Goal: Task Accomplishment & Management: Manage account settings

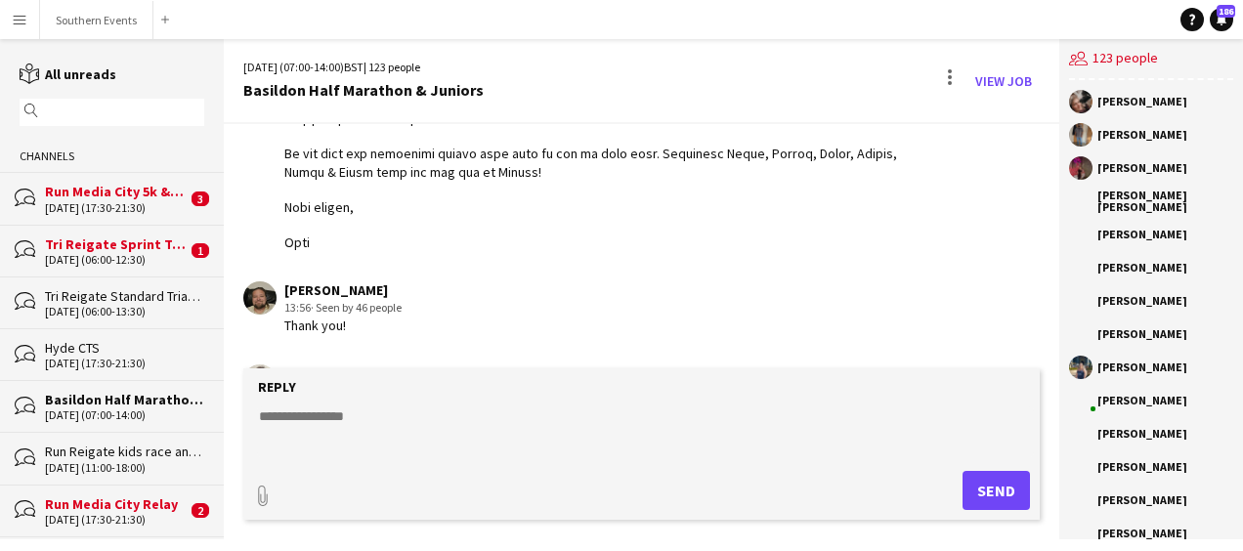
scroll to position [4513, 0]
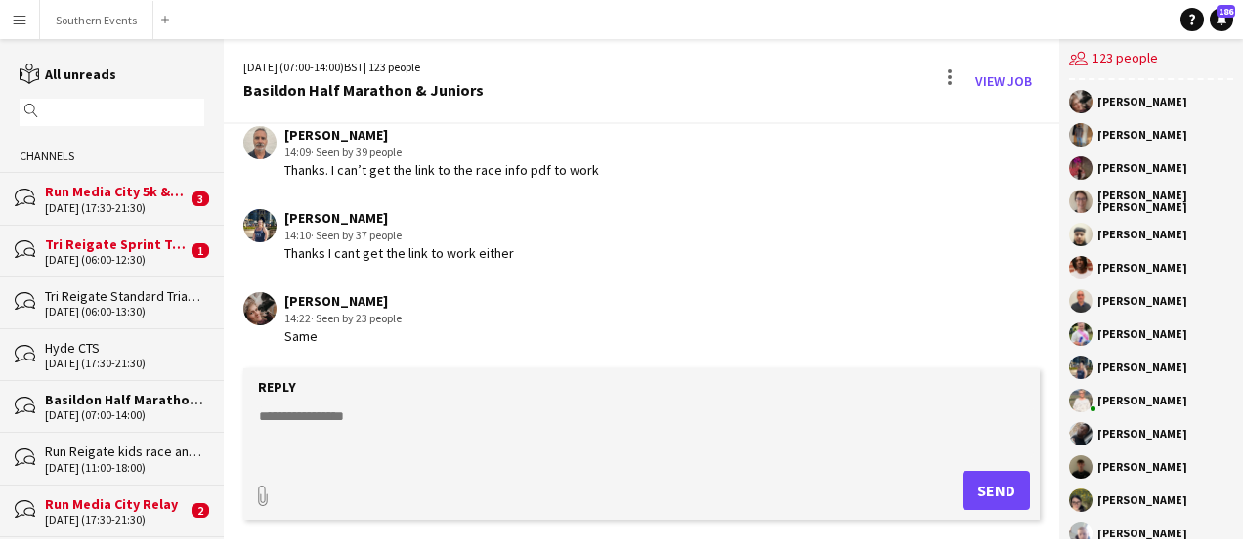
click at [309, 412] on textarea at bounding box center [645, 431] width 777 height 51
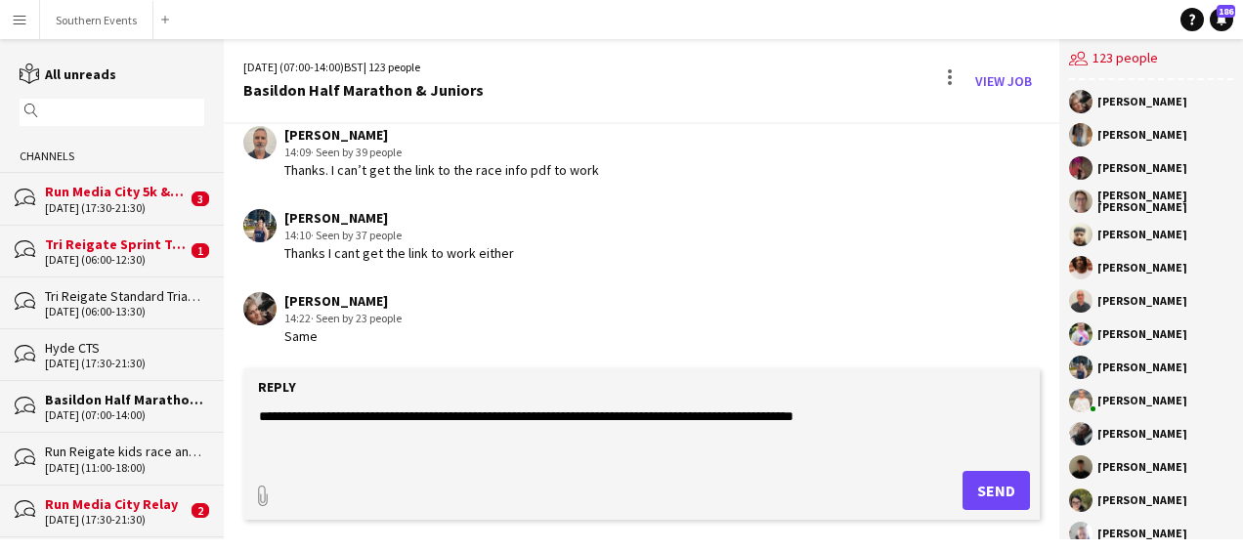
type textarea "**********"
click at [979, 479] on button "Send" at bounding box center [995, 490] width 67 height 39
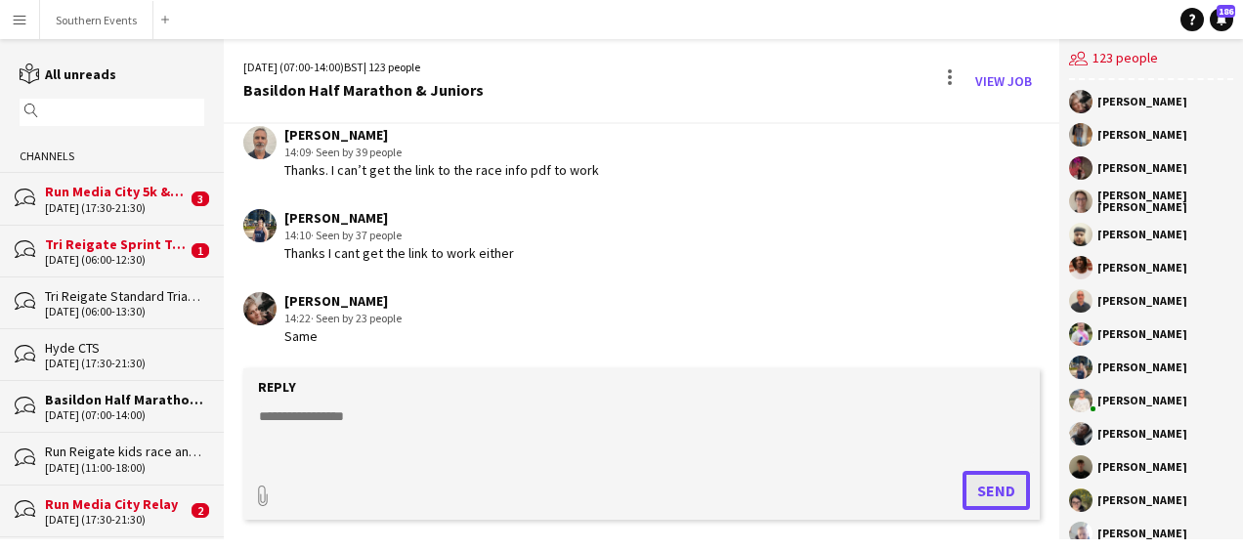
scroll to position [4597, 0]
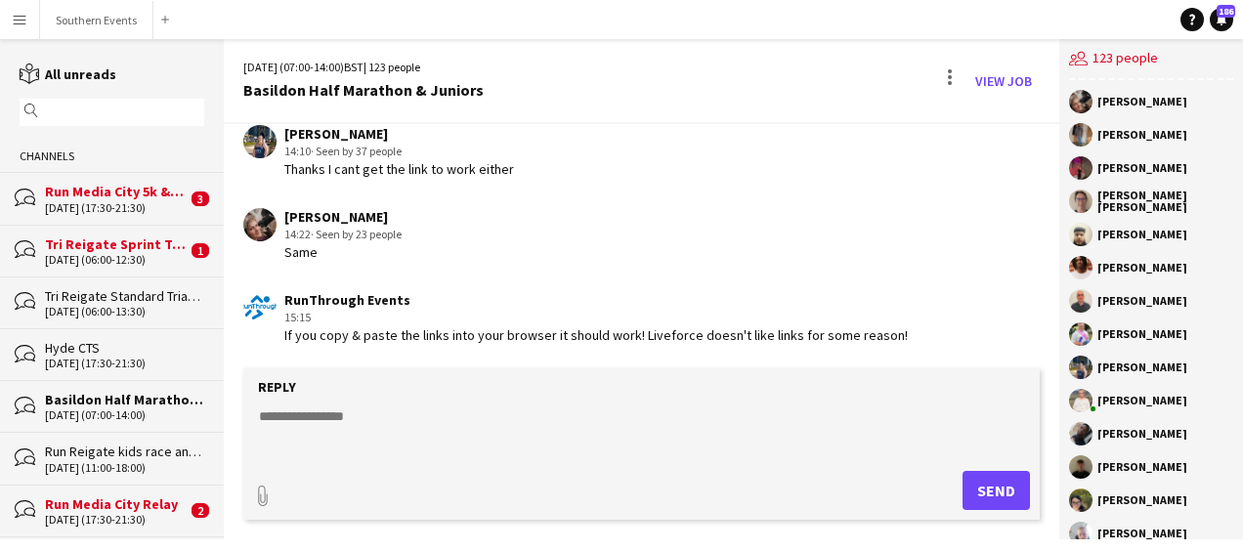
click at [582, 465] on form "Reply paperclip Send" at bounding box center [641, 443] width 796 height 151
click at [474, 428] on textarea at bounding box center [645, 431] width 777 height 51
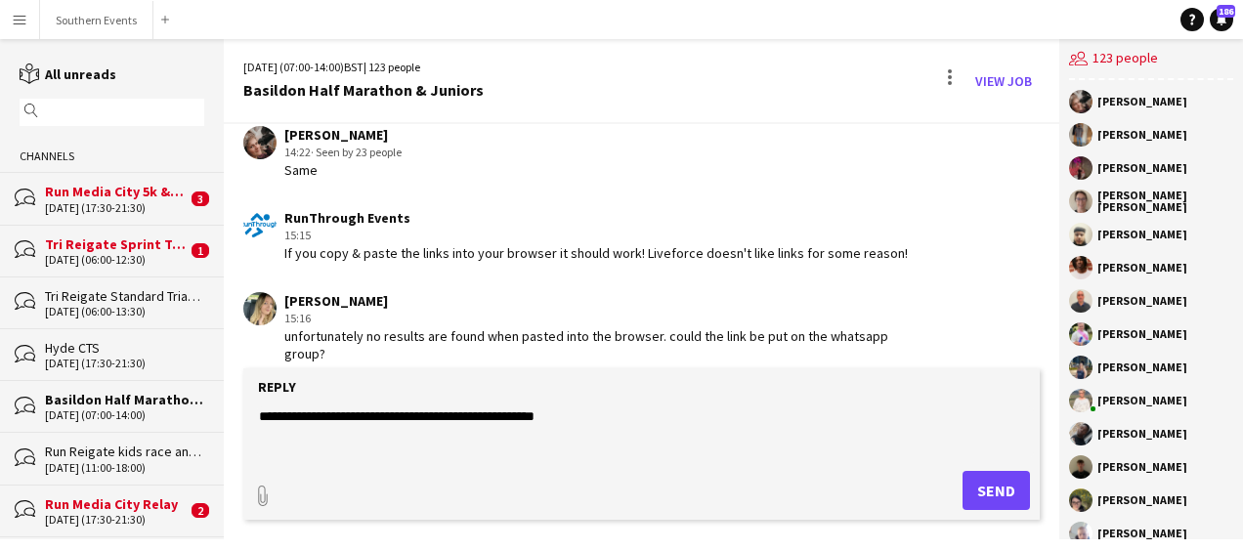
type textarea "**********"
click at [19, 24] on app-icon "Menu" at bounding box center [20, 20] width 16 height 16
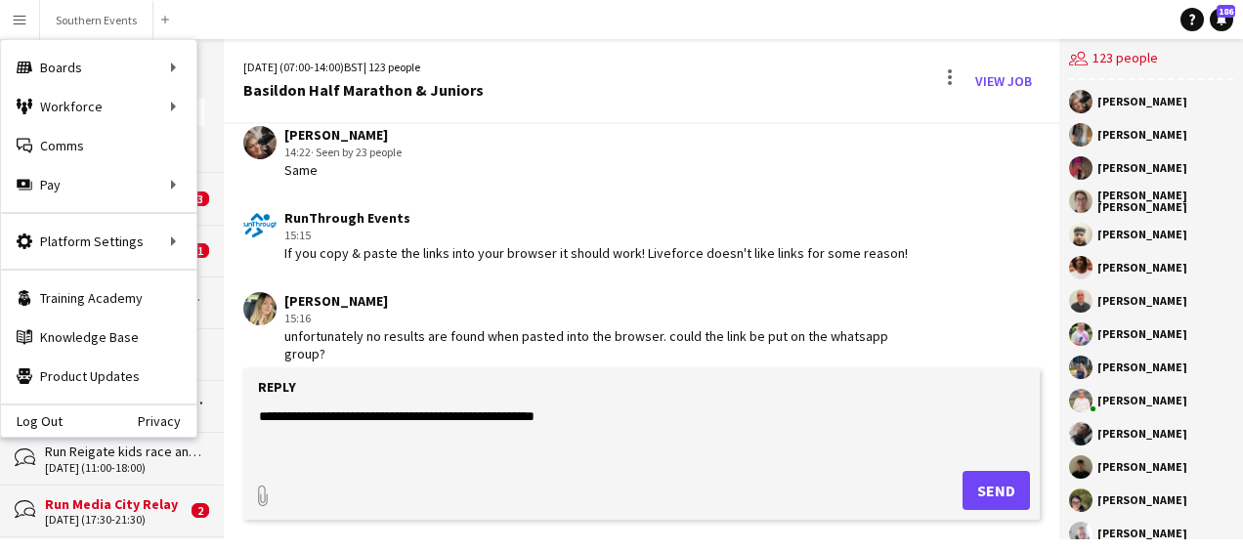
click at [510, 162] on div "[PERSON_NAME] 14:22 · Seen by 23 people Same" at bounding box center [577, 153] width 668 height 54
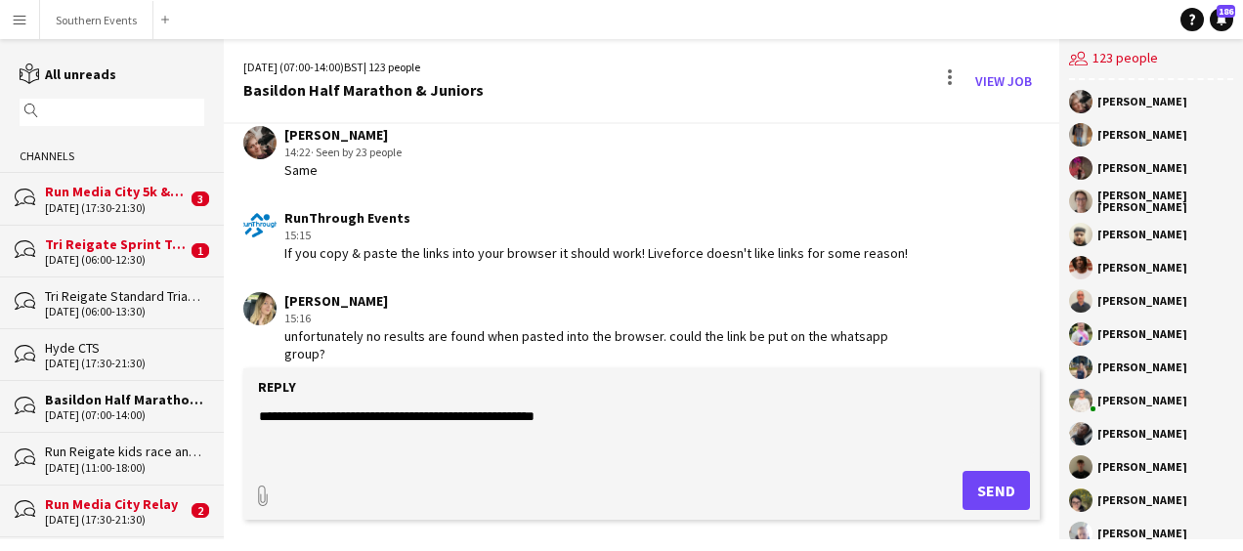
click at [11, 24] on button "Menu" at bounding box center [19, 19] width 39 height 39
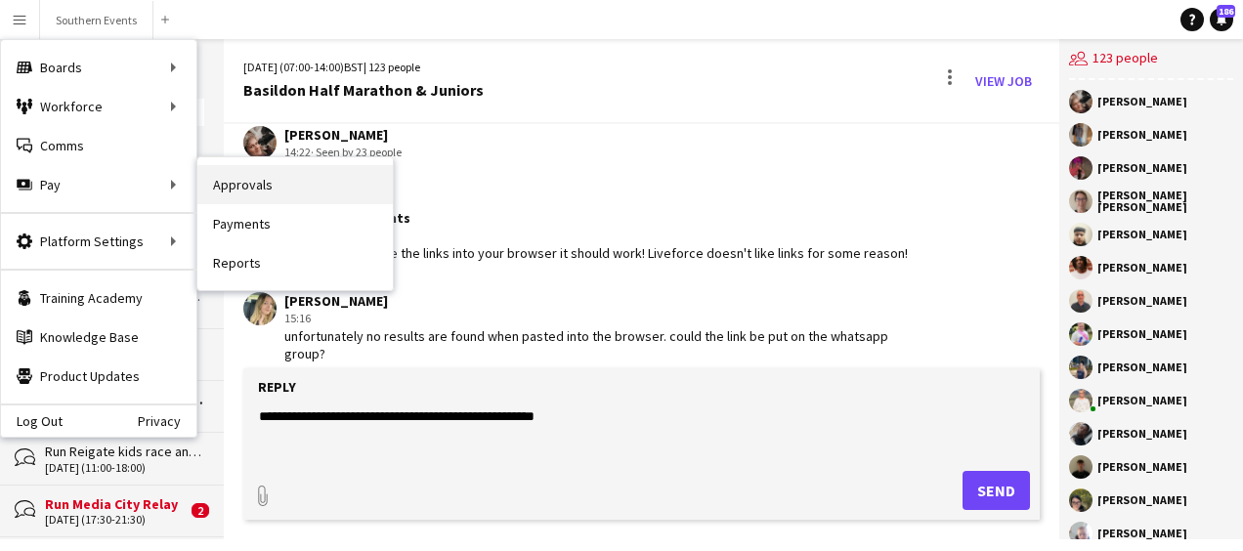
click at [238, 180] on link "Approvals" at bounding box center [294, 184] width 195 height 39
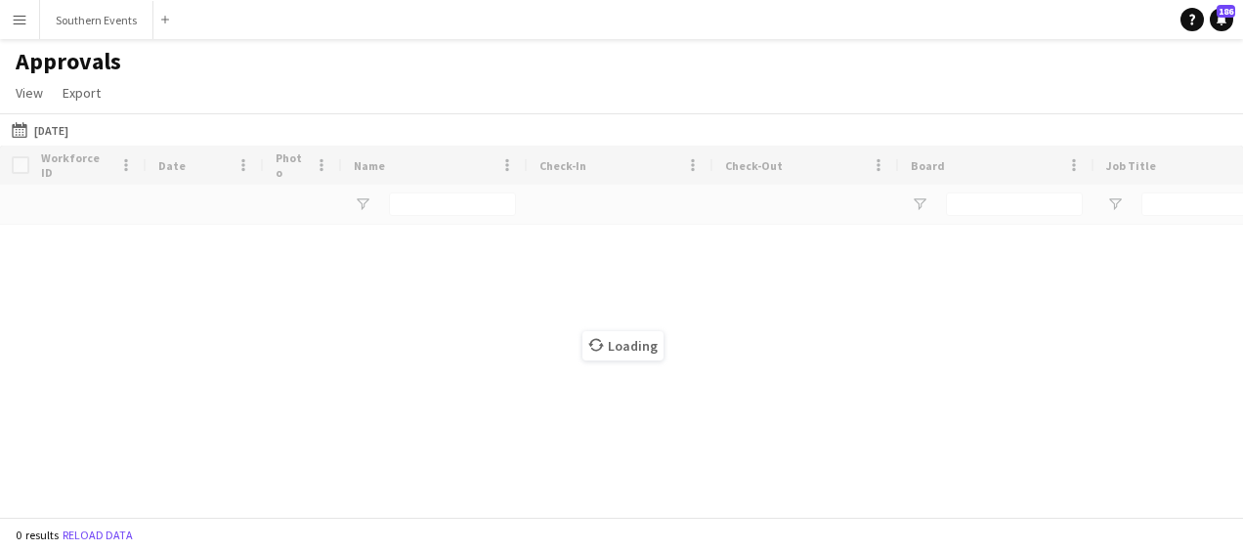
type input "*********"
type input "**********"
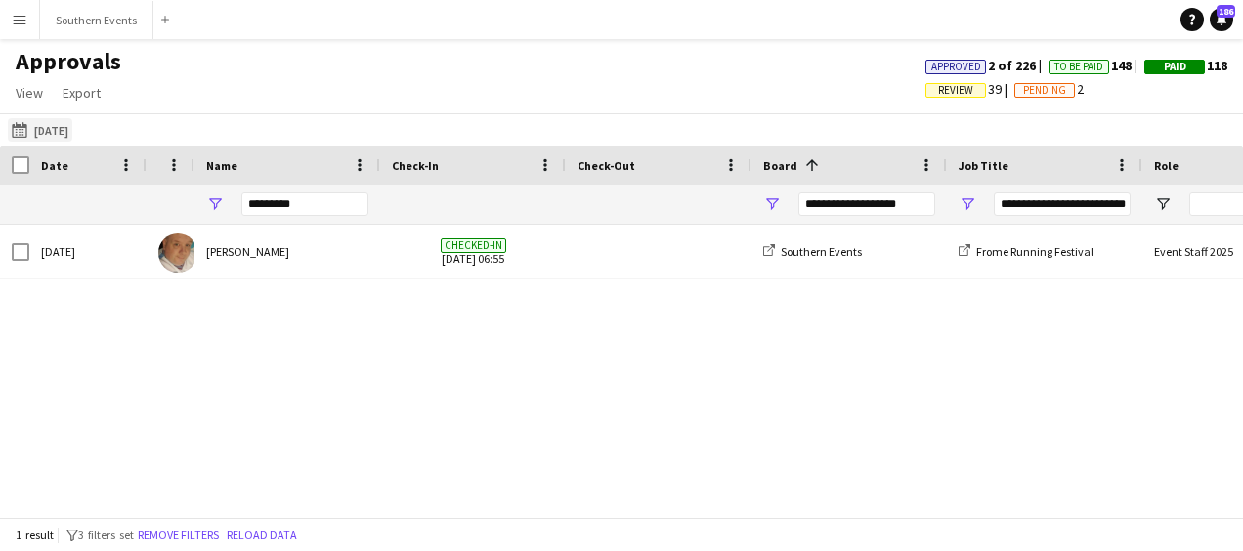
click at [54, 139] on button "[DATE] [DATE]" at bounding box center [40, 129] width 64 height 23
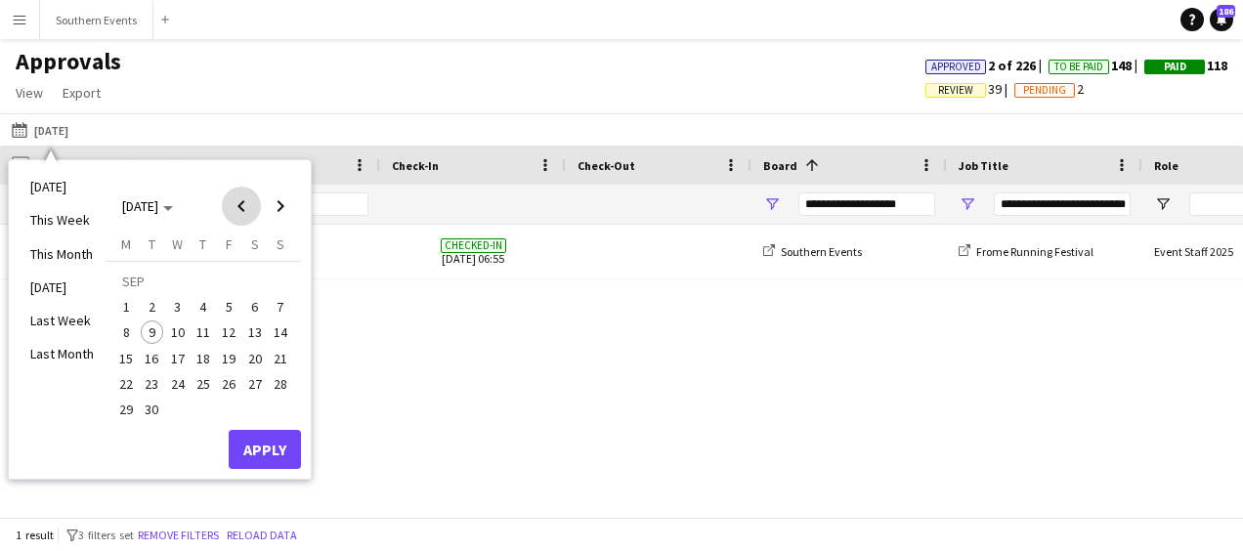
click at [240, 203] on span "Previous month" at bounding box center [241, 206] width 39 height 39
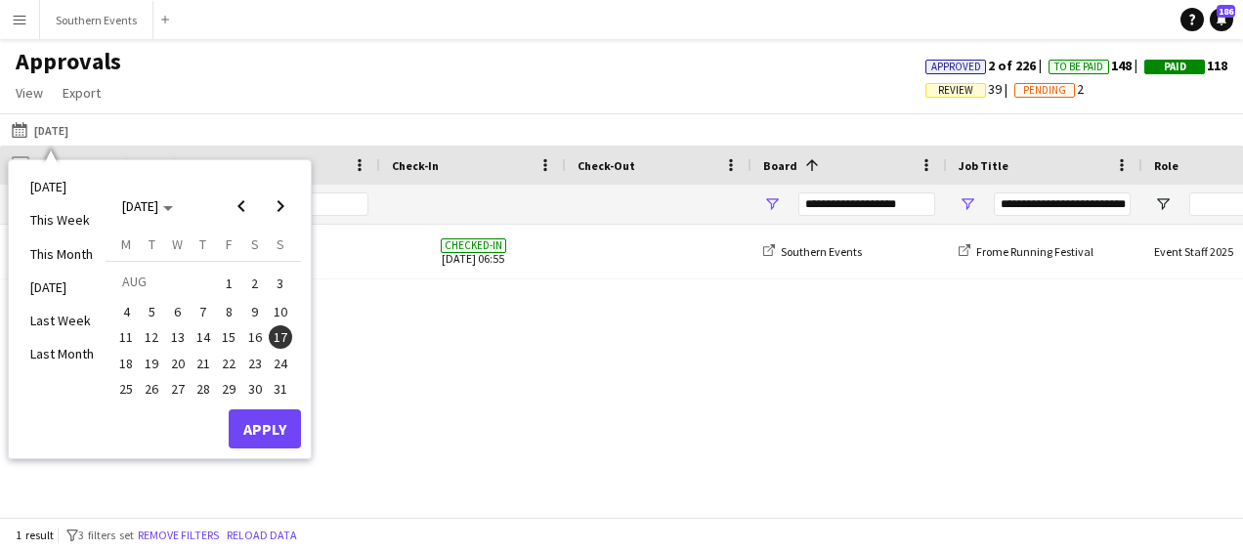
click at [182, 385] on span "27" at bounding box center [177, 388] width 23 height 23
click at [264, 420] on button "Apply" at bounding box center [265, 428] width 72 height 39
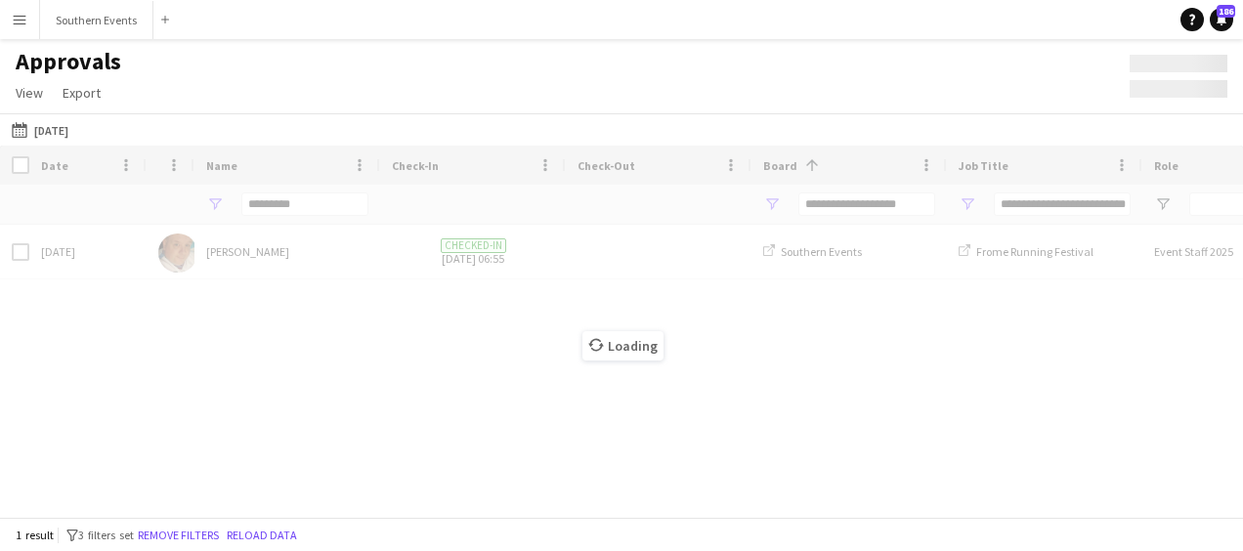
type input "***"
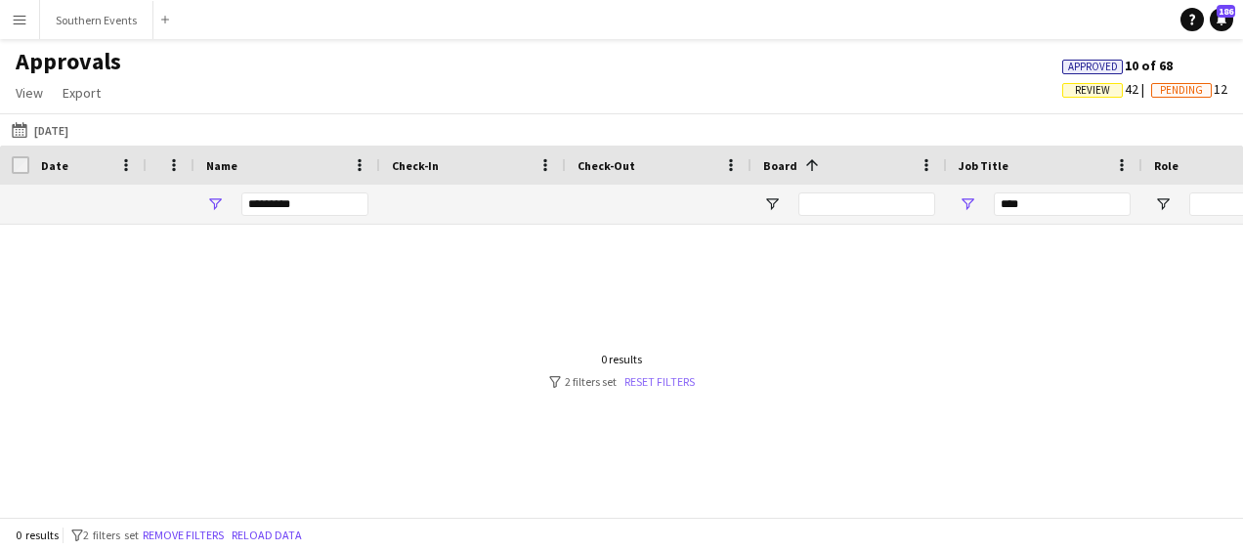
click at [660, 389] on link "Reset filters" at bounding box center [659, 381] width 70 height 15
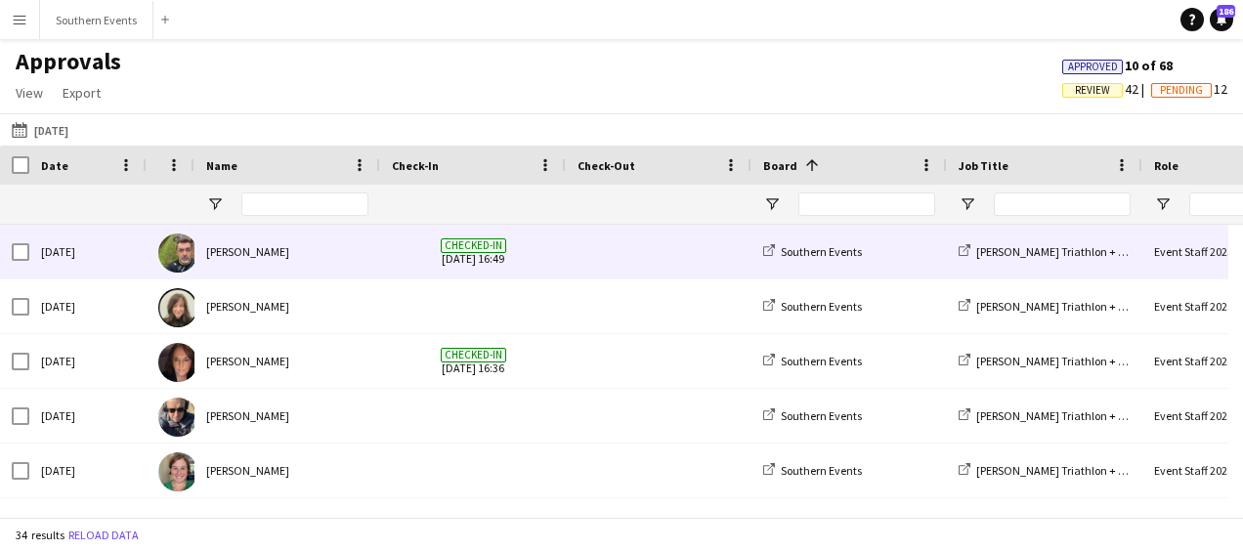
click at [251, 247] on div "[PERSON_NAME]" at bounding box center [287, 252] width 186 height 54
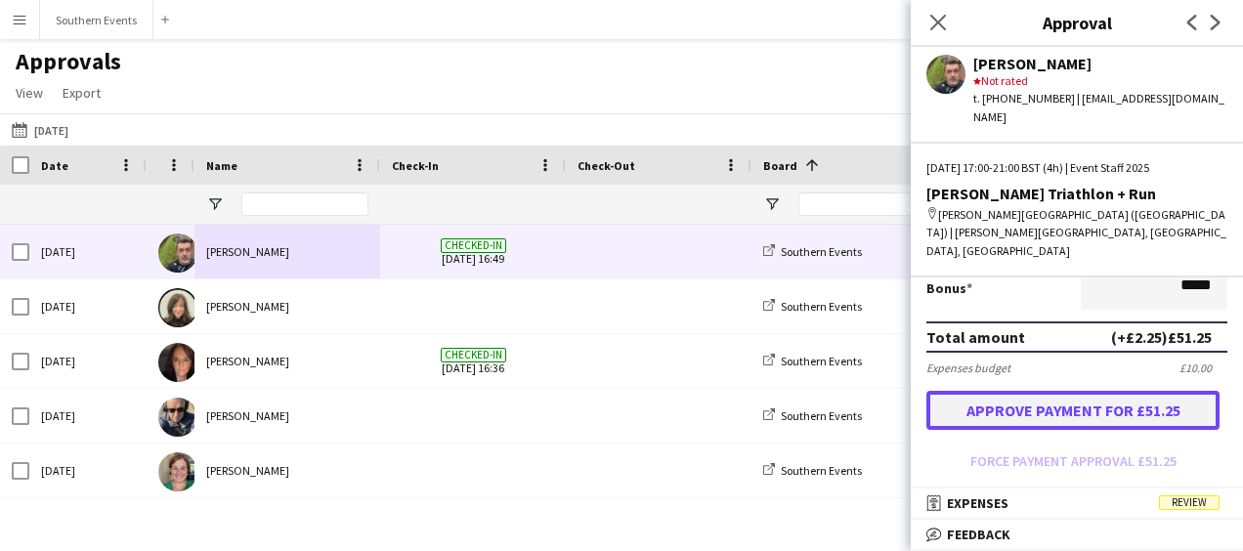
click at [1090, 391] on button "Approve payment for £51.25" at bounding box center [1072, 410] width 293 height 39
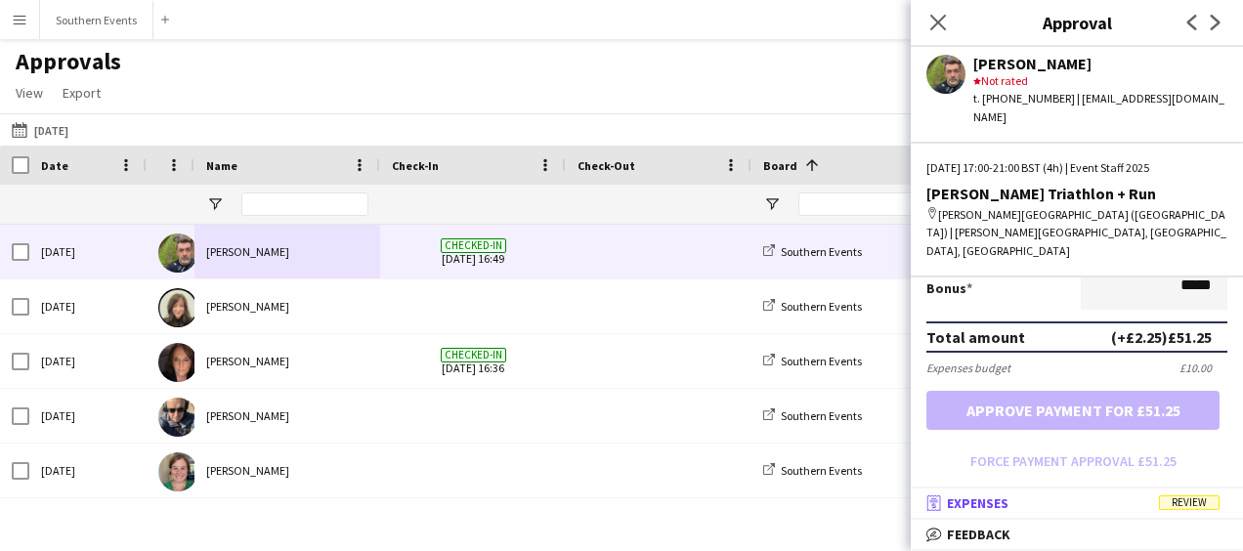
click at [1129, 498] on mat-panel-title "receipt Expenses Review" at bounding box center [1072, 503] width 324 height 18
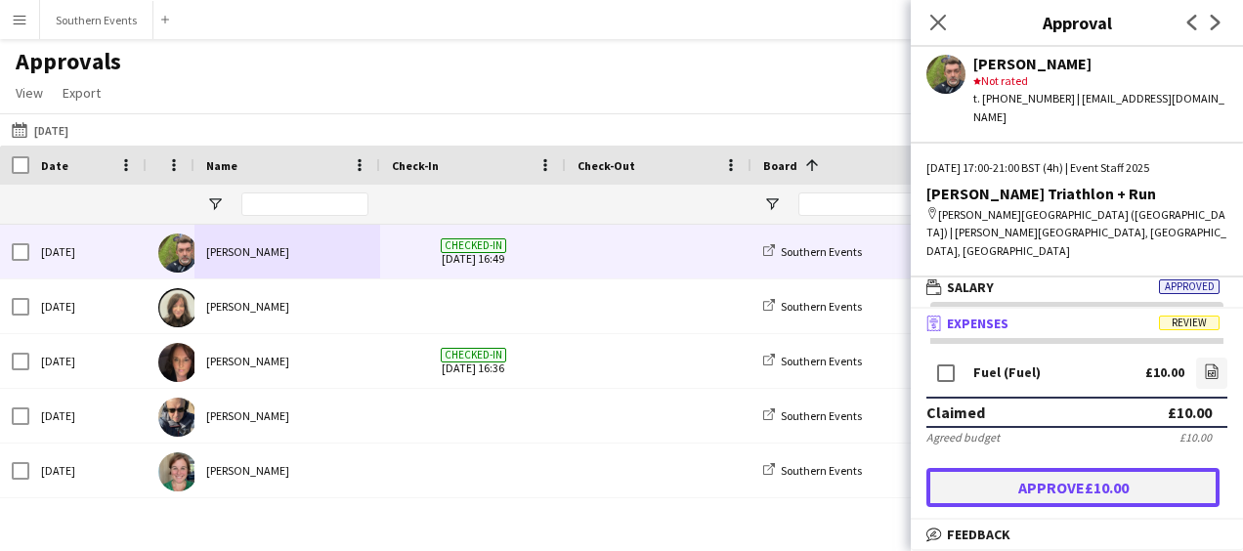
click at [1058, 468] on button "Approve £10.00" at bounding box center [1072, 487] width 293 height 39
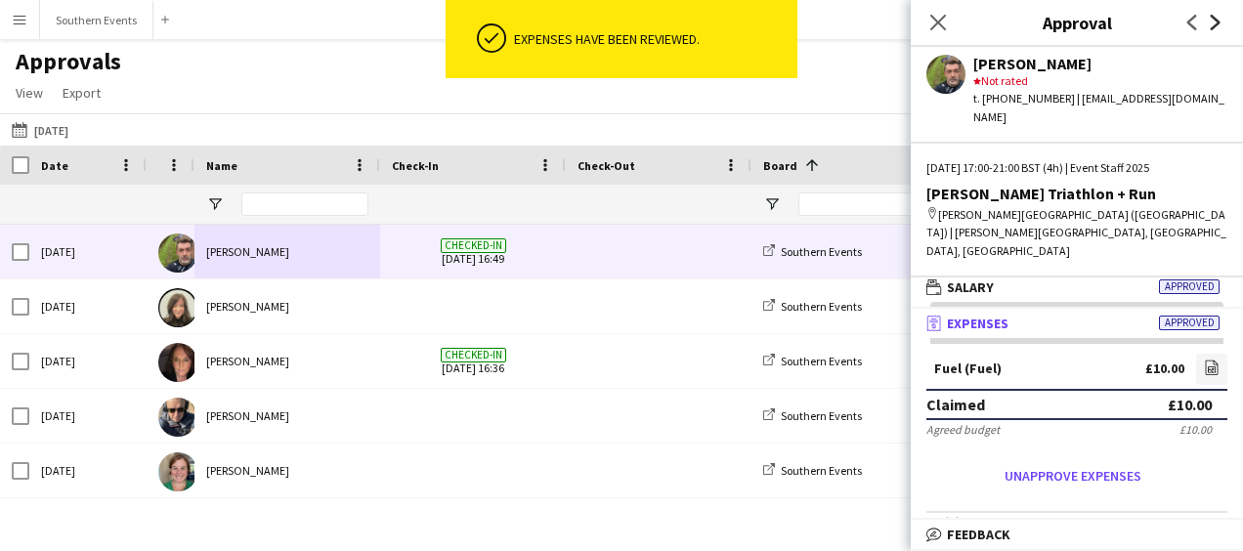
click at [1214, 29] on icon "Next" at bounding box center [1215, 23] width 16 height 16
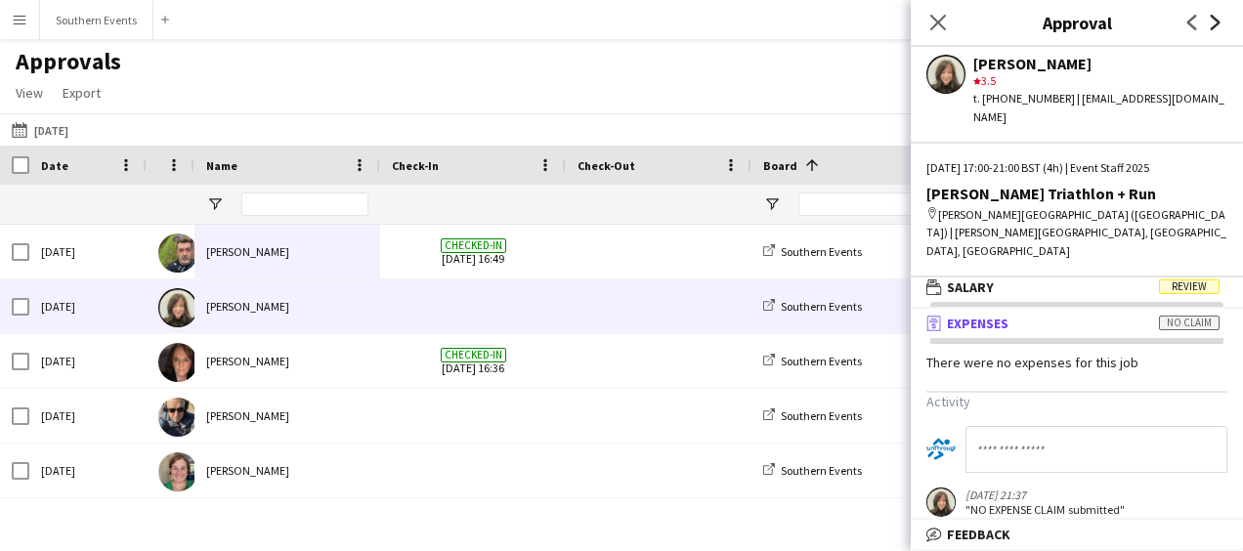
click at [1215, 25] on icon at bounding box center [1215, 23] width 10 height 16
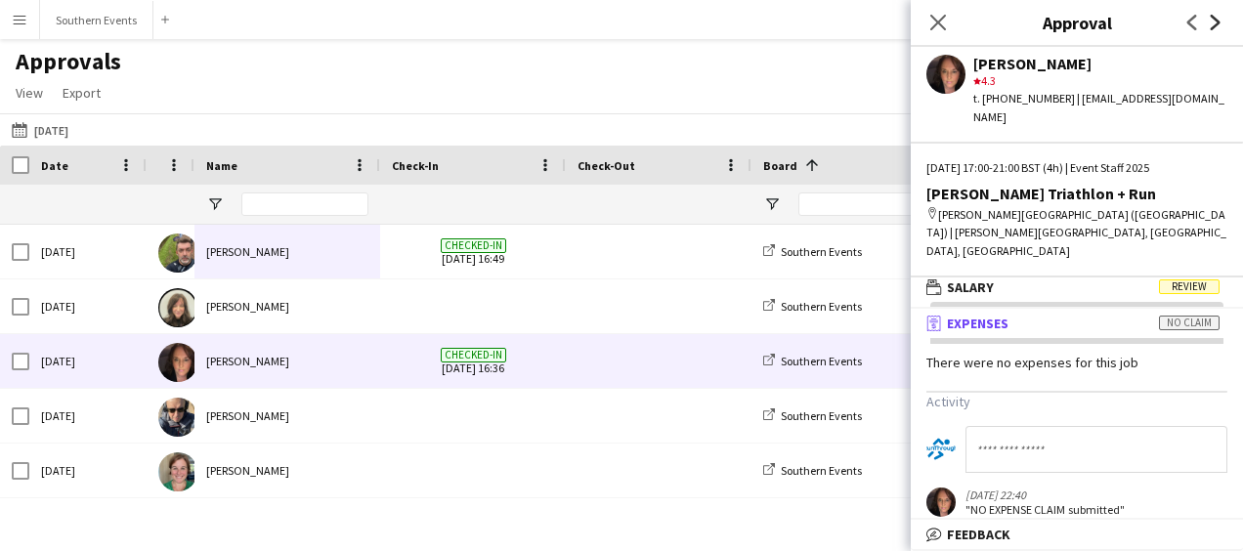
click at [1211, 21] on icon "Next" at bounding box center [1215, 23] width 16 height 16
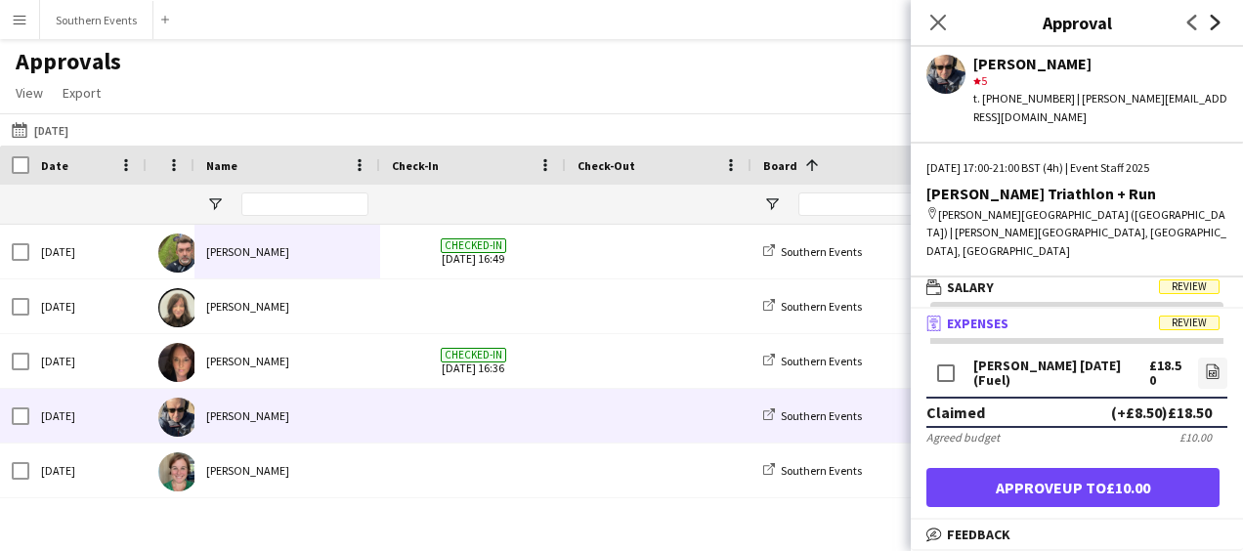
click at [1219, 21] on icon "Next" at bounding box center [1215, 23] width 16 height 16
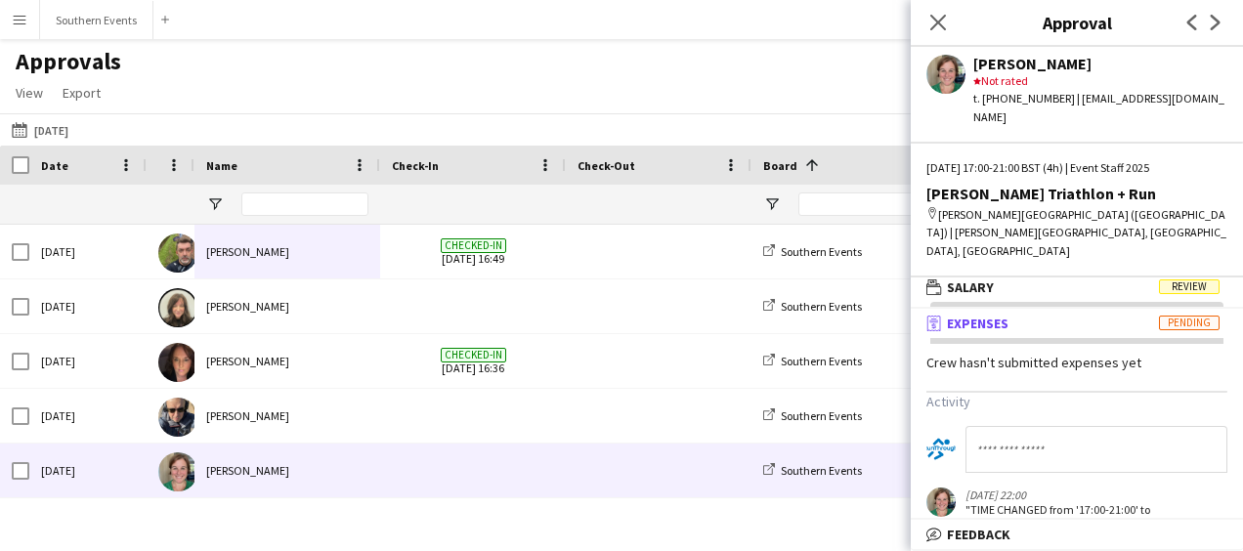
scroll to position [57, 0]
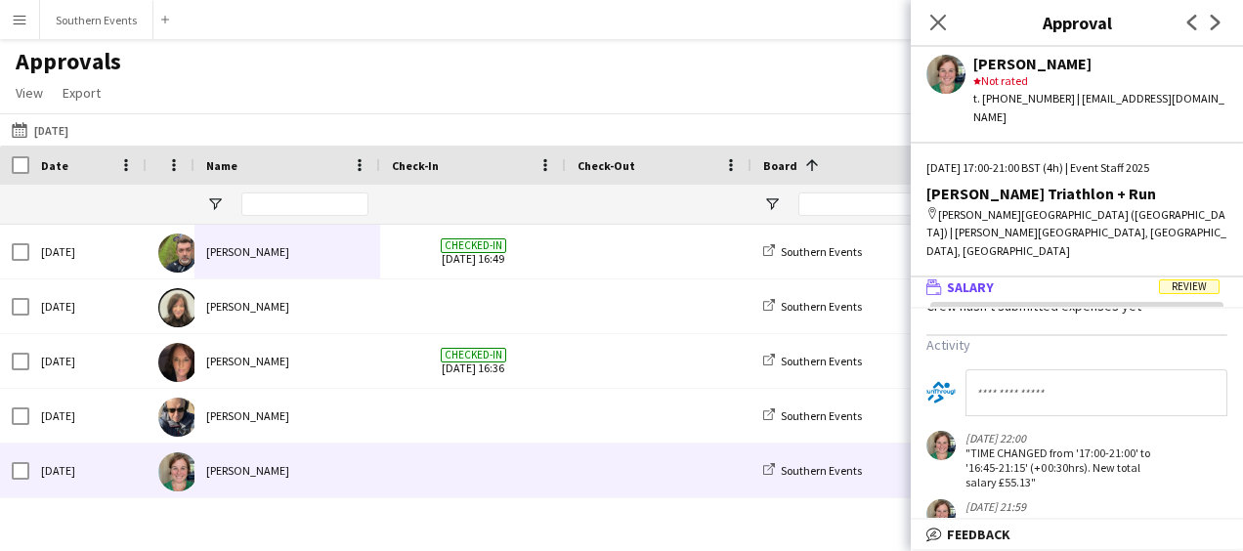
click at [1098, 278] on mat-panel-title "wallet Salary Review" at bounding box center [1072, 287] width 324 height 18
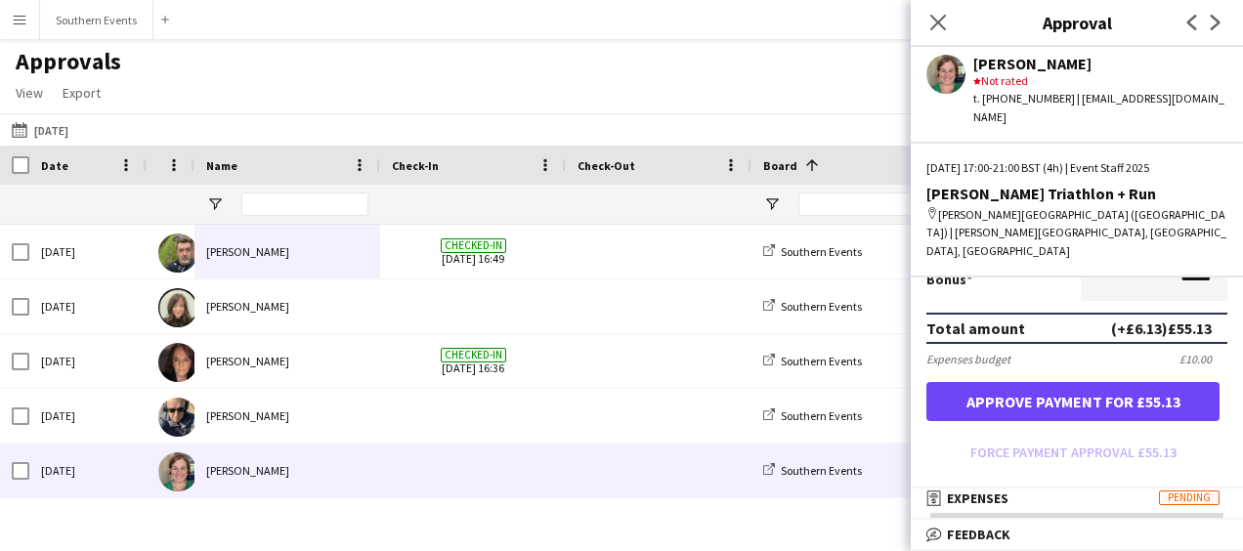
scroll to position [717, 0]
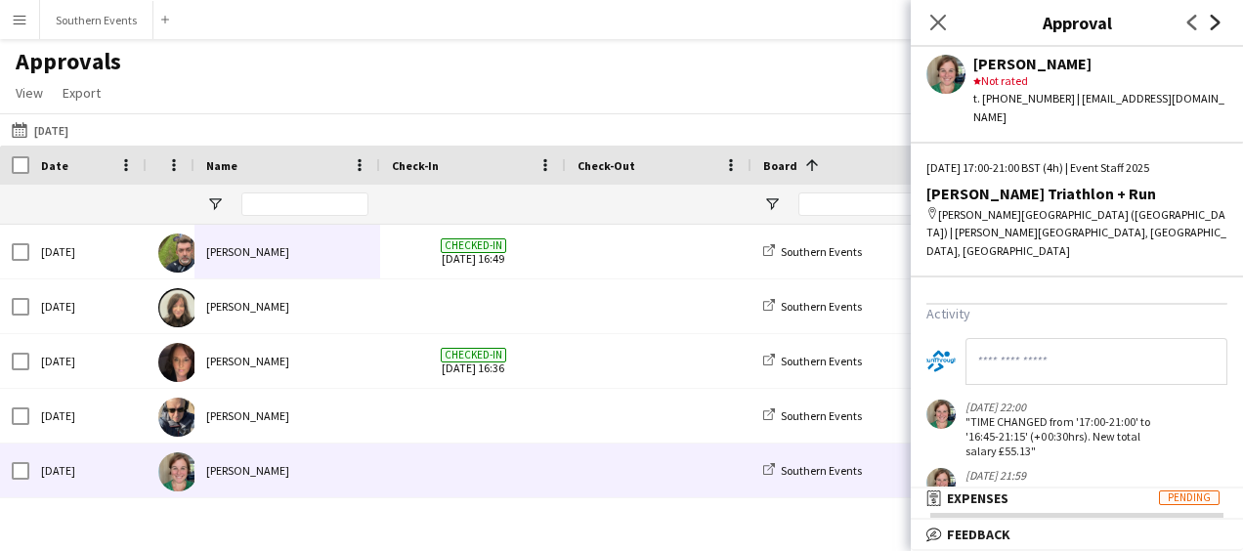
click at [1218, 29] on icon "Next" at bounding box center [1215, 23] width 16 height 16
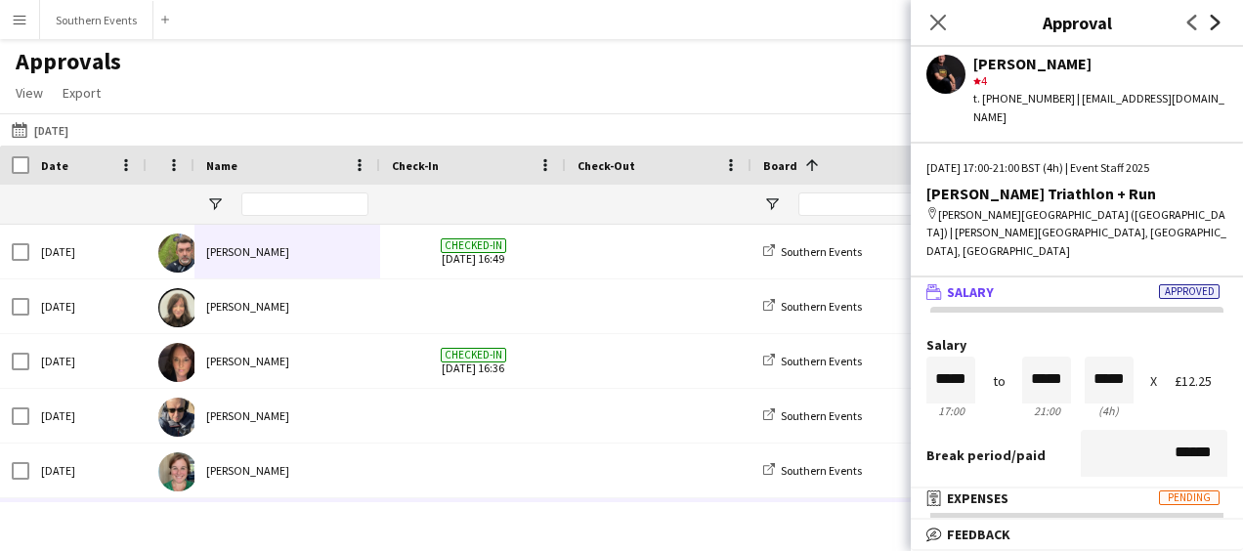
click at [1218, 29] on icon "Next" at bounding box center [1215, 23] width 16 height 16
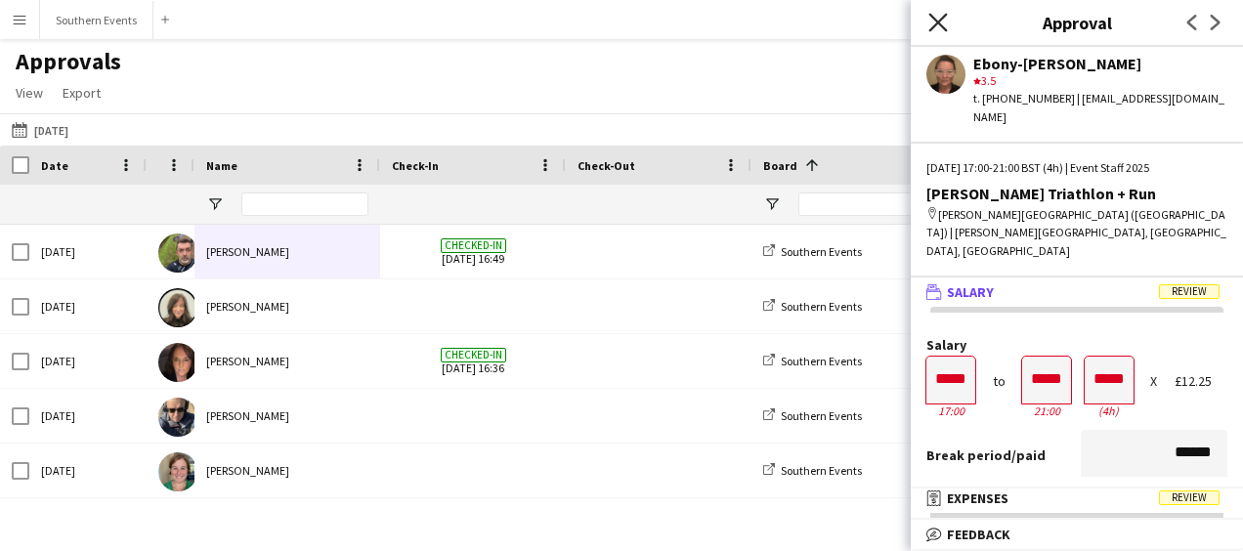
click at [940, 30] on icon "Close pop-in" at bounding box center [937, 22] width 19 height 19
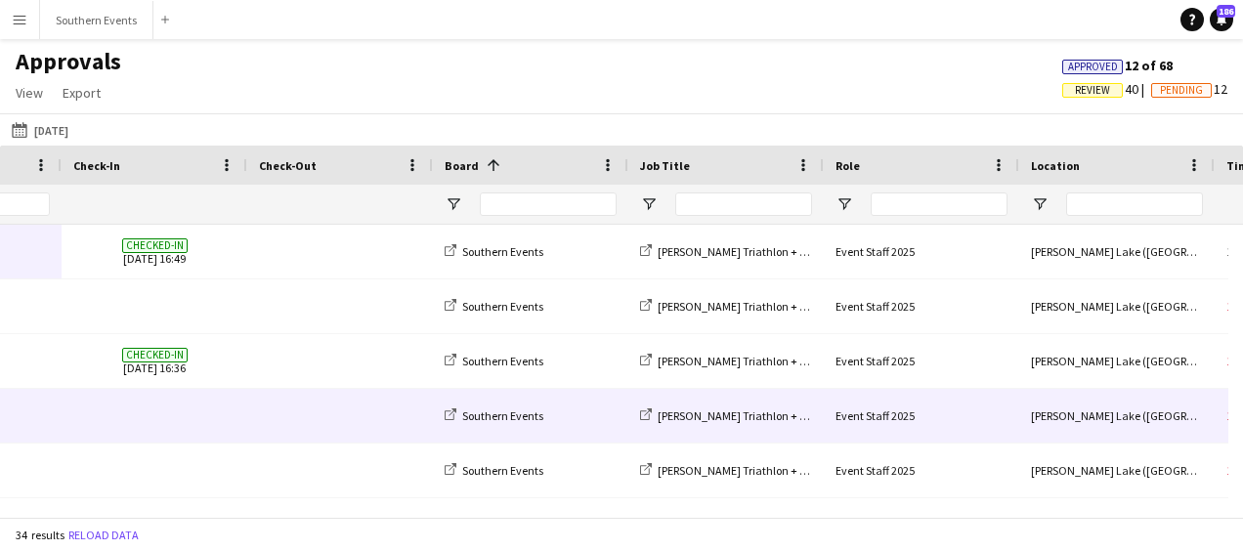
scroll to position [0, 321]
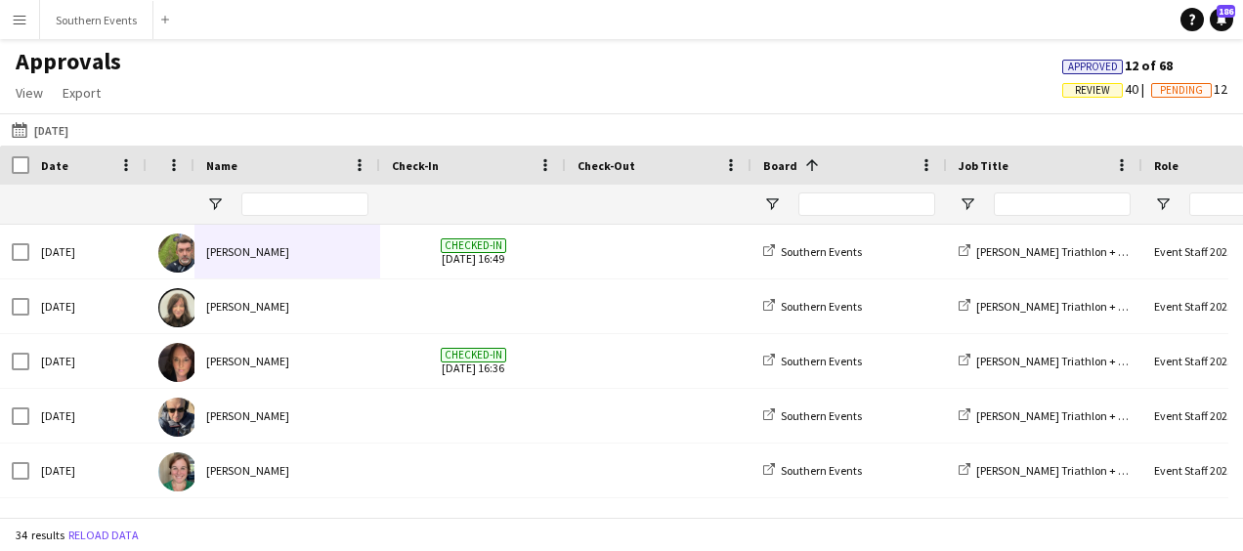
click at [24, 20] on app-icon "Menu" at bounding box center [20, 20] width 16 height 16
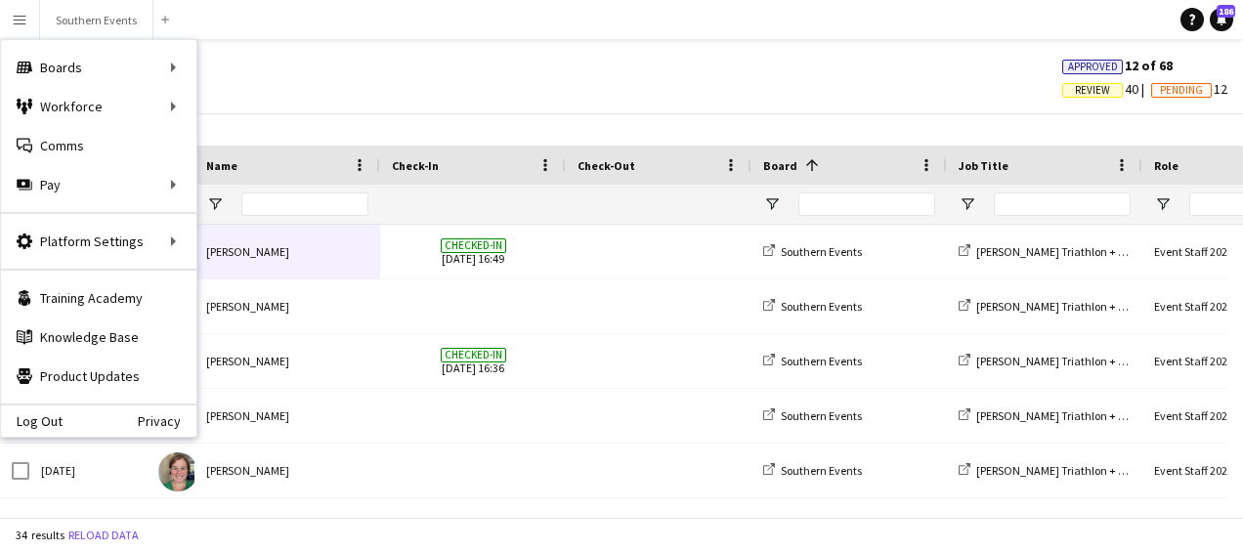
click at [280, 69] on div "Approvals View Customise view Customise filters Reset Filters Reset View Reset …" at bounding box center [621, 80] width 1243 height 66
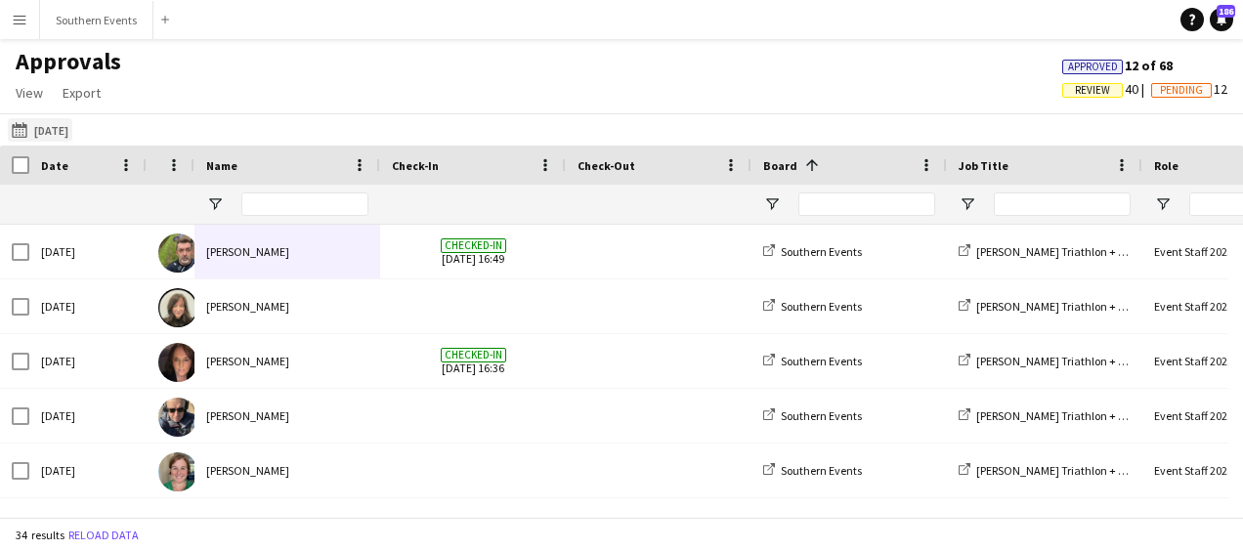
click at [38, 128] on button "[DATE] [DATE]" at bounding box center [40, 129] width 64 height 23
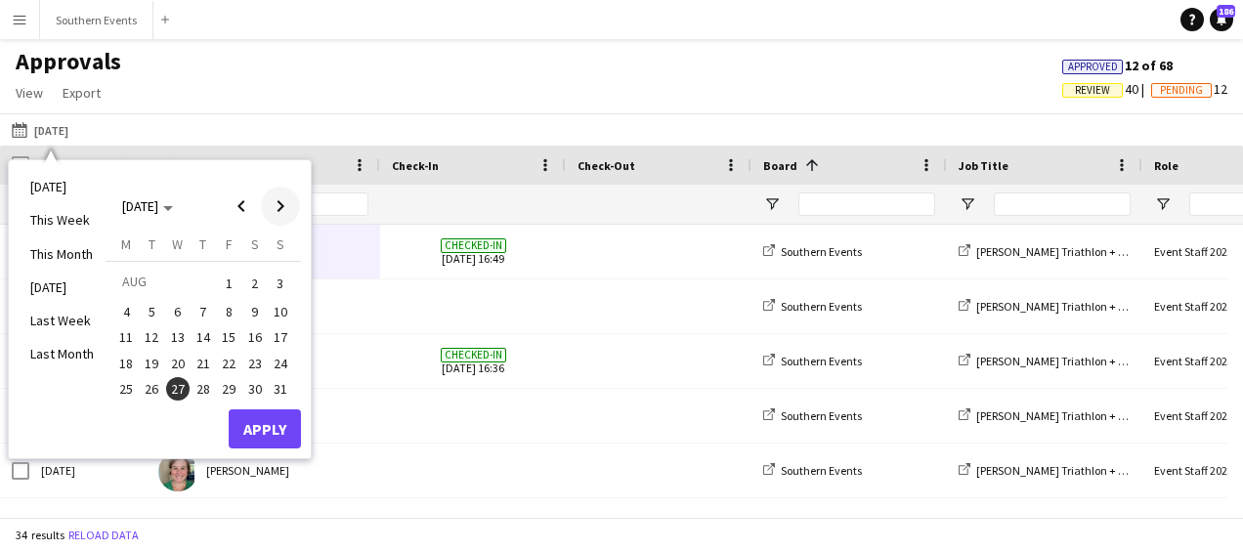
click at [271, 203] on span "Next month" at bounding box center [280, 206] width 39 height 39
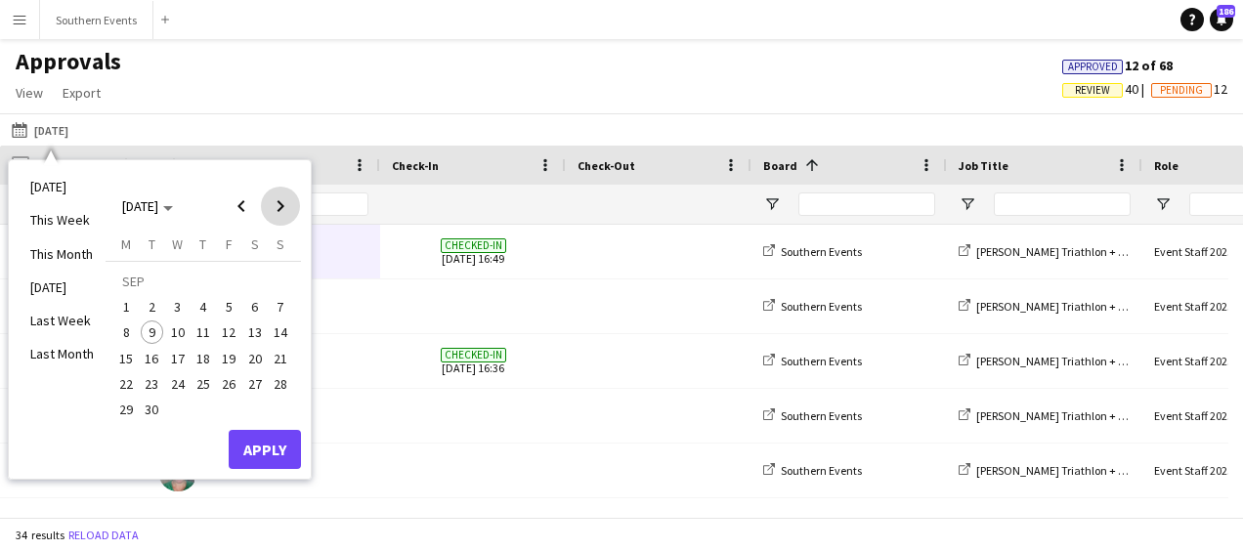
click at [271, 203] on span "Next month" at bounding box center [280, 206] width 39 height 39
click at [246, 205] on span "Previous month" at bounding box center [241, 206] width 39 height 39
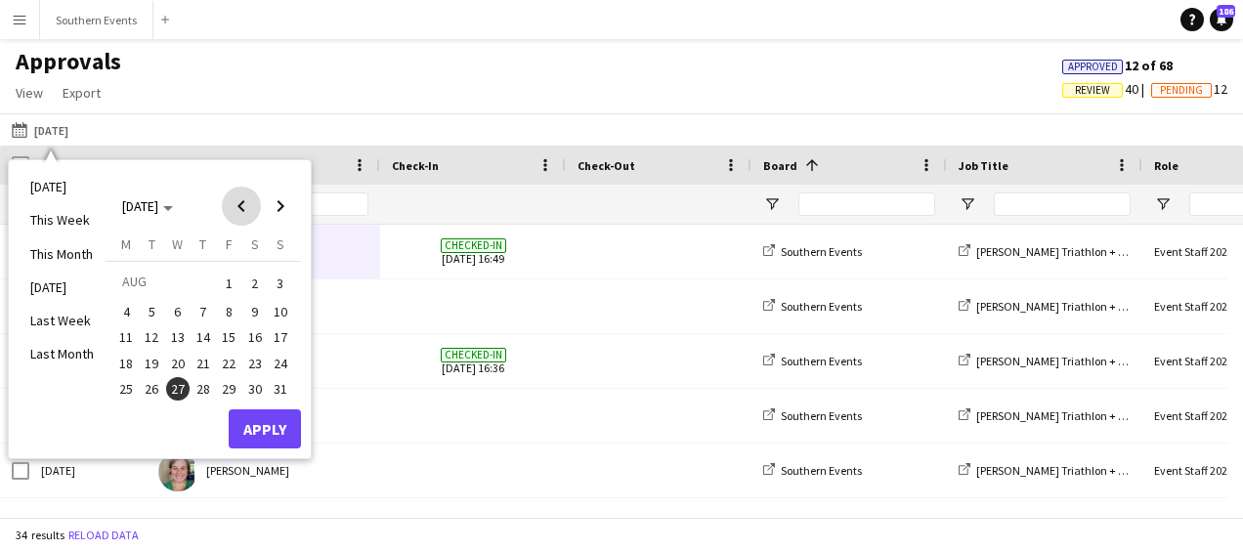
click at [246, 205] on span "Previous month" at bounding box center [241, 206] width 39 height 39
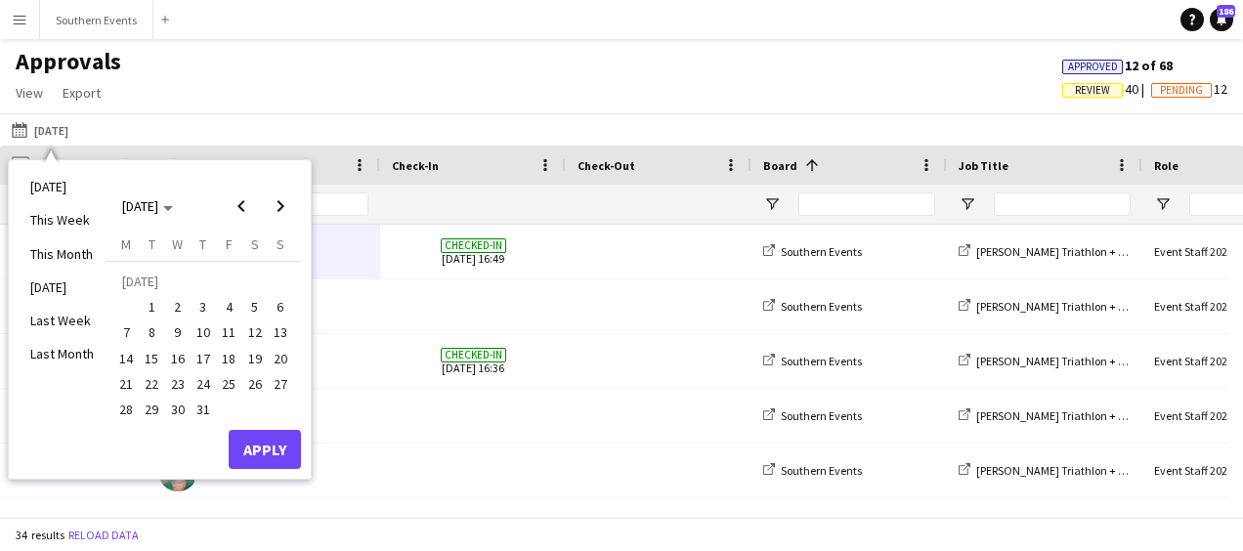
click at [248, 373] on span "26" at bounding box center [254, 383] width 23 height 23
click at [259, 460] on button "Apply" at bounding box center [265, 449] width 72 height 39
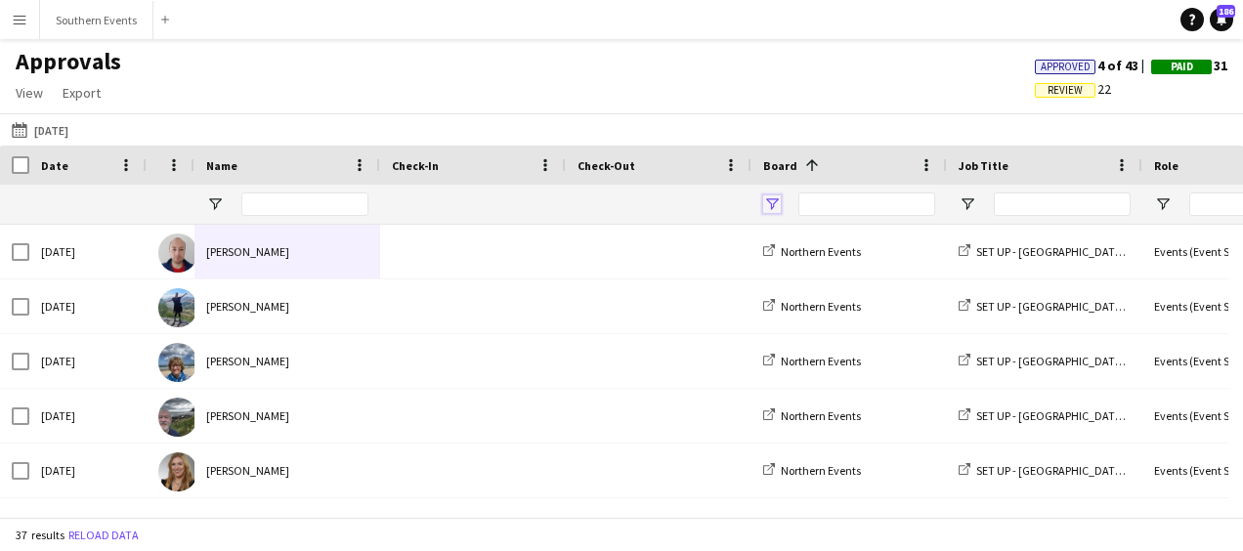
click at [770, 204] on span "Open Filter Menu" at bounding box center [772, 204] width 18 height 18
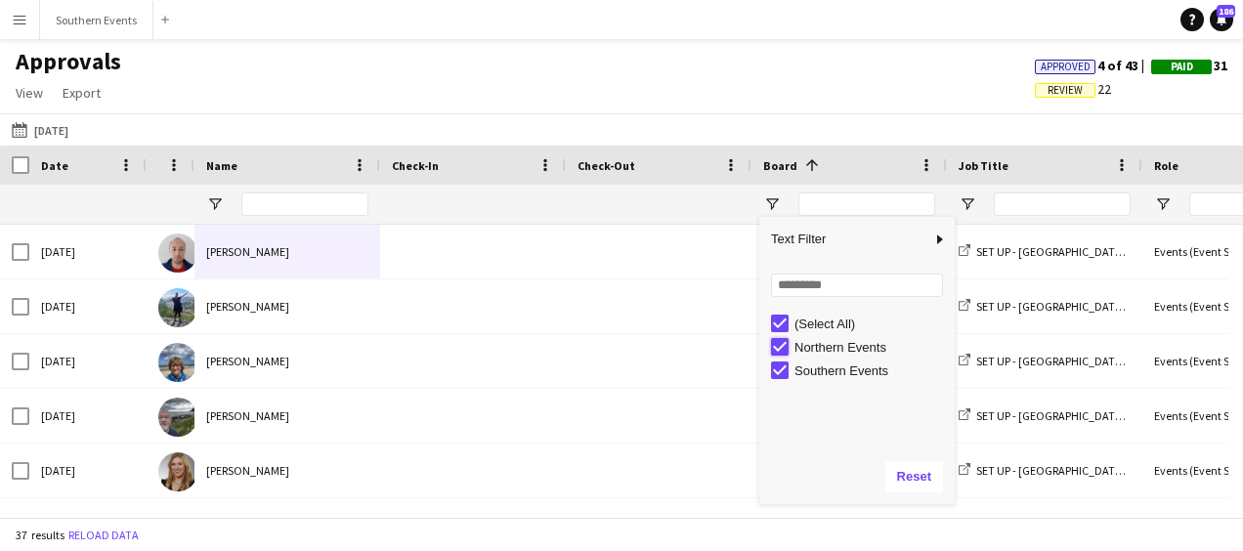
type input "**********"
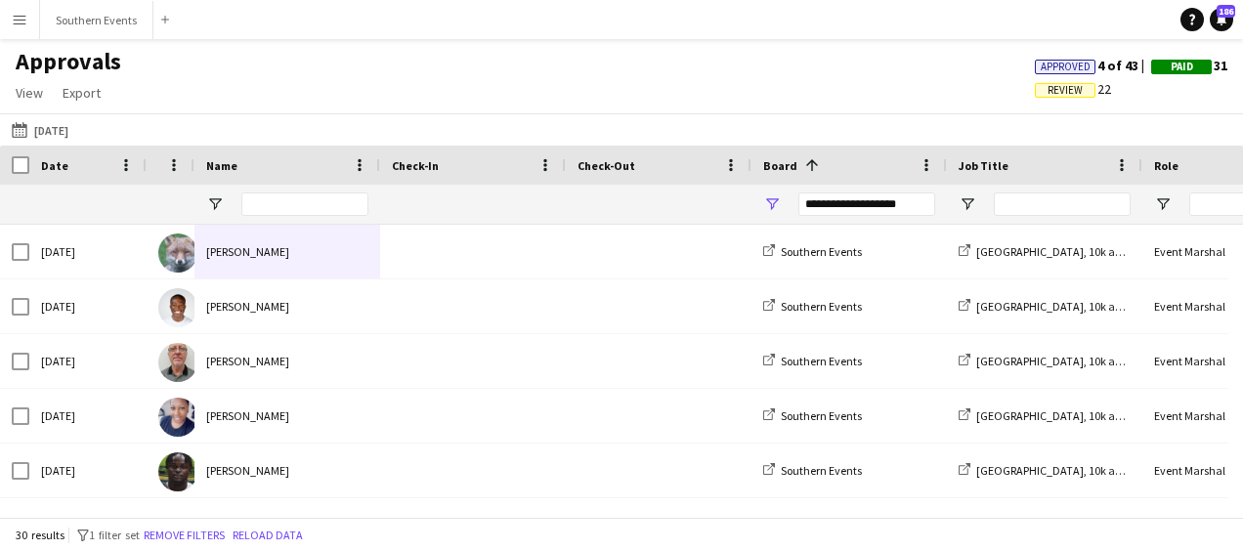
click at [857, 38] on app-navbar "Menu Boards Boards Boards All jobs Status Workforce Workforce My Workforce Recr…" at bounding box center [621, 19] width 1243 height 39
click at [969, 207] on span "Open Filter Menu" at bounding box center [967, 204] width 18 height 18
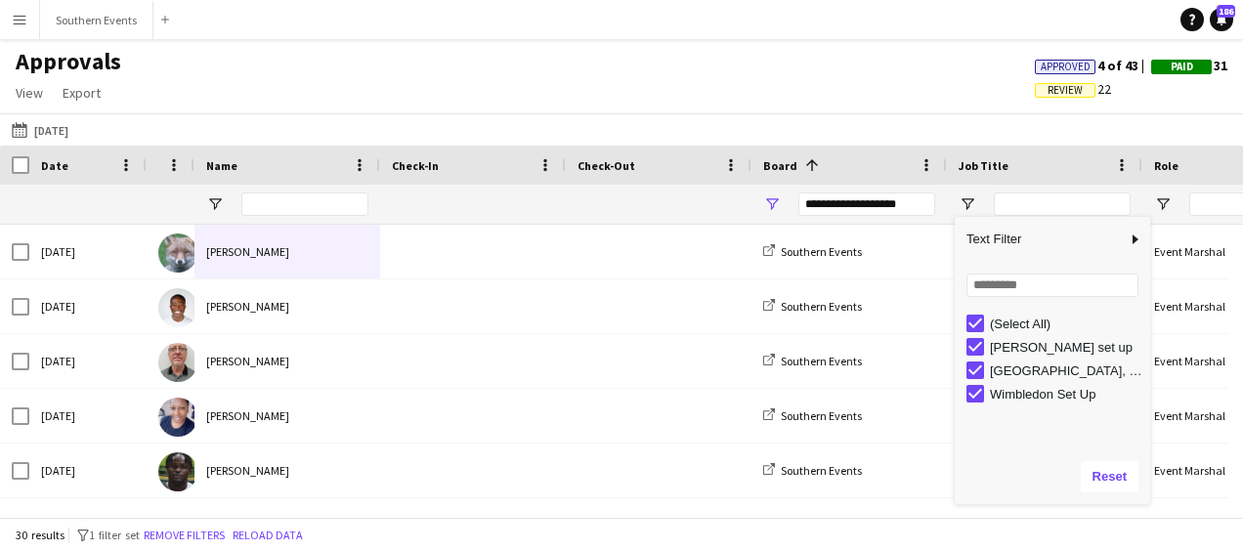
click at [977, 359] on div "[GEOGRAPHIC_DATA], 10k and Juniors" at bounding box center [1058, 370] width 184 height 23
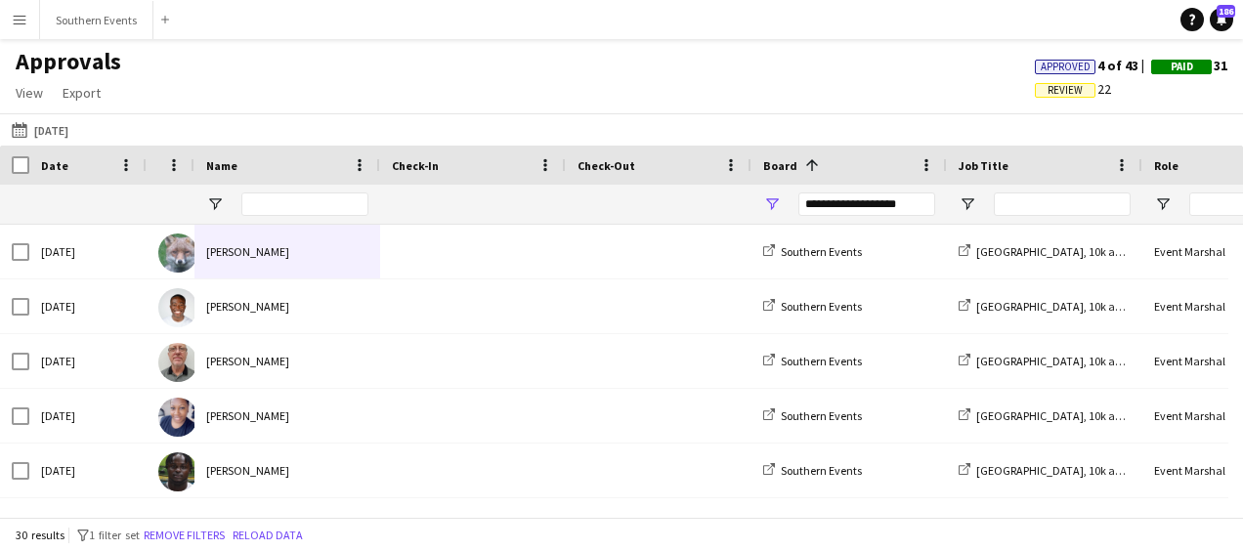
click at [656, 85] on div "Approvals View Customise view Customise filters Reset Filters Reset View Reset …" at bounding box center [621, 80] width 1243 height 66
click at [972, 205] on span "Open Filter Menu" at bounding box center [967, 204] width 18 height 18
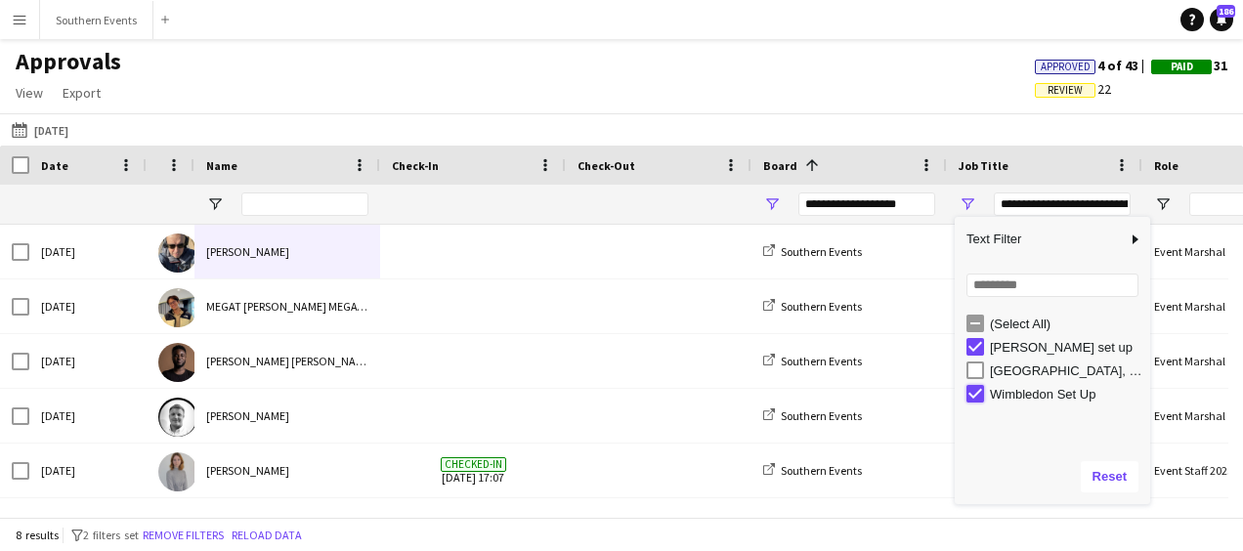
type input "**********"
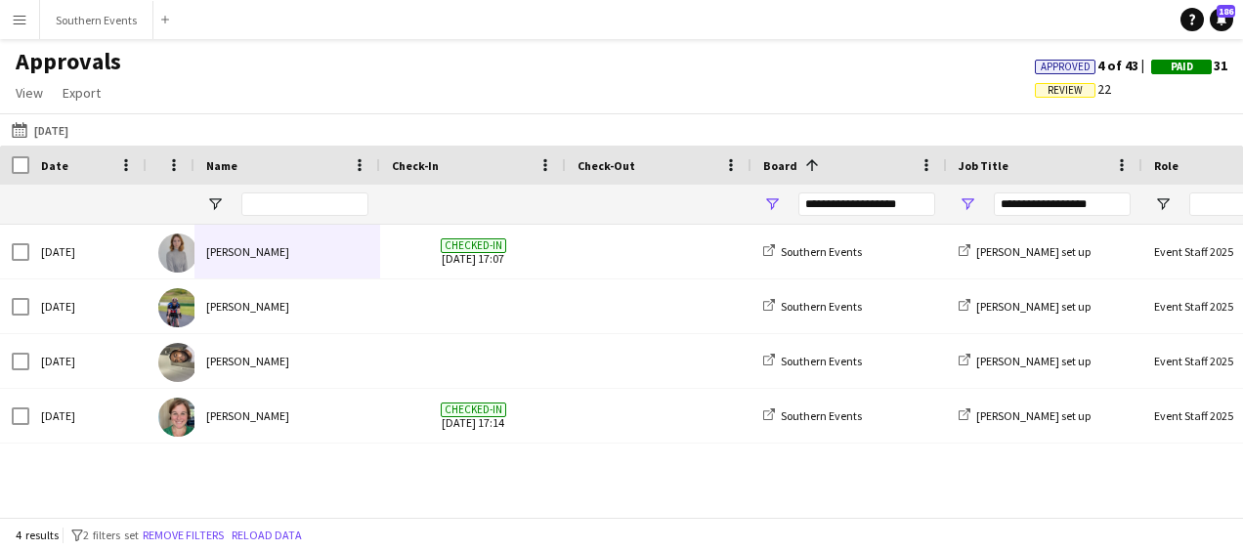
click at [828, 92] on div "Approvals View Customise view Customise filters Reset Filters Reset View Reset …" at bounding box center [621, 80] width 1243 height 66
click at [16, 24] on app-icon "Menu" at bounding box center [20, 20] width 16 height 16
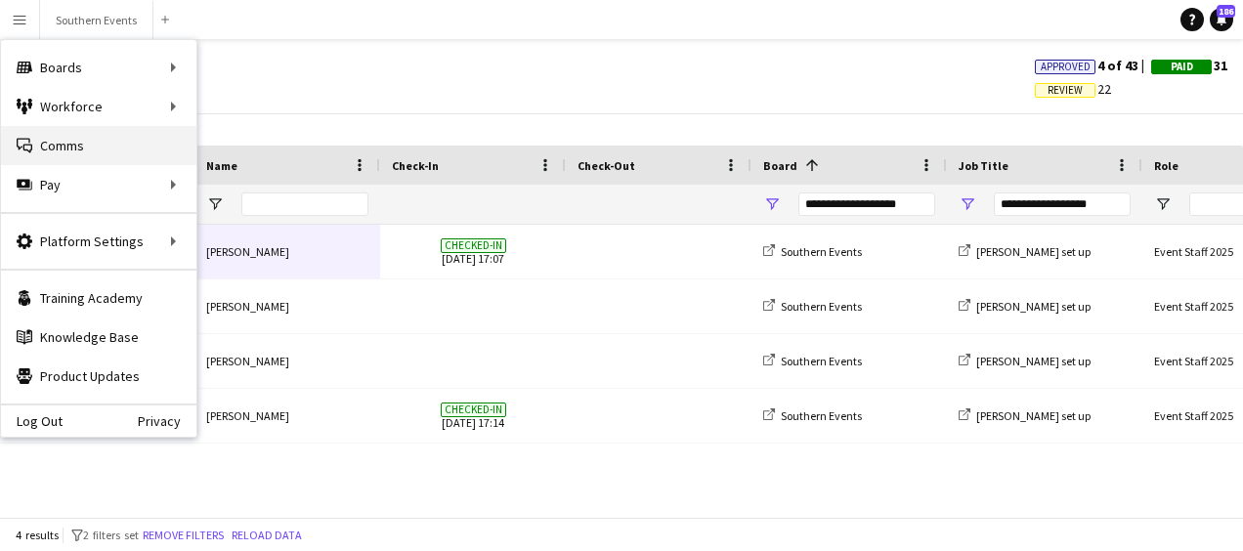
click at [74, 143] on link "Comms Comms" at bounding box center [98, 145] width 195 height 39
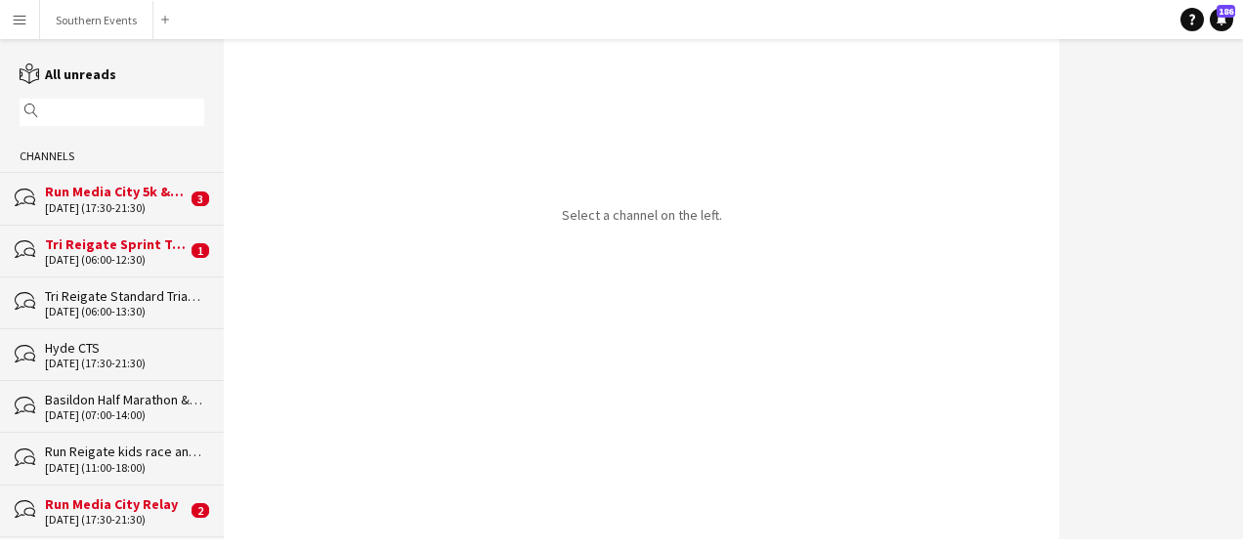
click at [93, 404] on div "Basildon Half Marathon & Juniors" at bounding box center [124, 400] width 159 height 18
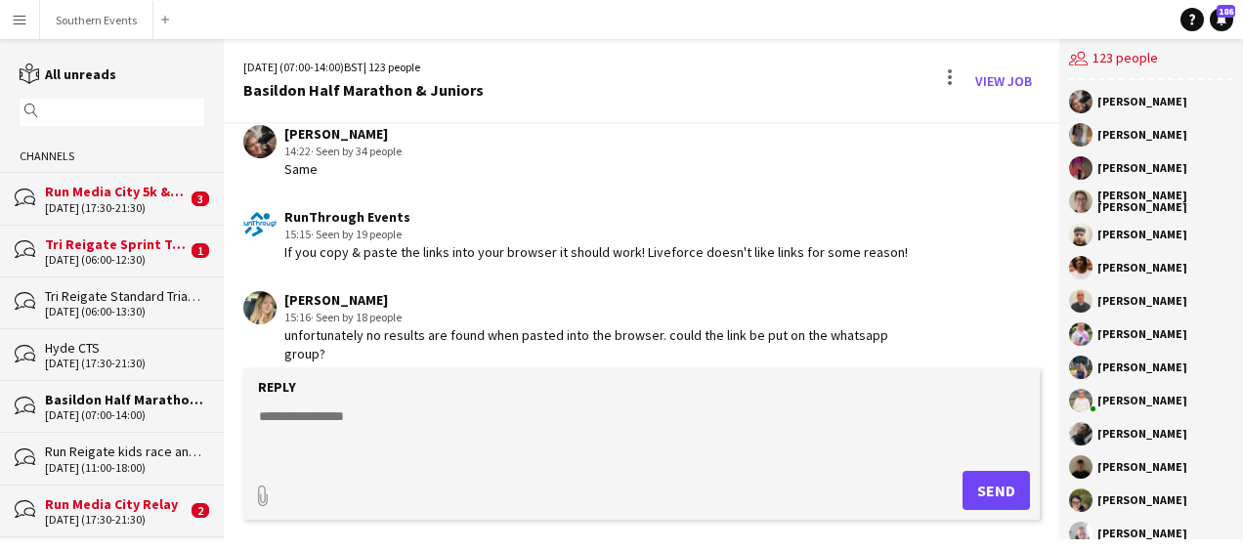
scroll to position [4531, 0]
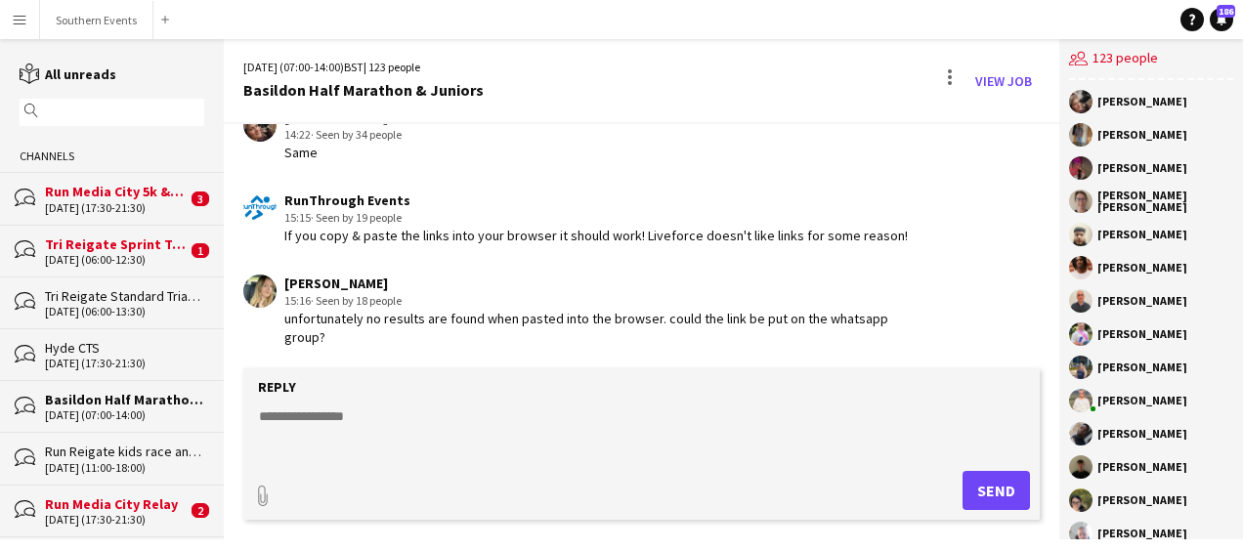
click at [352, 424] on textarea at bounding box center [645, 431] width 777 height 51
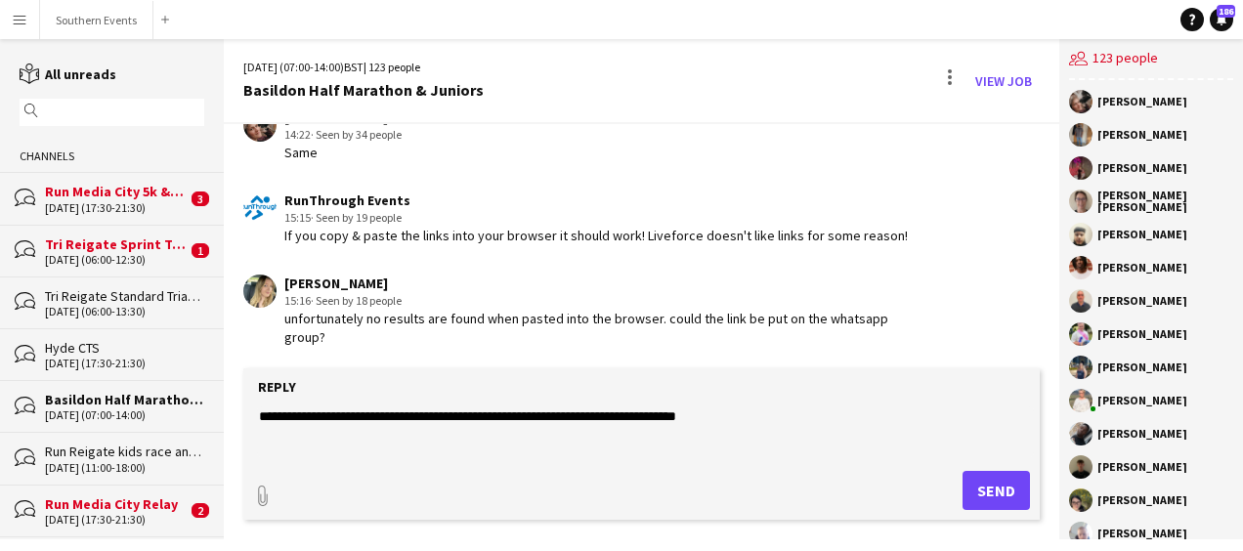
type textarea "**********"
click at [989, 496] on button "Send" at bounding box center [995, 490] width 67 height 39
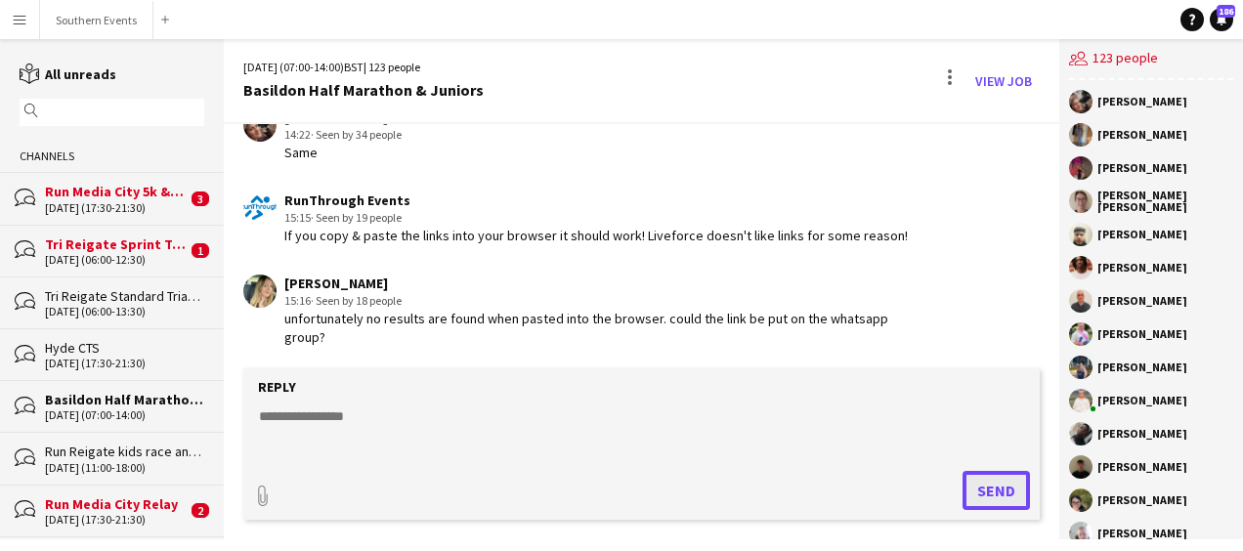
scroll to position [4615, 0]
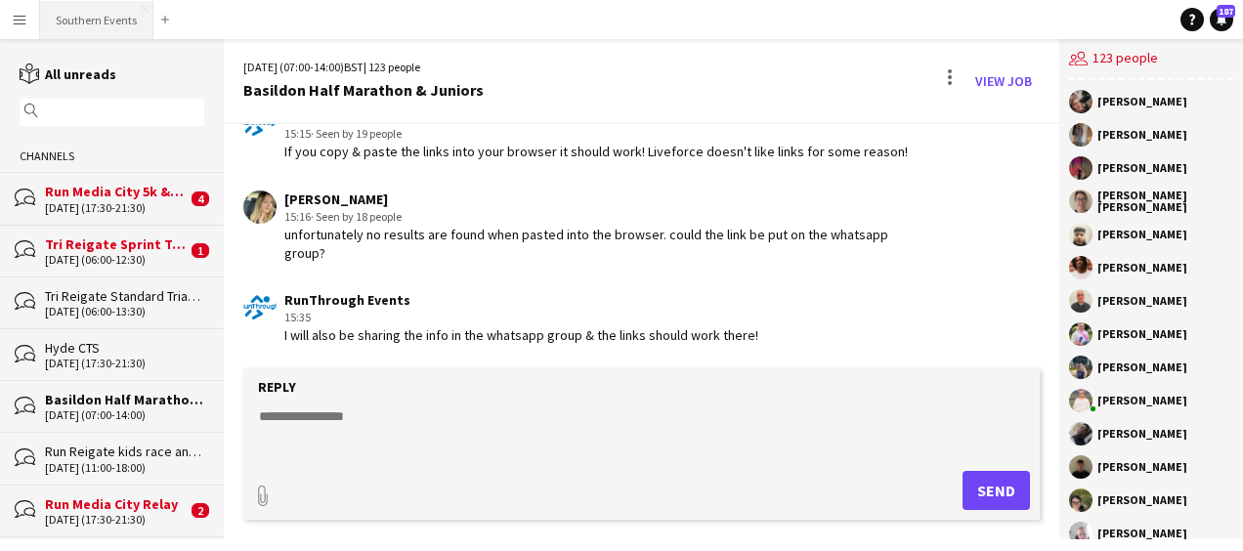
click at [102, 29] on button "Southern Events Close" at bounding box center [96, 20] width 113 height 38
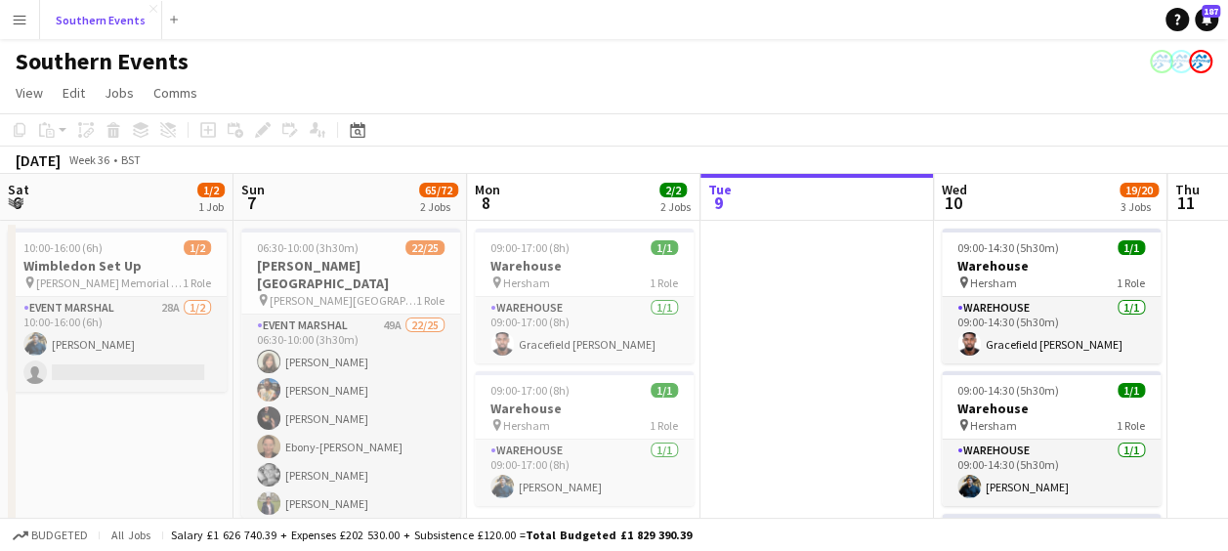
scroll to position [0, 438]
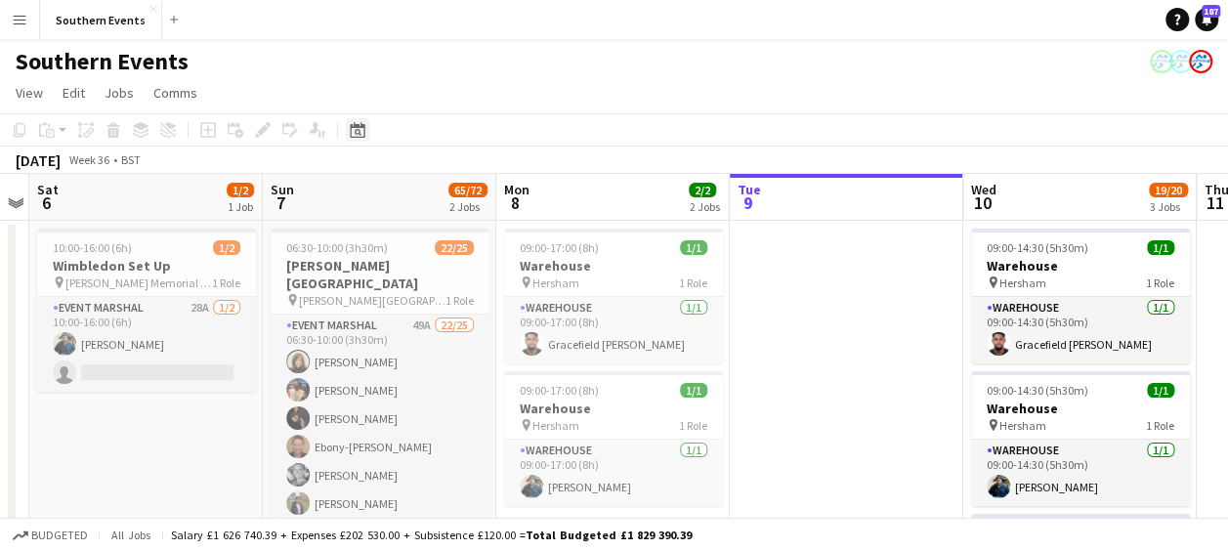
click at [358, 130] on icon at bounding box center [358, 132] width 7 height 7
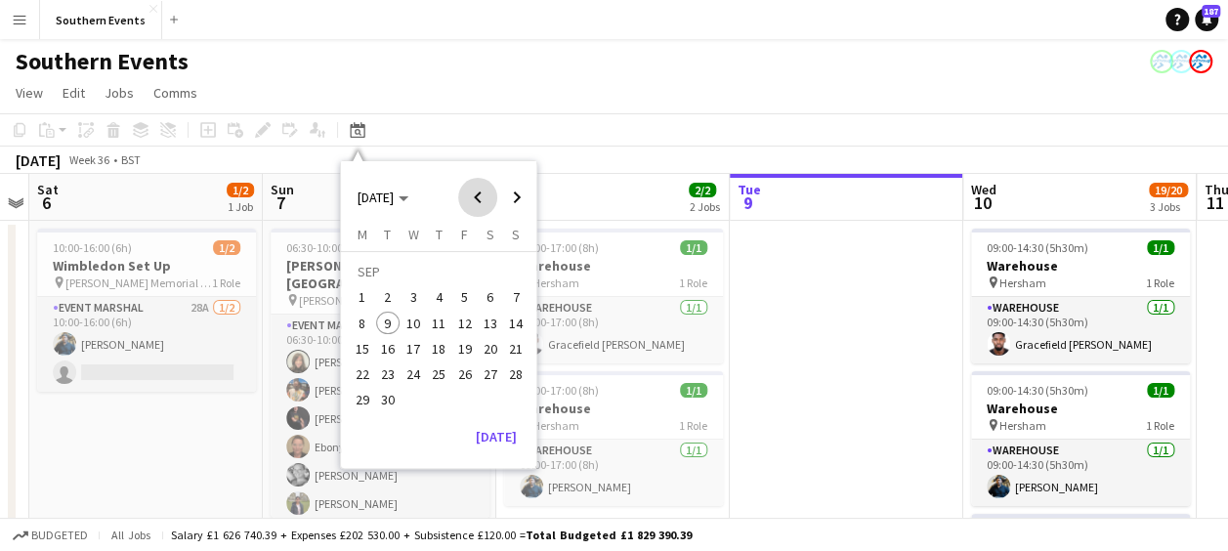
click at [474, 197] on span "Previous month" at bounding box center [477, 197] width 39 height 39
click at [412, 372] on span "27" at bounding box center [413, 378] width 23 height 23
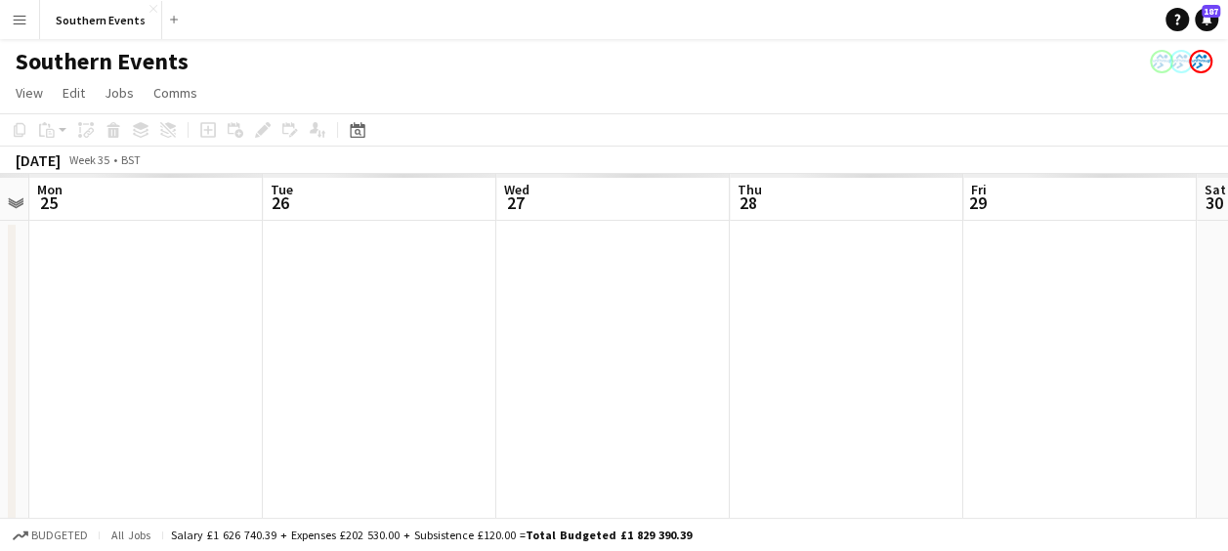
scroll to position [0, 672]
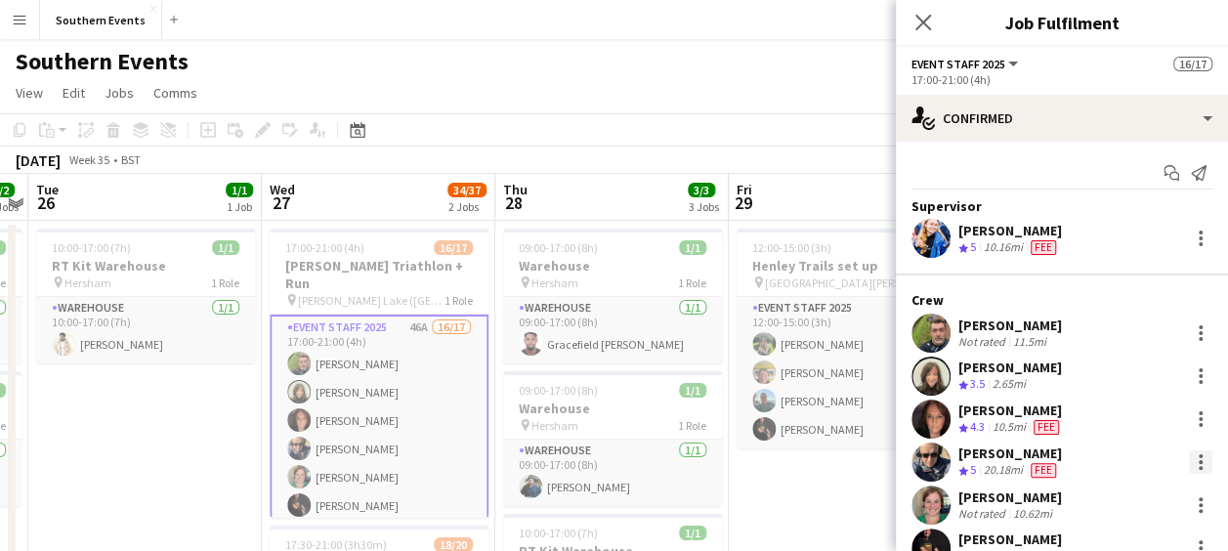
click at [1189, 458] on div at bounding box center [1200, 461] width 23 height 23
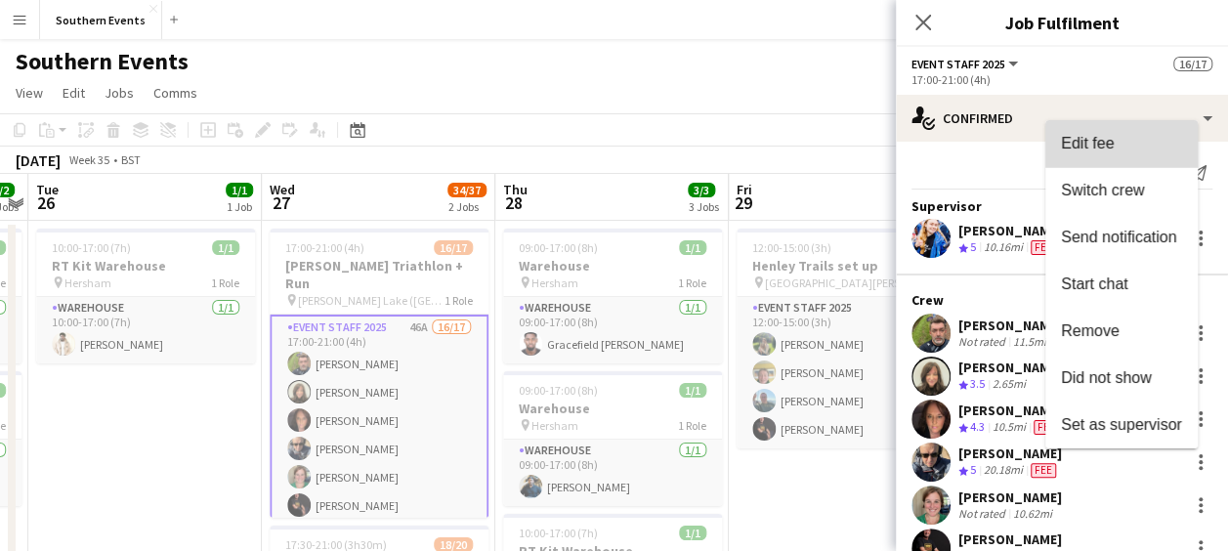
click at [1148, 155] on button "Edit fee" at bounding box center [1121, 143] width 152 height 47
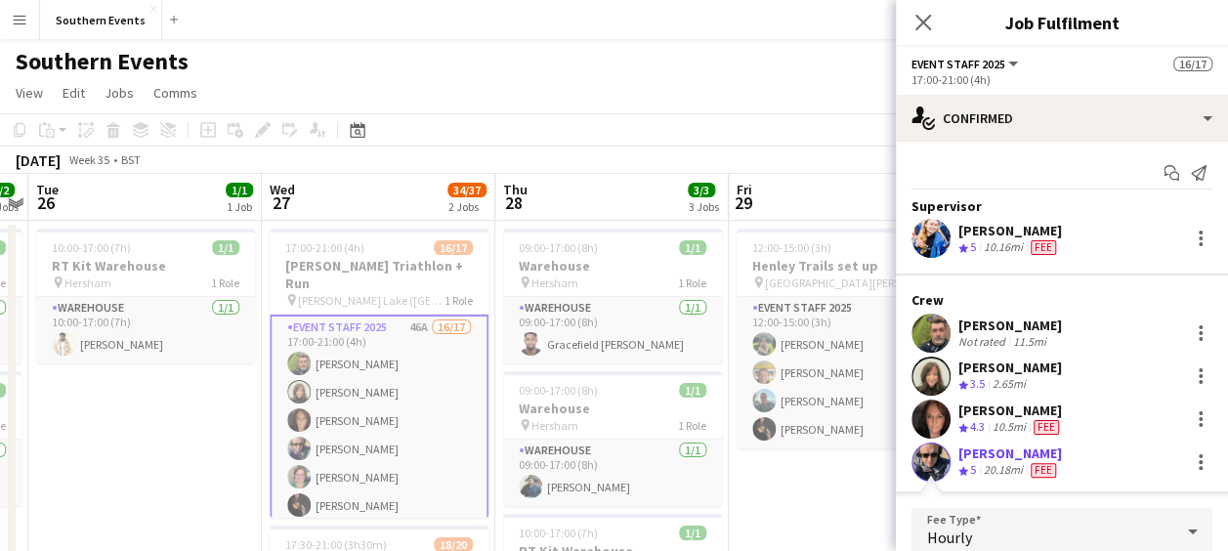
scroll to position [241, 0]
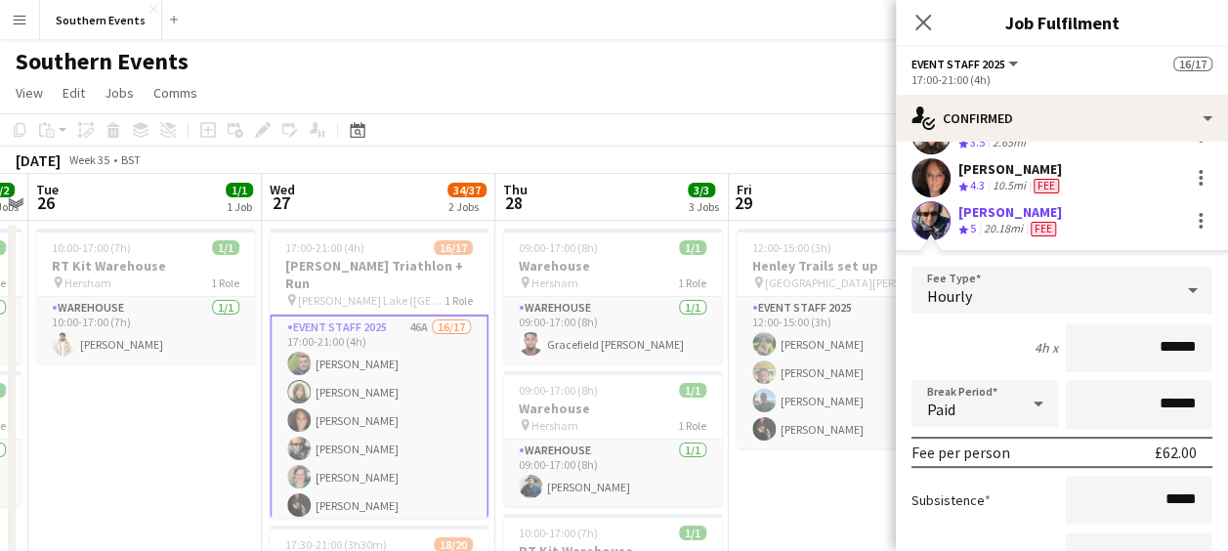
click at [1157, 342] on input "******" at bounding box center [1139, 347] width 147 height 49
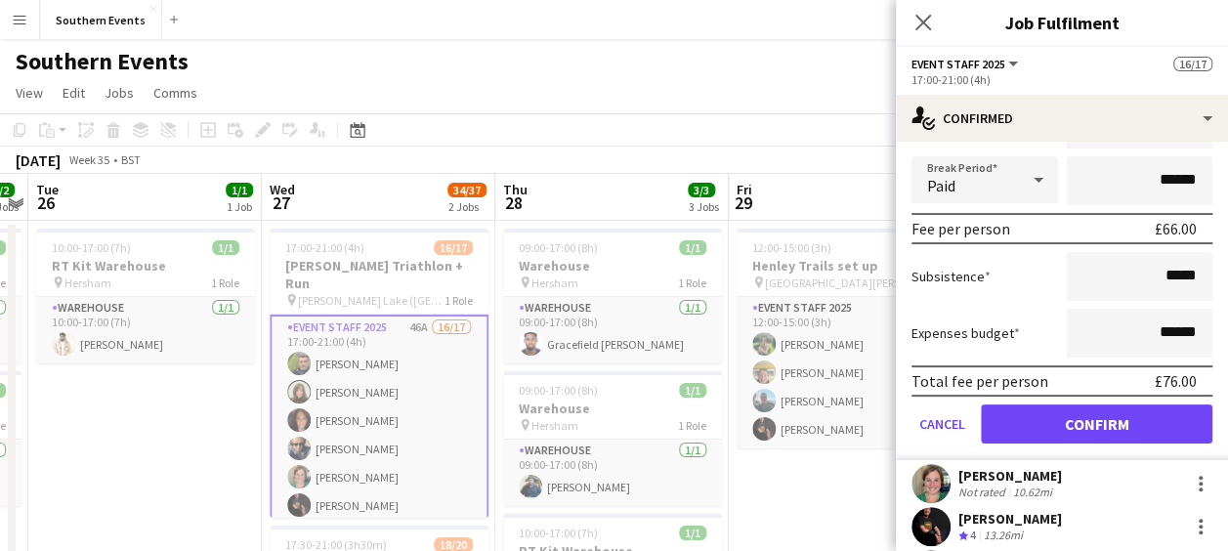
scroll to position [491, 0]
type input "******"
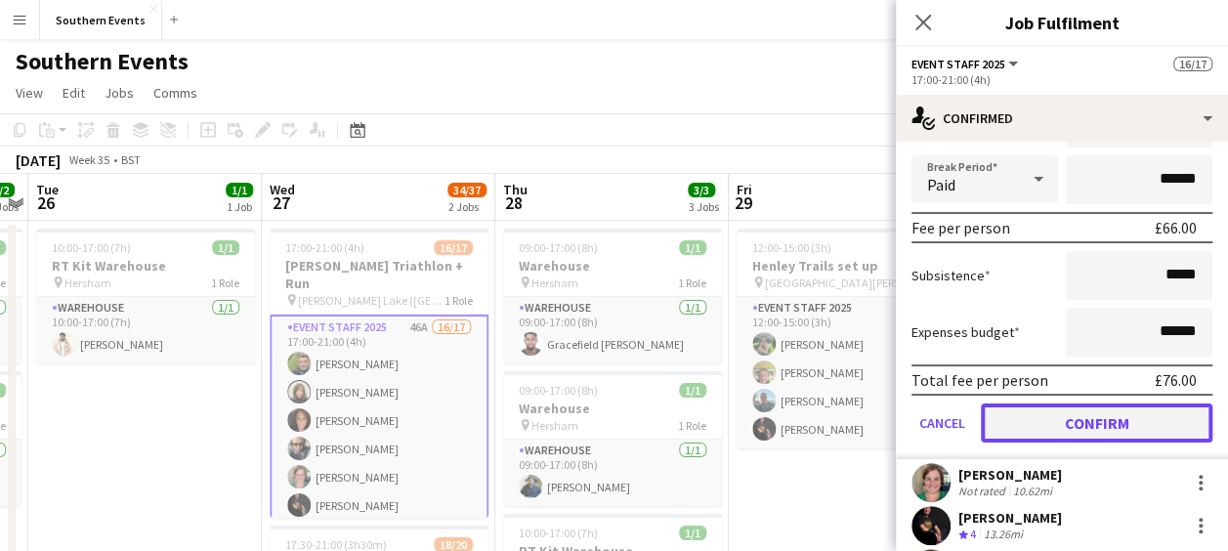
click at [1086, 435] on button "Confirm" at bounding box center [1097, 422] width 232 height 39
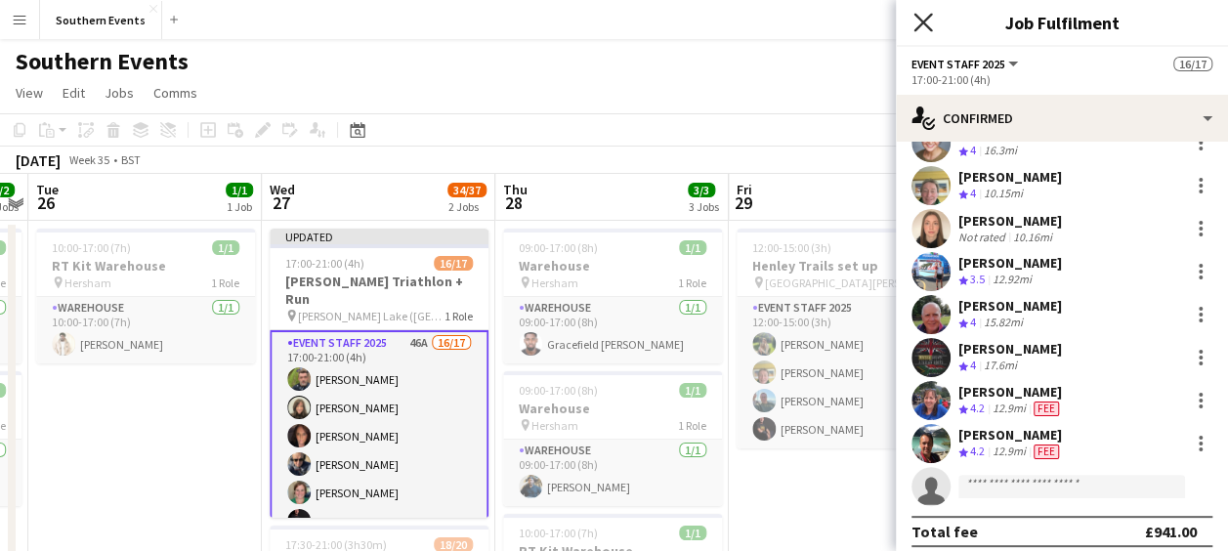
click at [925, 22] on icon "Close pop-in" at bounding box center [922, 22] width 19 height 19
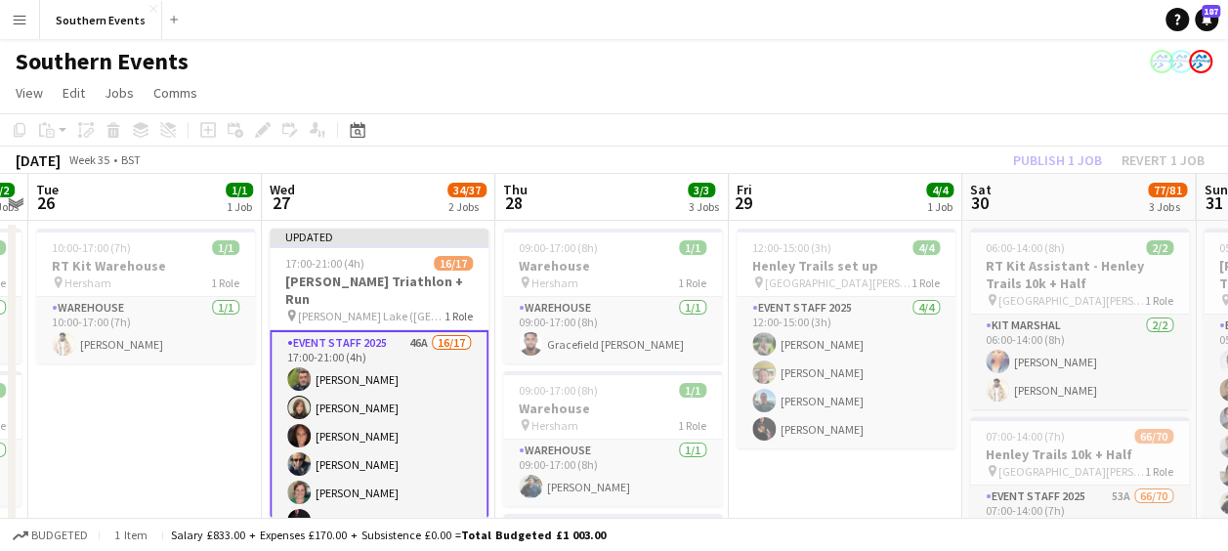
click at [841, 105] on app-page-menu "View Day view expanded Day view collapsed Month view Date picker Jump to [DATE]…" at bounding box center [614, 94] width 1228 height 37
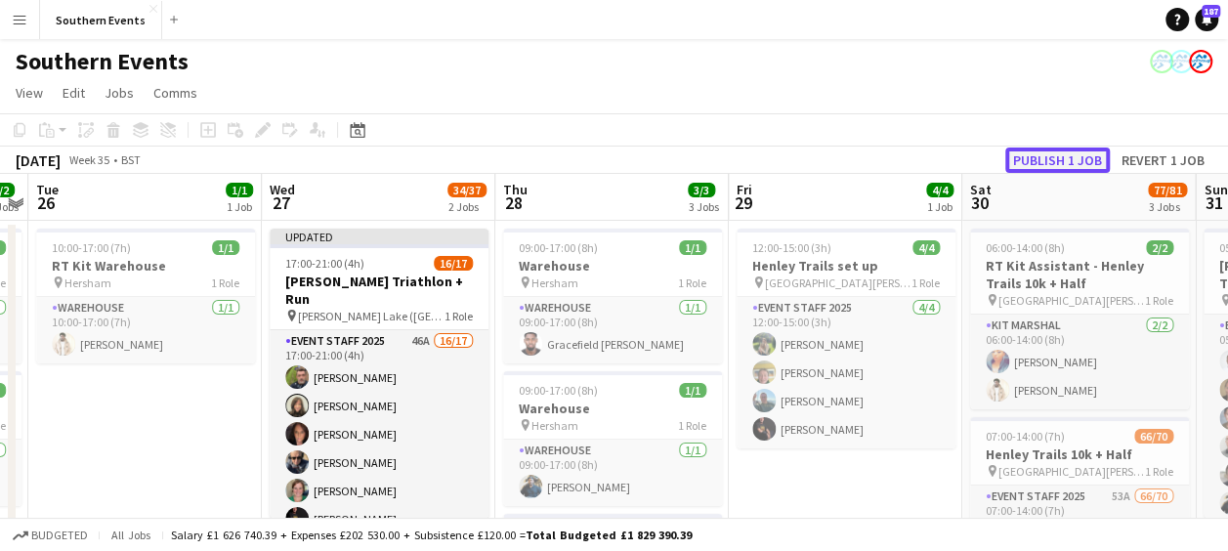
click at [1067, 166] on button "Publish 1 job" at bounding box center [1057, 160] width 105 height 25
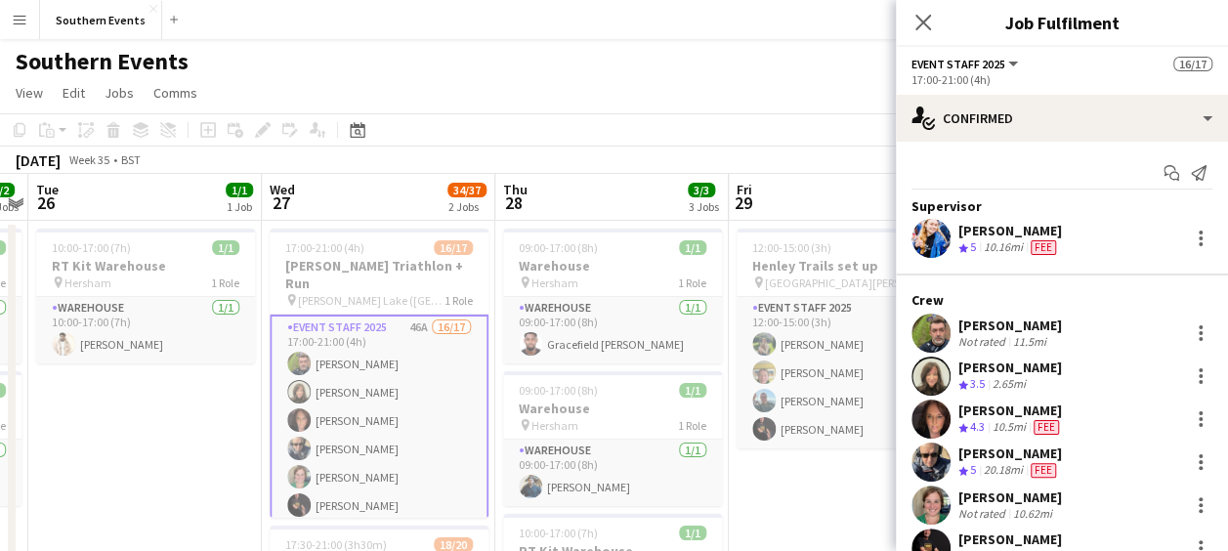
click at [926, 448] on app-user-avatar at bounding box center [930, 462] width 39 height 39
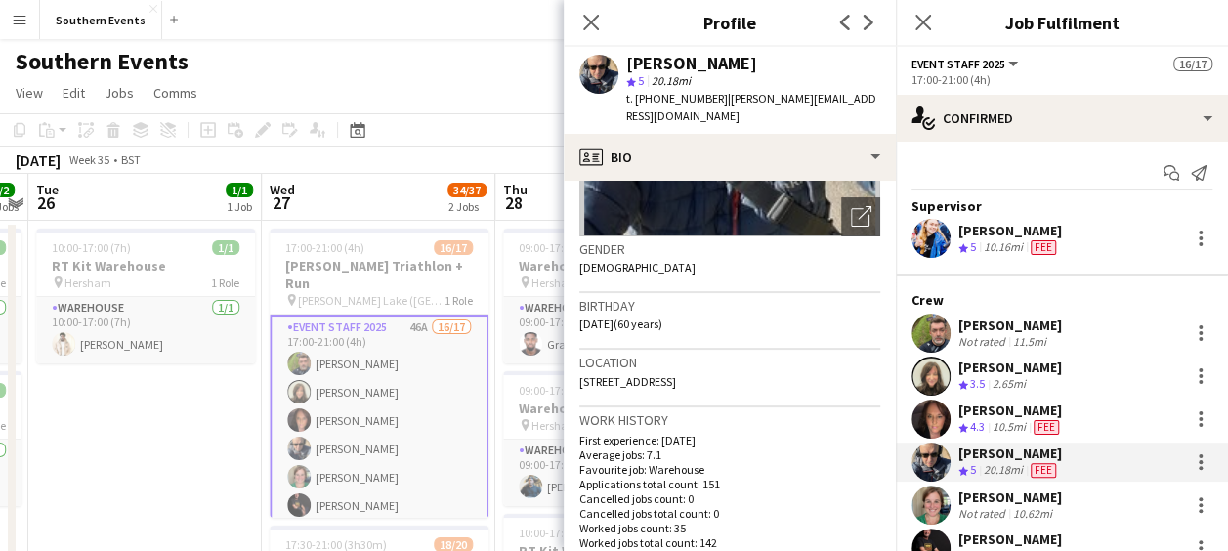
scroll to position [227, 0]
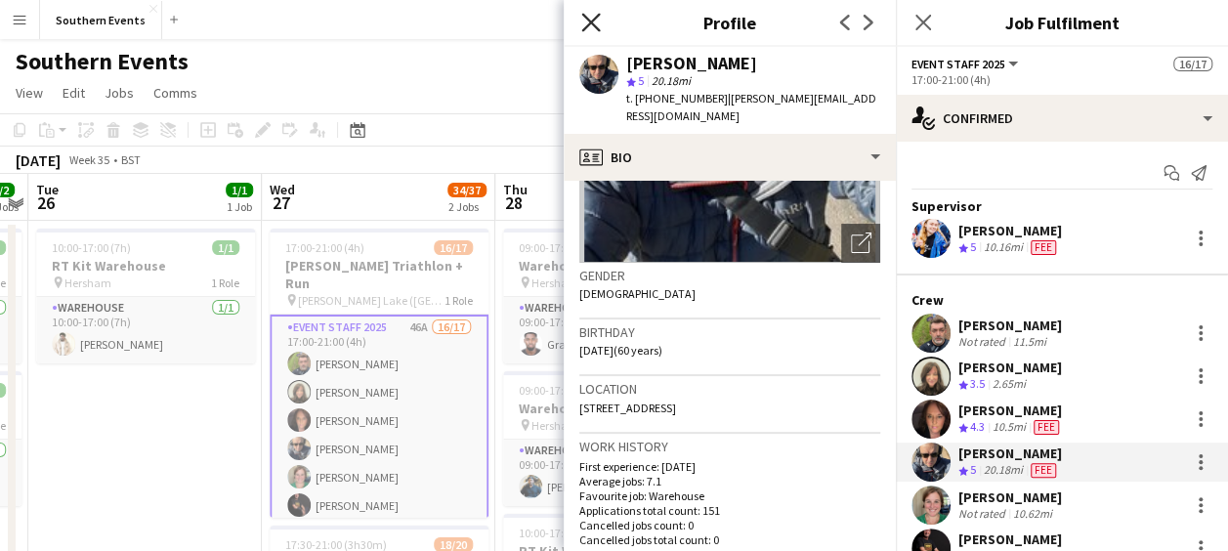
click at [597, 25] on icon "Close pop-in" at bounding box center [590, 22] width 19 height 19
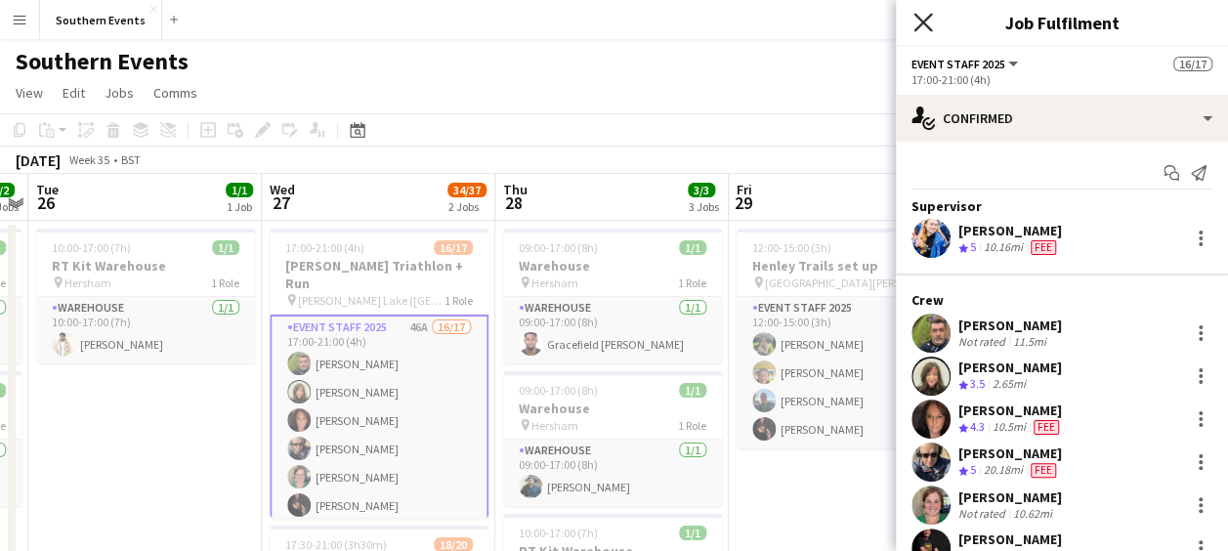
click at [928, 19] on icon "Close pop-in" at bounding box center [922, 22] width 19 height 19
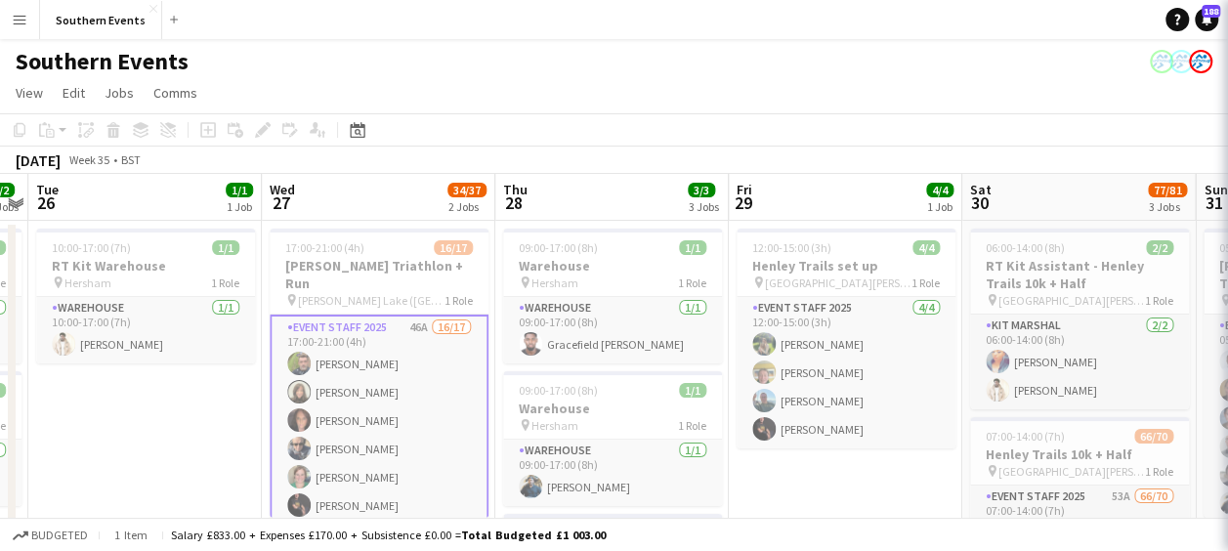
click at [801, 145] on app-toolbar "Copy Paste Paste Ctrl+V Paste with crew Ctrl+Shift+V Paste linked Job [GEOGRAPH…" at bounding box center [614, 129] width 1228 height 33
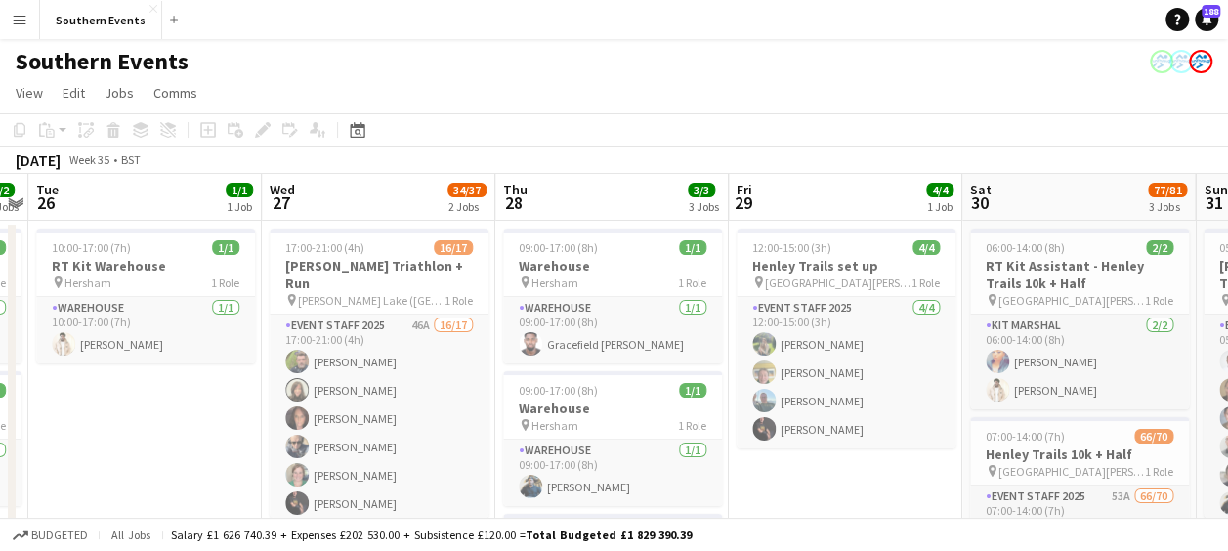
click at [906, 141] on app-toolbar "Copy Paste Paste Ctrl+V Paste with crew Ctrl+Shift+V Paste linked Job [GEOGRAPH…" at bounding box center [614, 129] width 1228 height 33
click at [457, 62] on div "Southern Events" at bounding box center [614, 57] width 1228 height 37
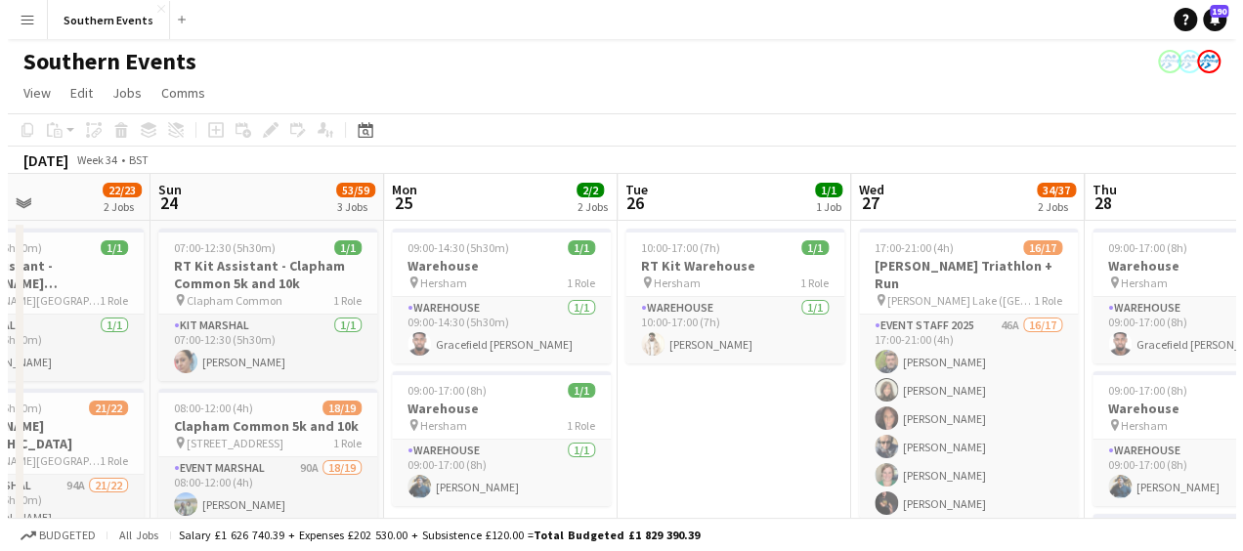
scroll to position [0, 557]
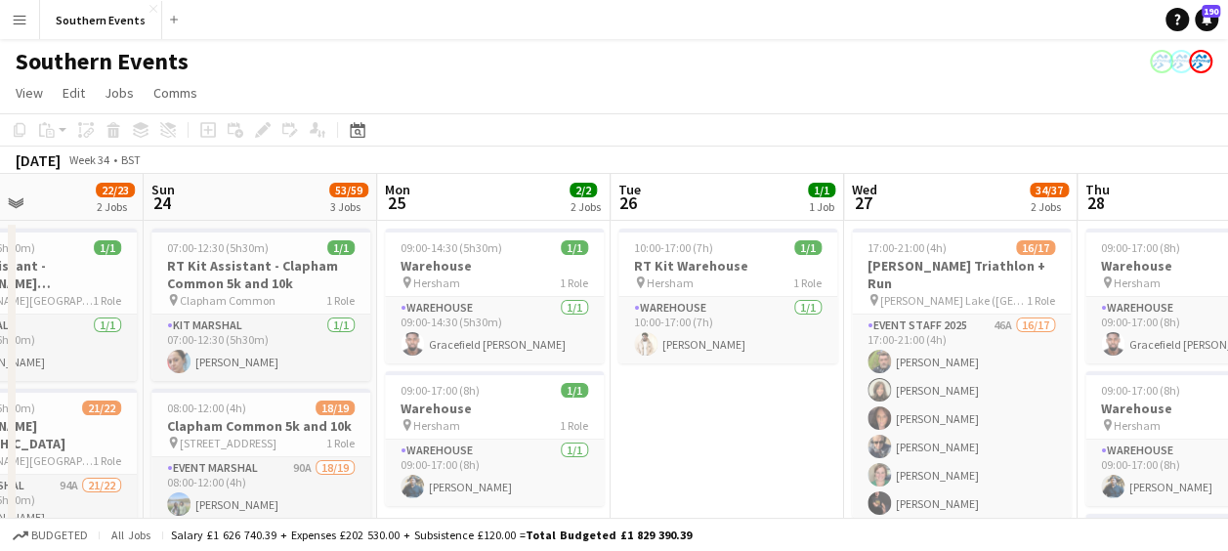
click at [16, 9] on button "Menu" at bounding box center [19, 19] width 39 height 39
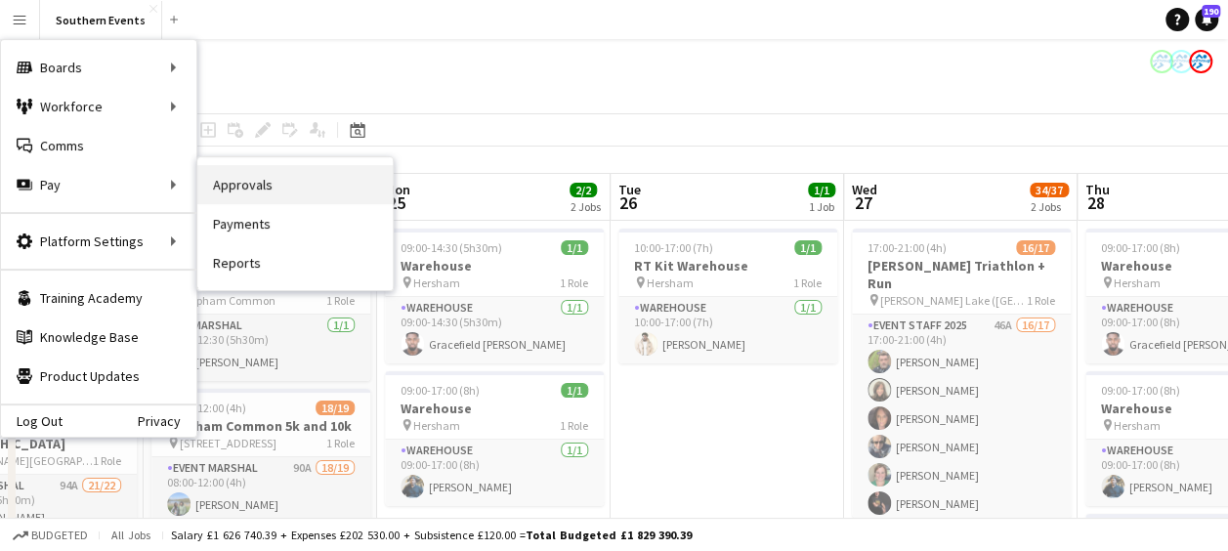
click at [226, 178] on link "Approvals" at bounding box center [294, 184] width 195 height 39
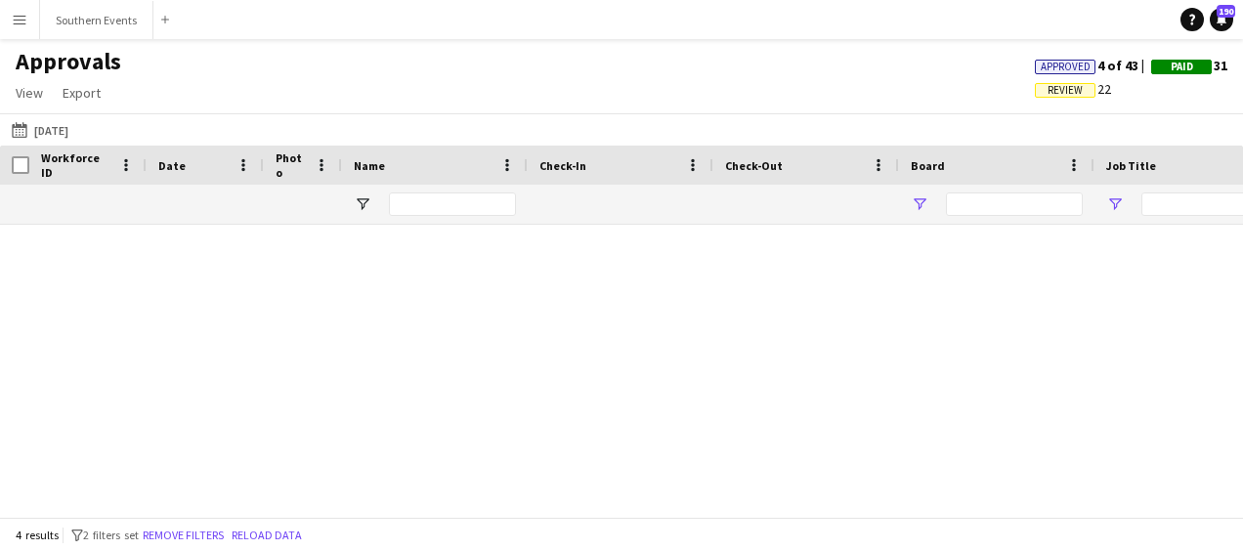
type input "**********"
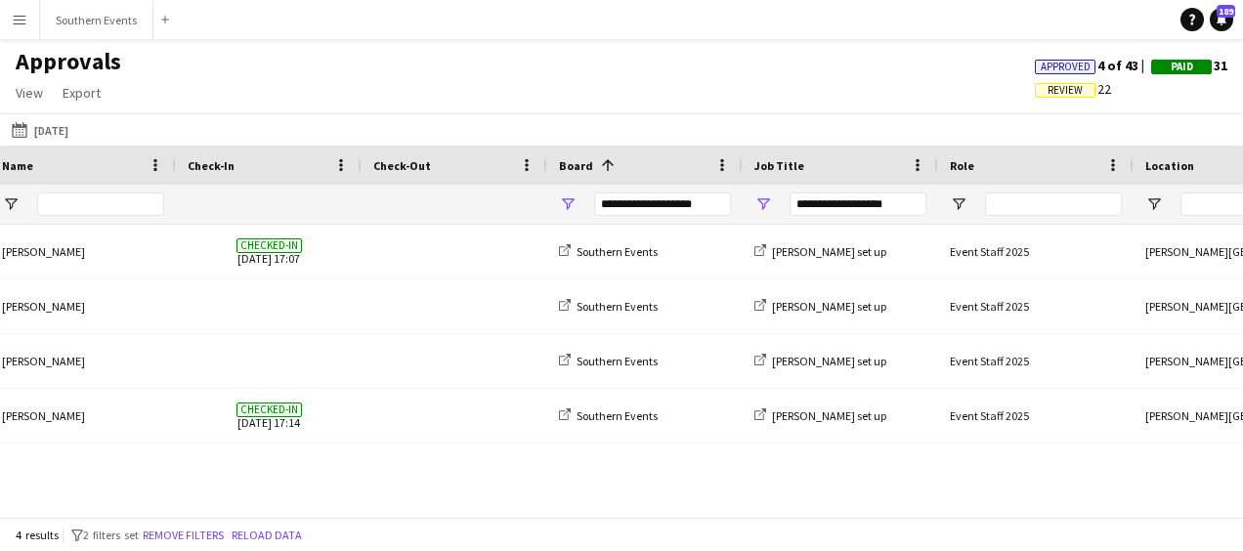
scroll to position [0, 212]
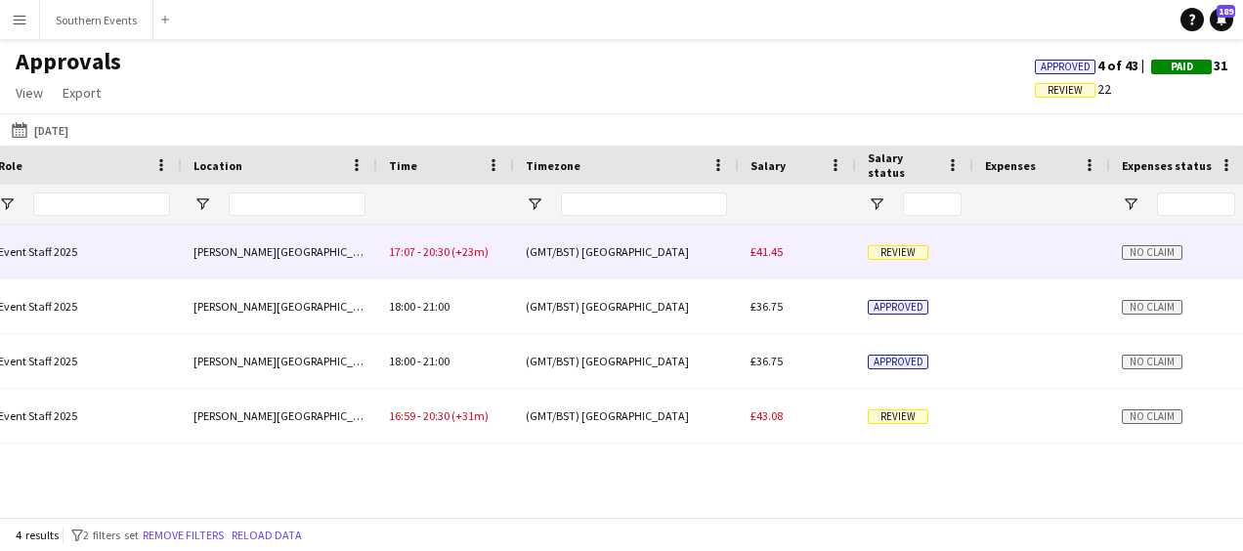
click at [662, 256] on div "(GMT/BST) [GEOGRAPHIC_DATA]" at bounding box center [626, 252] width 225 height 54
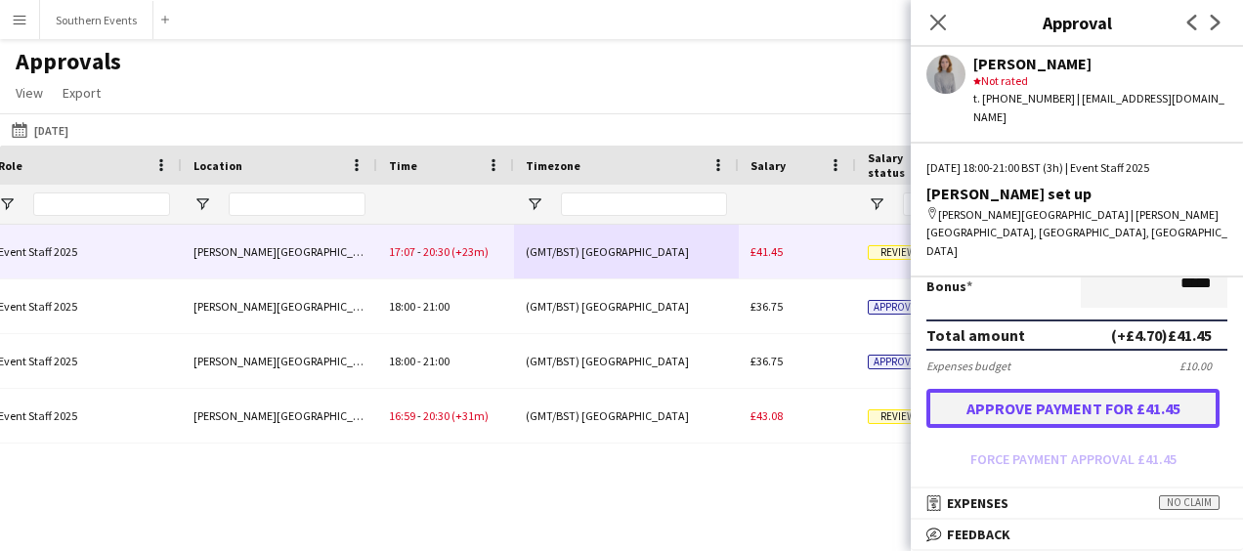
click at [1061, 389] on button "Approve payment for £41.45" at bounding box center [1072, 408] width 293 height 39
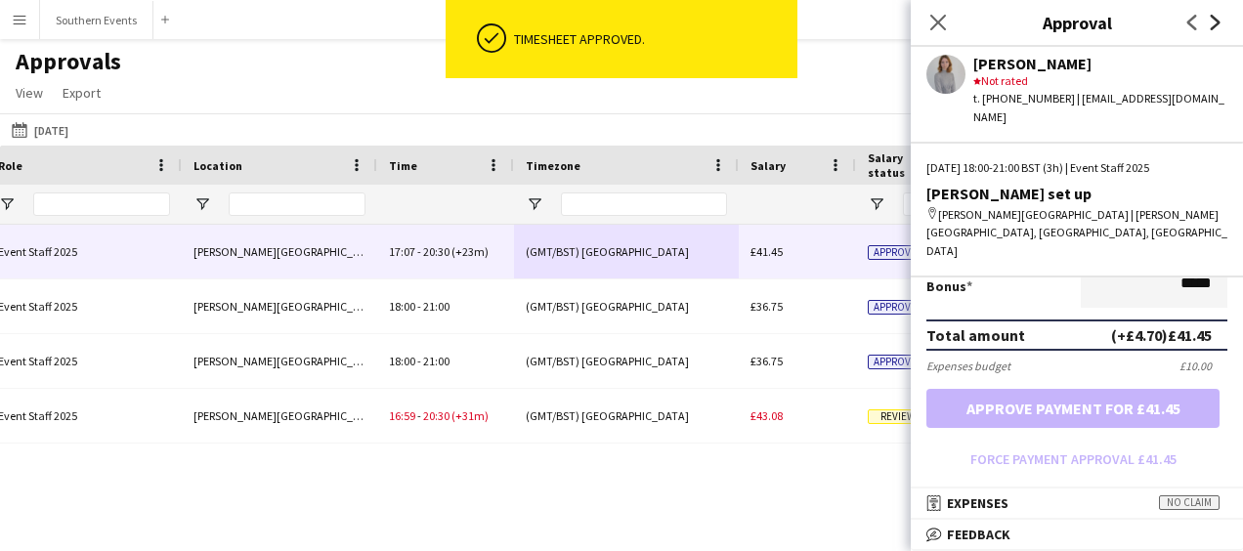
click at [1211, 19] on icon "Next" at bounding box center [1215, 23] width 16 height 16
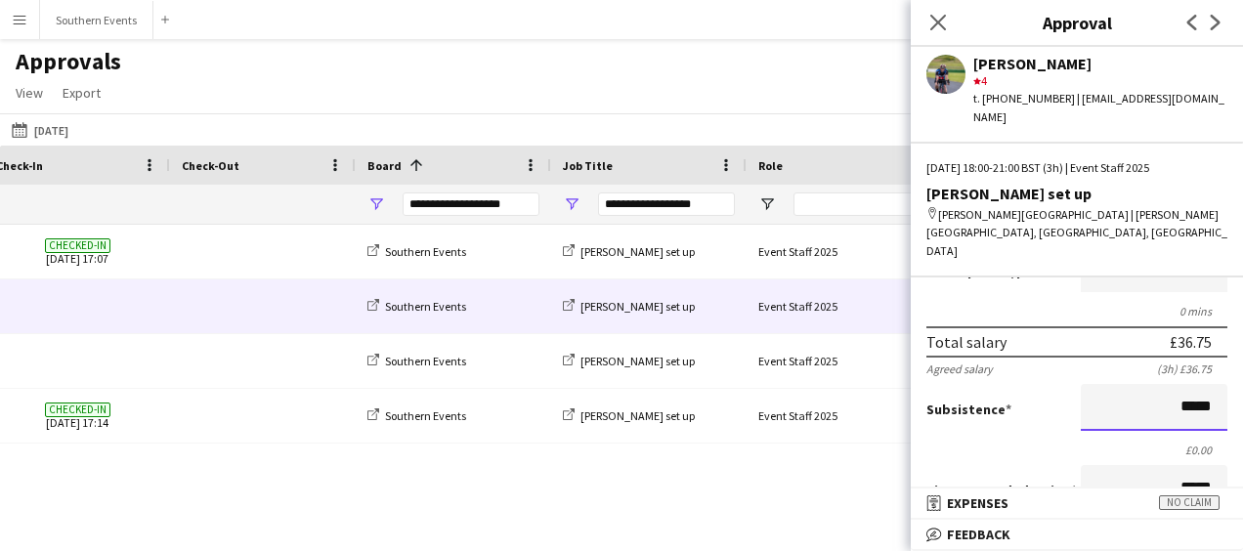
click at [1166, 384] on input "*****" at bounding box center [1153, 407] width 147 height 47
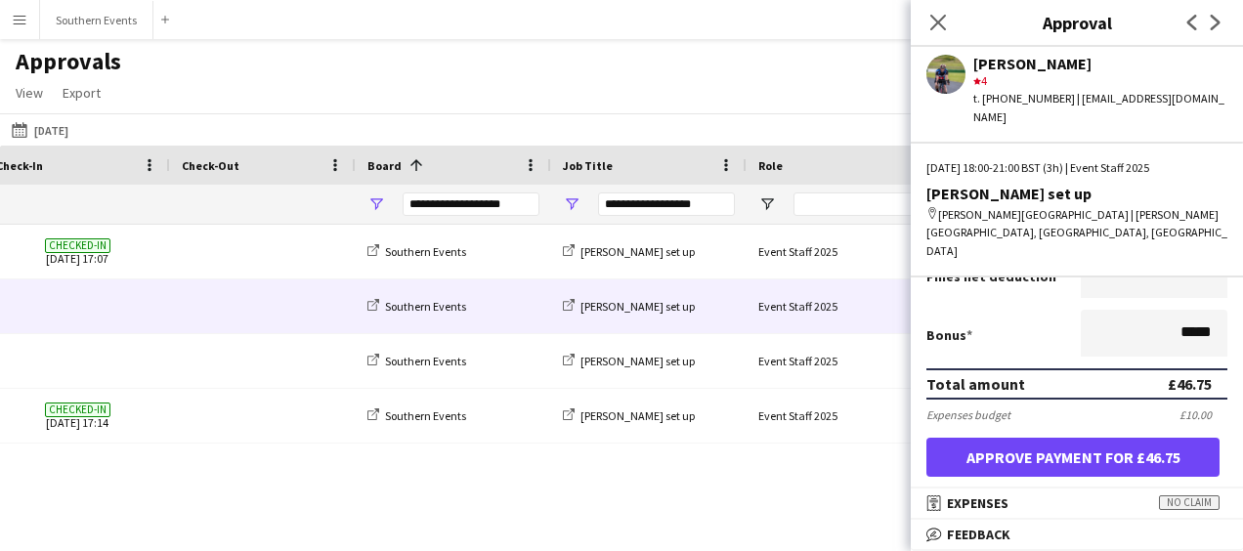
scroll to position [486, 0]
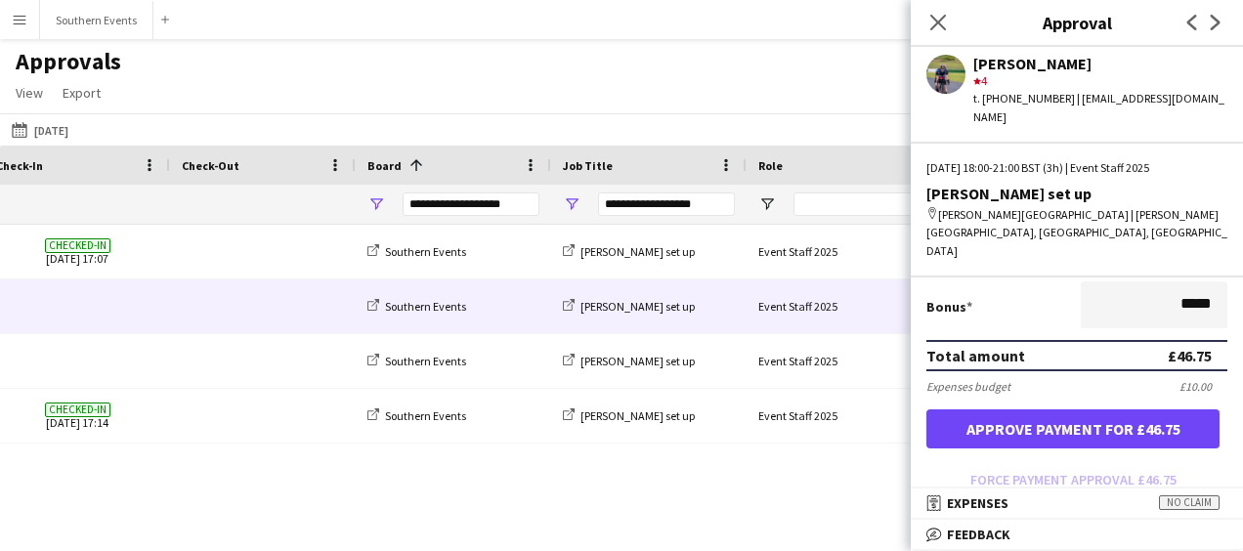
type input "******"
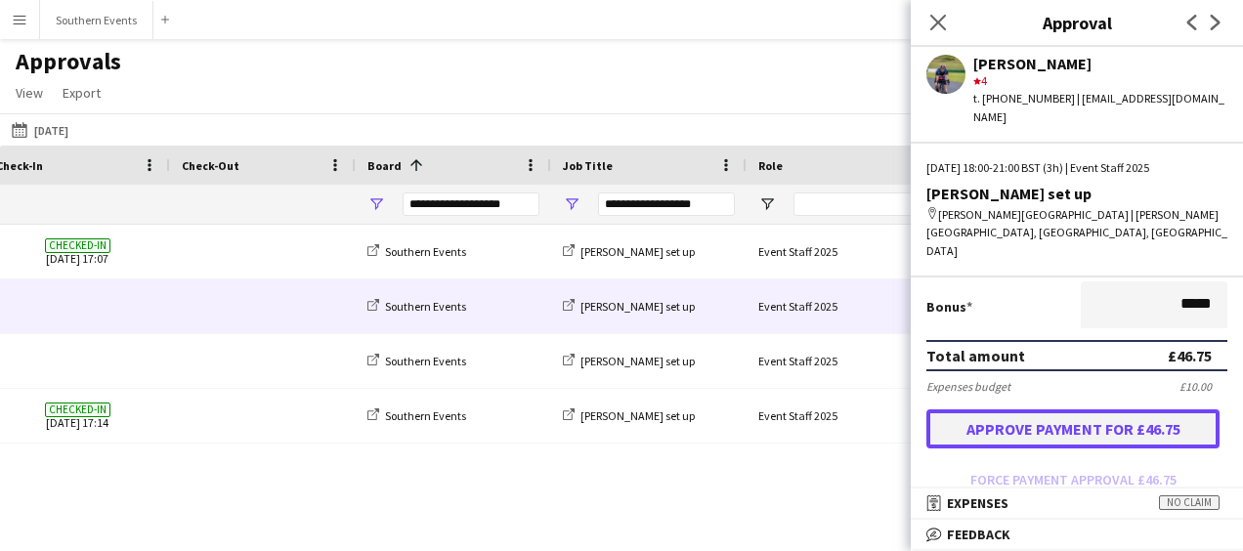
click at [1073, 409] on button "Approve payment for £46.75" at bounding box center [1072, 428] width 293 height 39
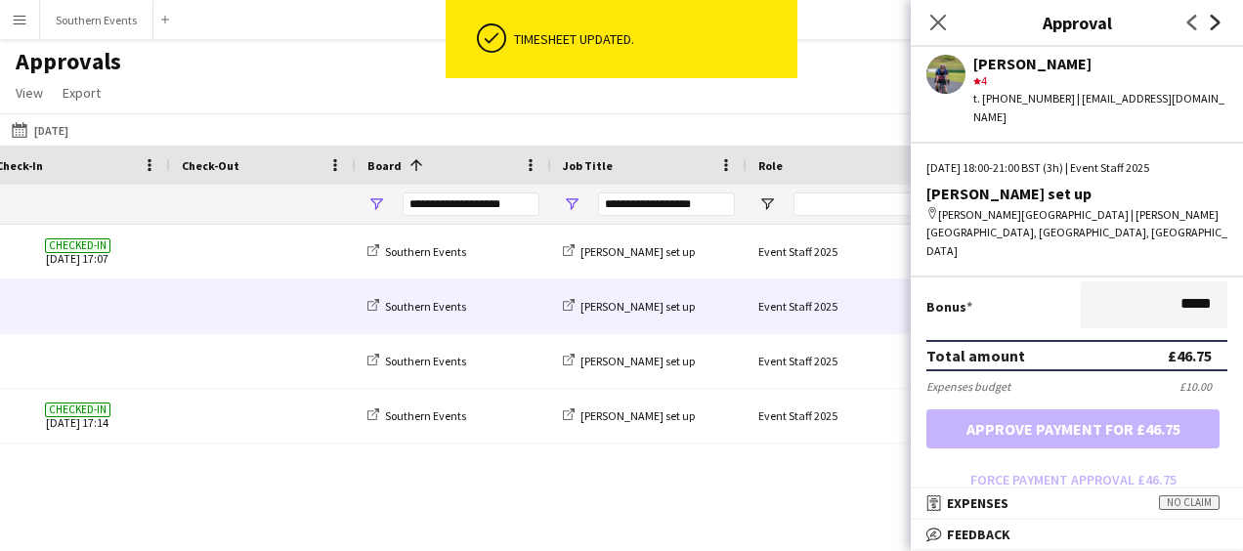
click at [1219, 27] on icon "Next" at bounding box center [1215, 23] width 16 height 16
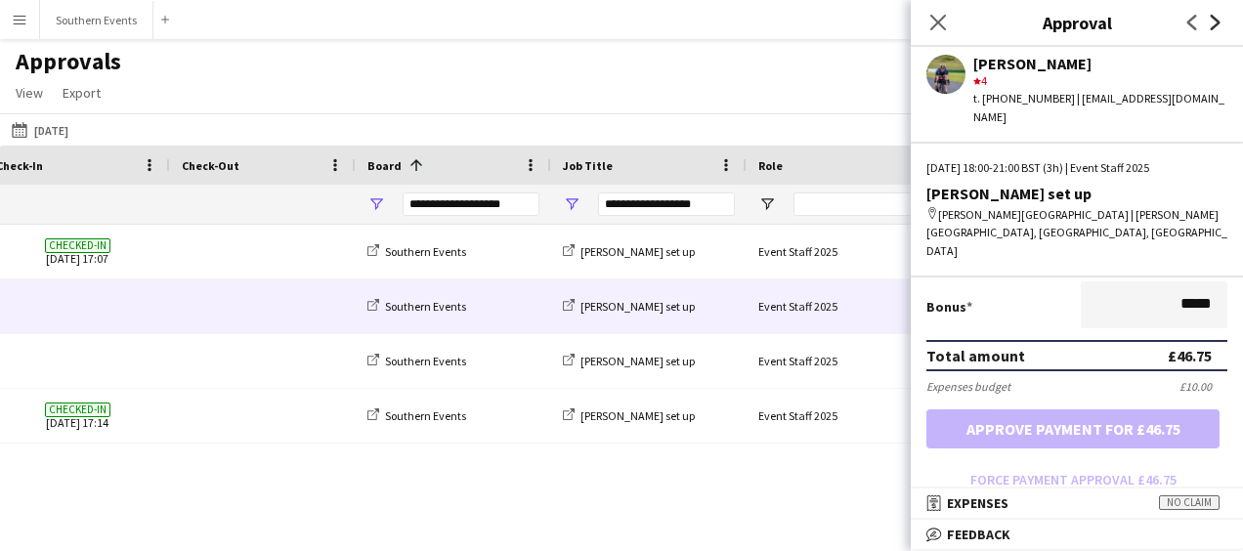
scroll to position [0, 0]
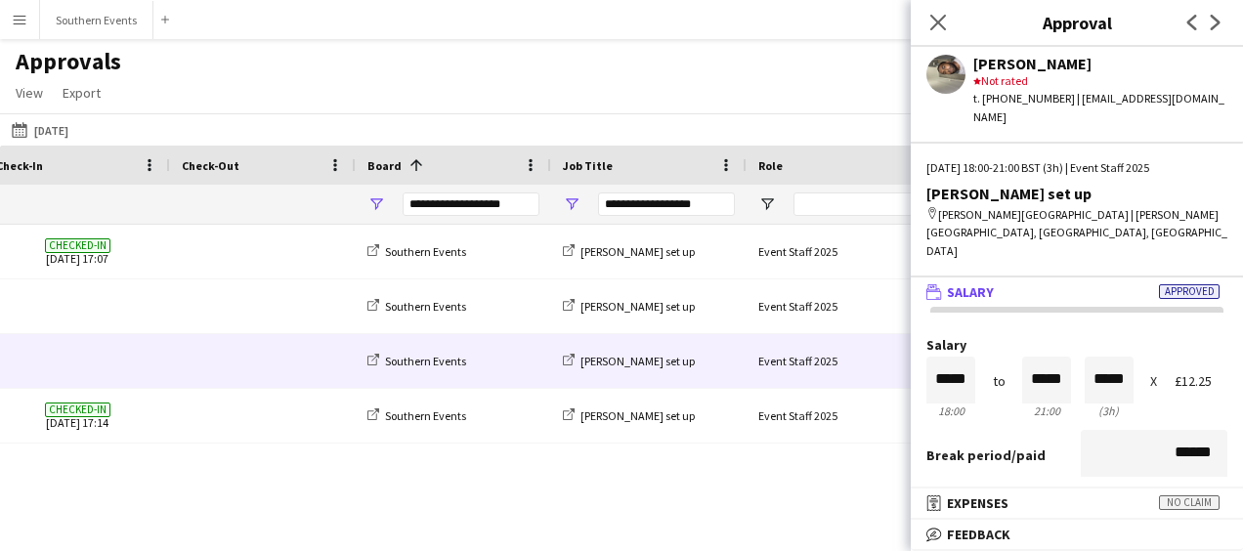
click at [950, 74] on app-user-avatar at bounding box center [945, 74] width 39 height 39
click at [937, 87] on app-user-avatar at bounding box center [945, 74] width 39 height 39
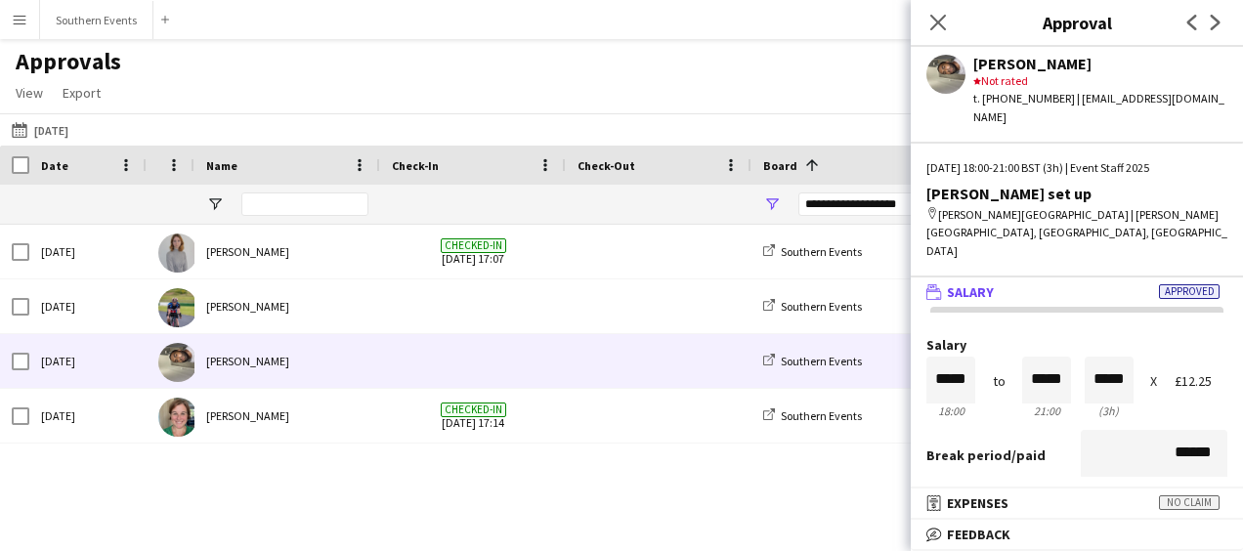
drag, startPoint x: 977, startPoint y: 61, endPoint x: 1109, endPoint y: 63, distance: 131.9
click at [1109, 63] on div "[PERSON_NAME]" at bounding box center [1100, 64] width 254 height 18
copy div "[PERSON_NAME]"
click at [944, 25] on icon "Close pop-in" at bounding box center [937, 22] width 19 height 19
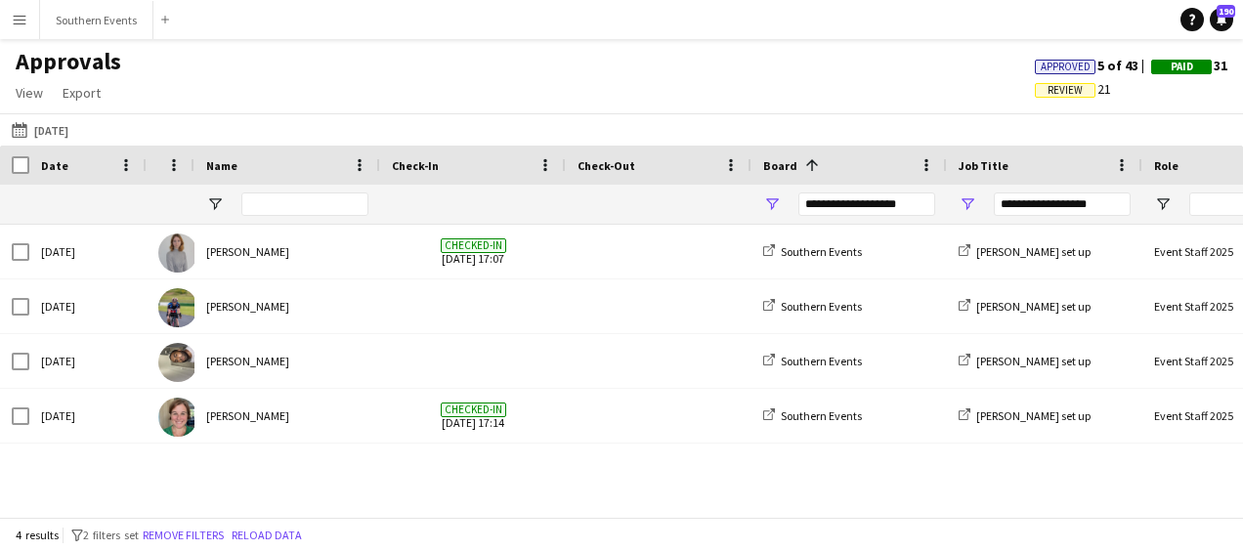
click at [8, 22] on button "Menu" at bounding box center [19, 19] width 39 height 39
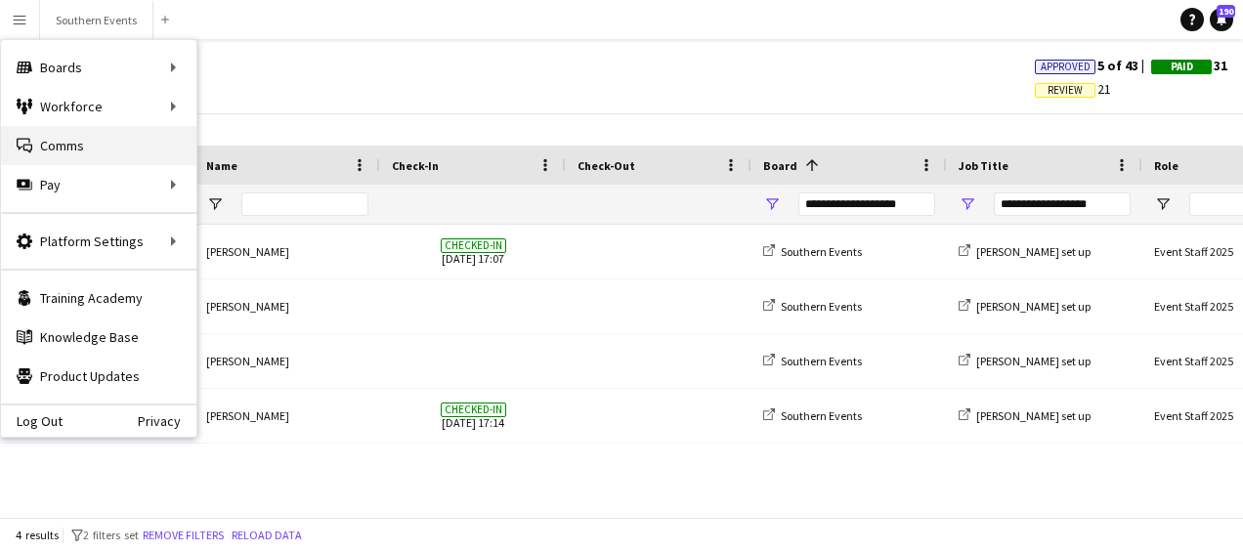
click at [69, 135] on link "Comms Comms" at bounding box center [98, 145] width 195 height 39
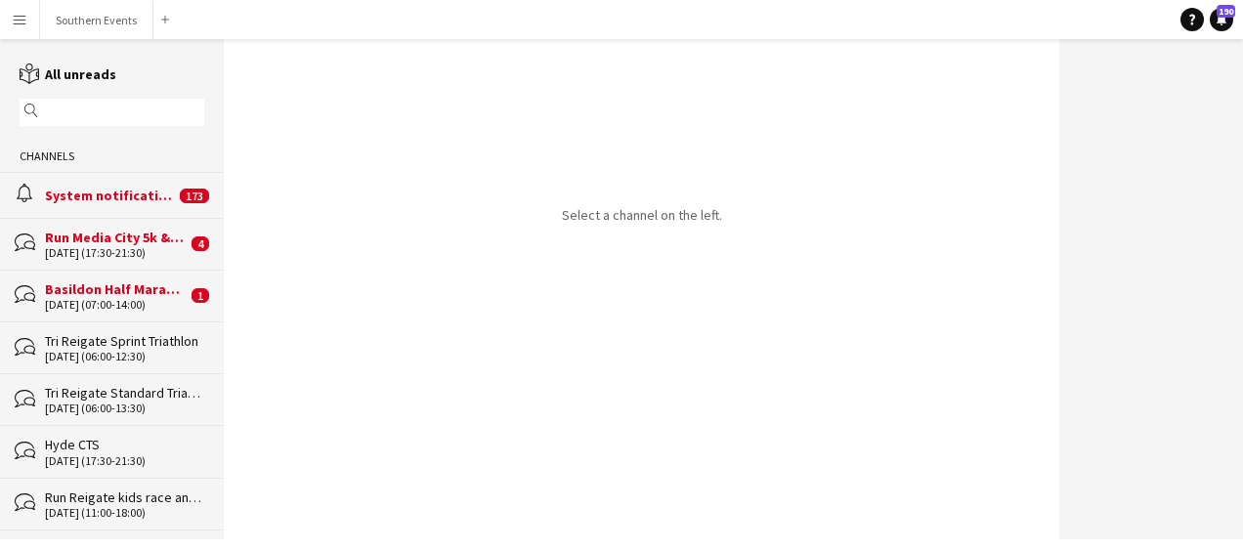
click at [85, 303] on div "[DATE] (07:00-14:00)" at bounding box center [116, 305] width 142 height 14
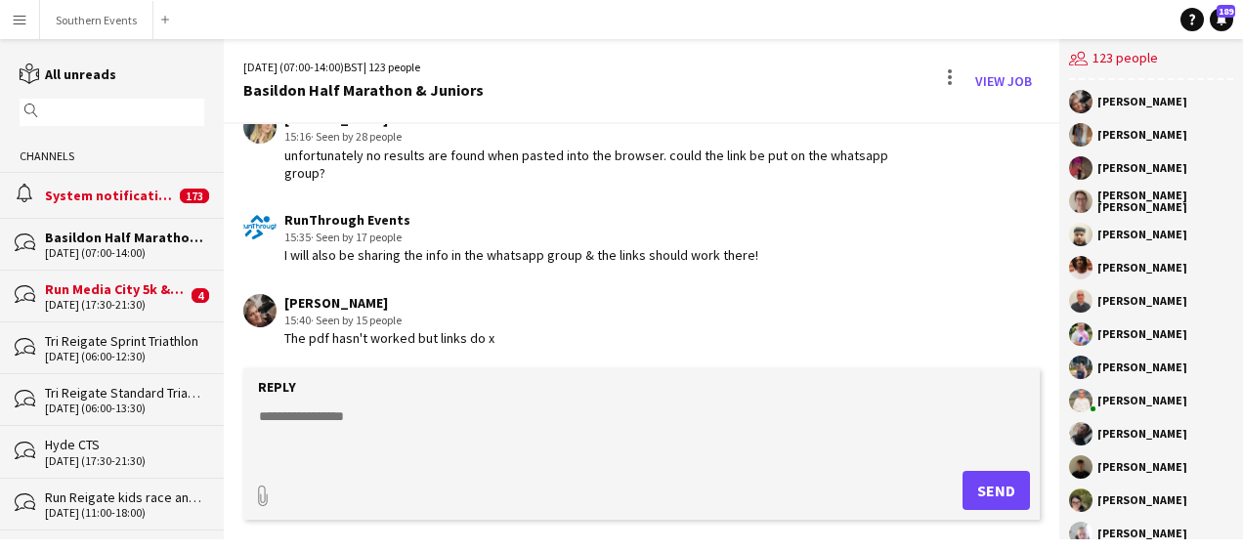
scroll to position [4514, 0]
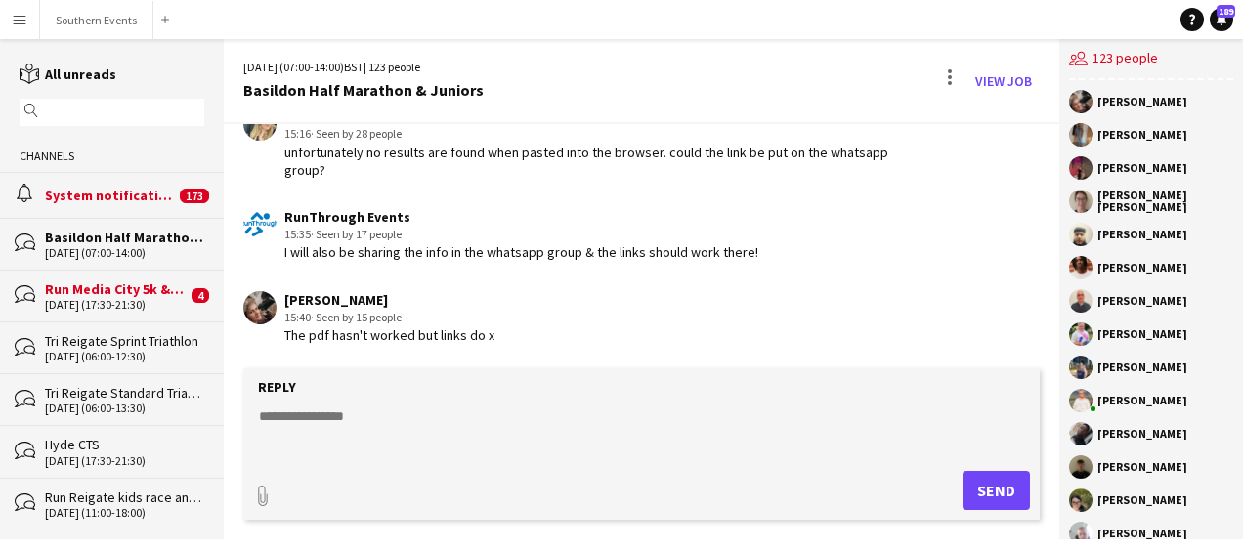
click at [394, 418] on textarea at bounding box center [645, 431] width 777 height 51
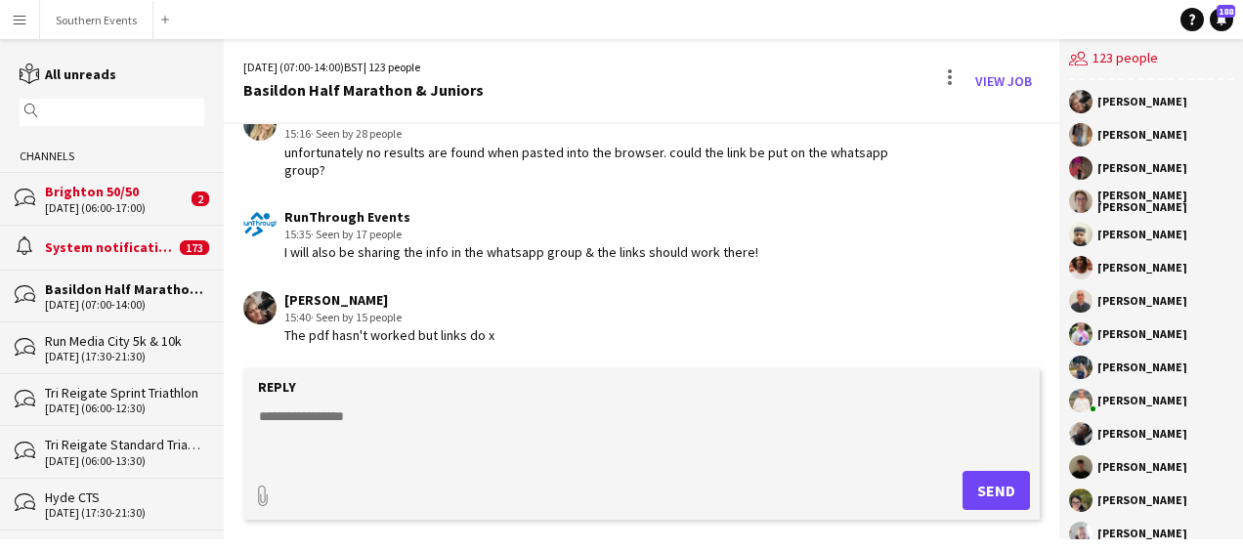
click at [323, 404] on form "Reply paperclip Send" at bounding box center [641, 443] width 796 height 151
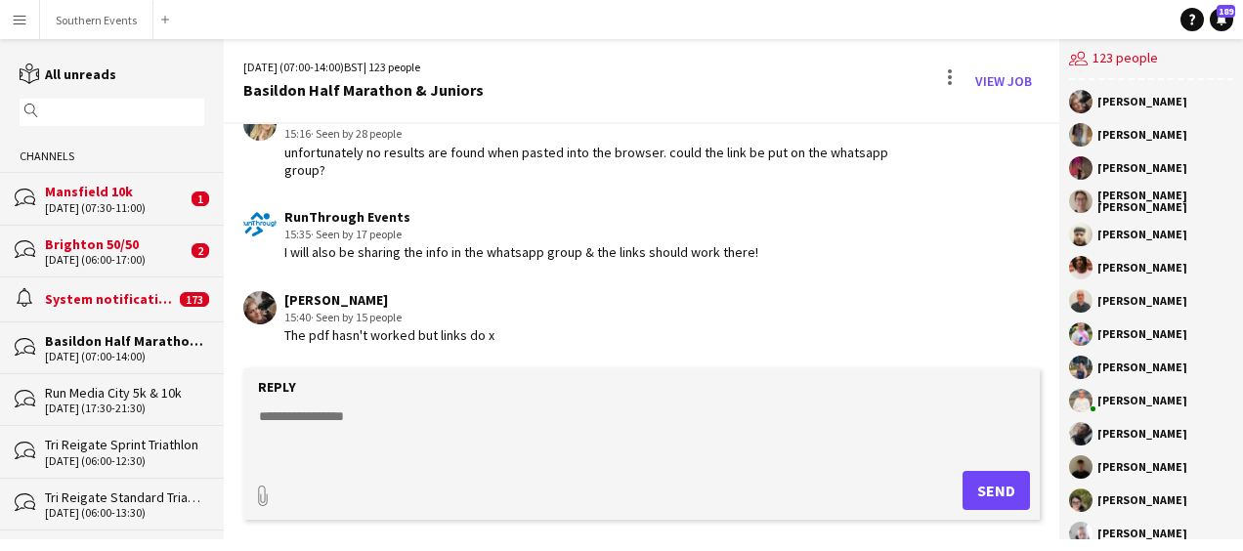
click at [291, 422] on textarea at bounding box center [645, 431] width 777 height 51
click at [68, 16] on button "Southern Events Close" at bounding box center [96, 20] width 113 height 38
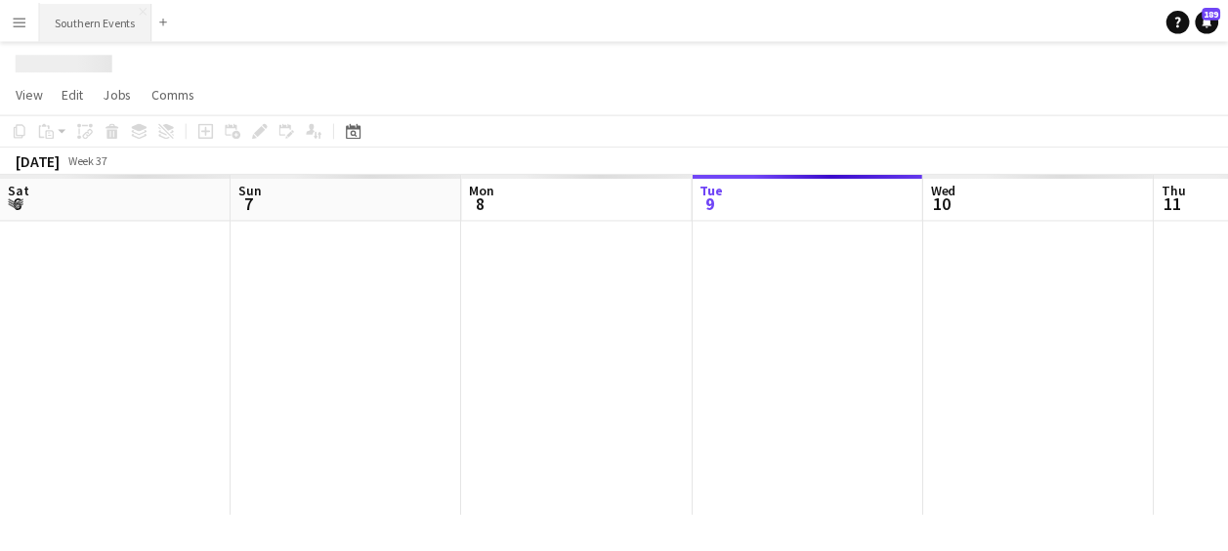
scroll to position [0, 467]
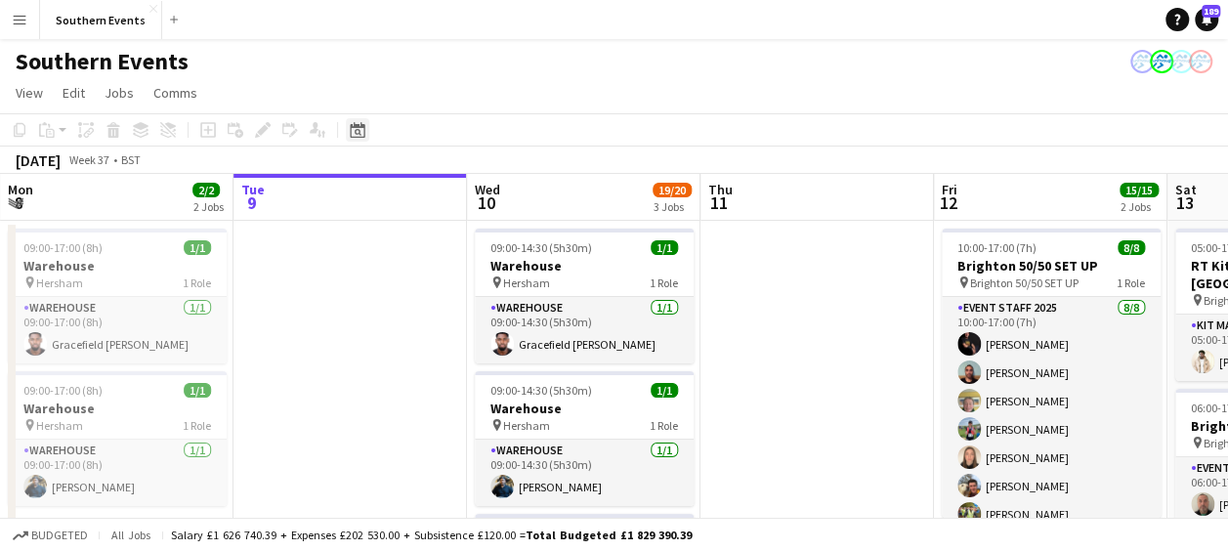
click at [358, 130] on icon at bounding box center [358, 132] width 7 height 7
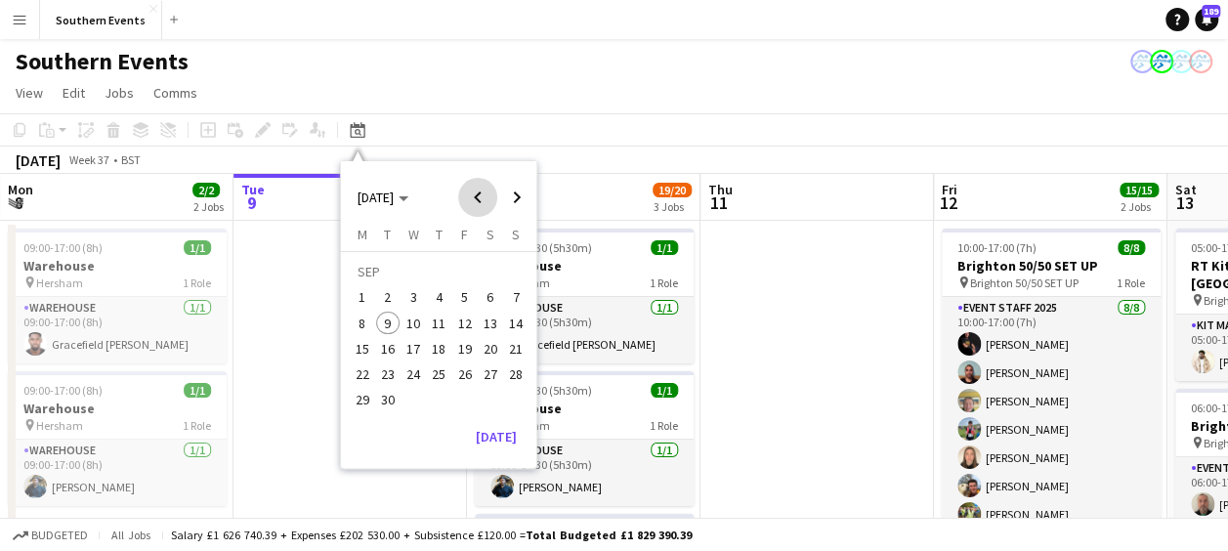
click at [460, 198] on span "Previous month" at bounding box center [477, 197] width 39 height 39
click at [469, 200] on span "Previous month" at bounding box center [477, 197] width 39 height 39
click at [485, 374] on span "26" at bounding box center [490, 373] width 23 height 23
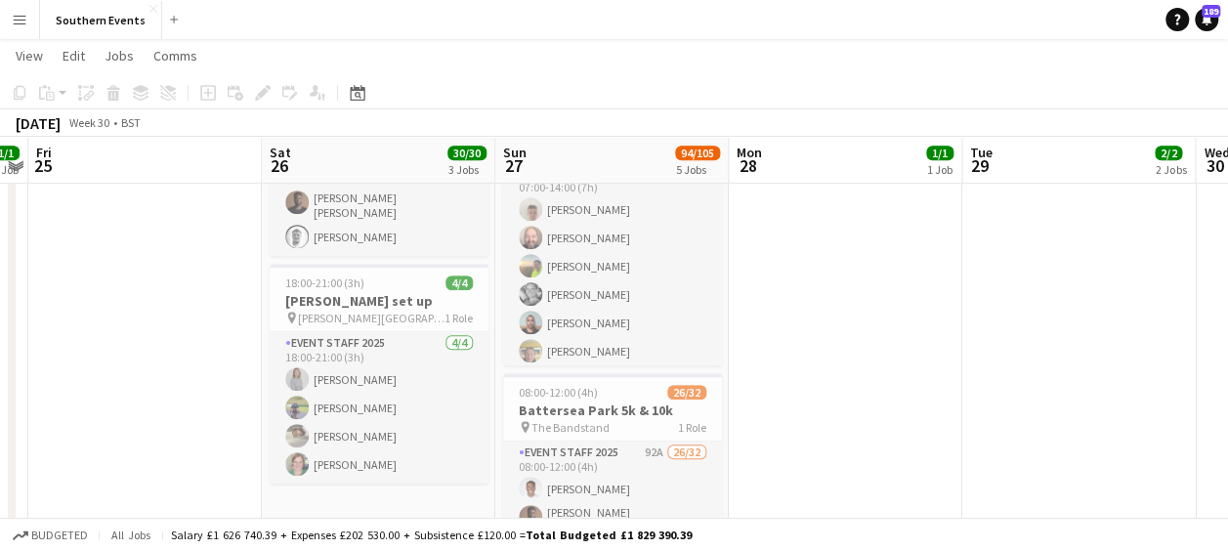
scroll to position [500, 0]
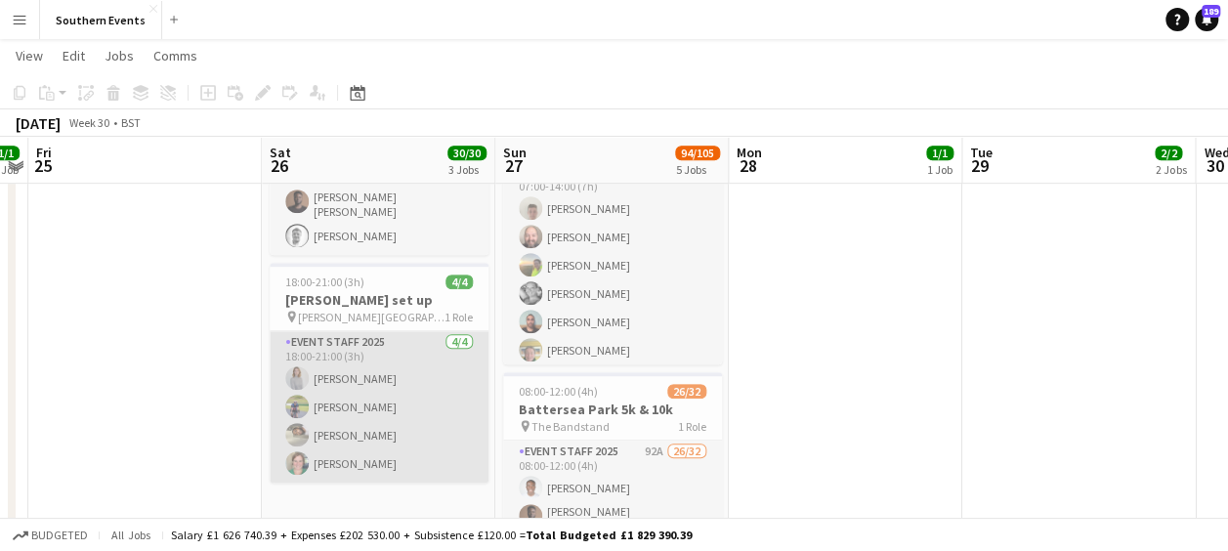
click at [408, 390] on app-card-role "Event Staff 2025 [DATE] 18:00-21:00 (3h) [PERSON_NAME] [PERSON_NAME] [PERSON_NA…" at bounding box center [379, 406] width 219 height 151
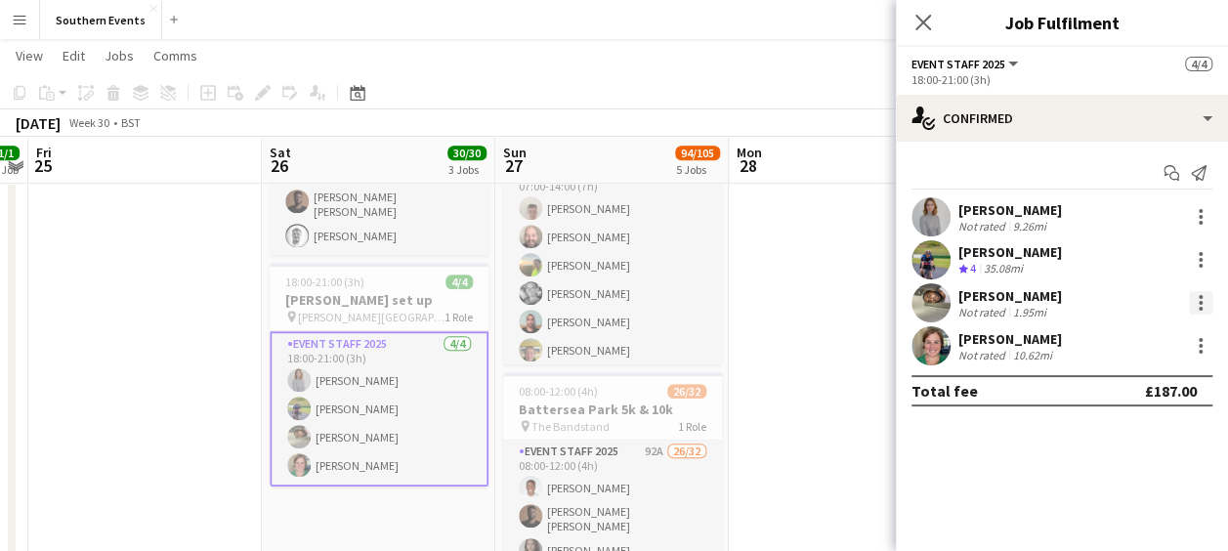
click at [1200, 307] on div at bounding box center [1201, 309] width 4 height 4
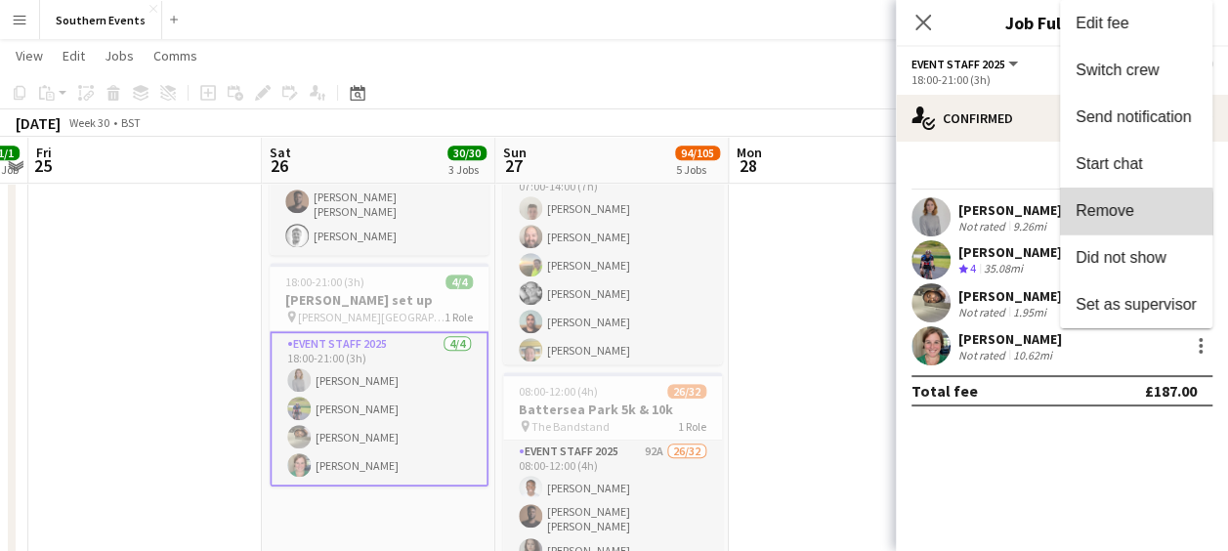
click at [1090, 220] on button "Remove" at bounding box center [1136, 211] width 152 height 47
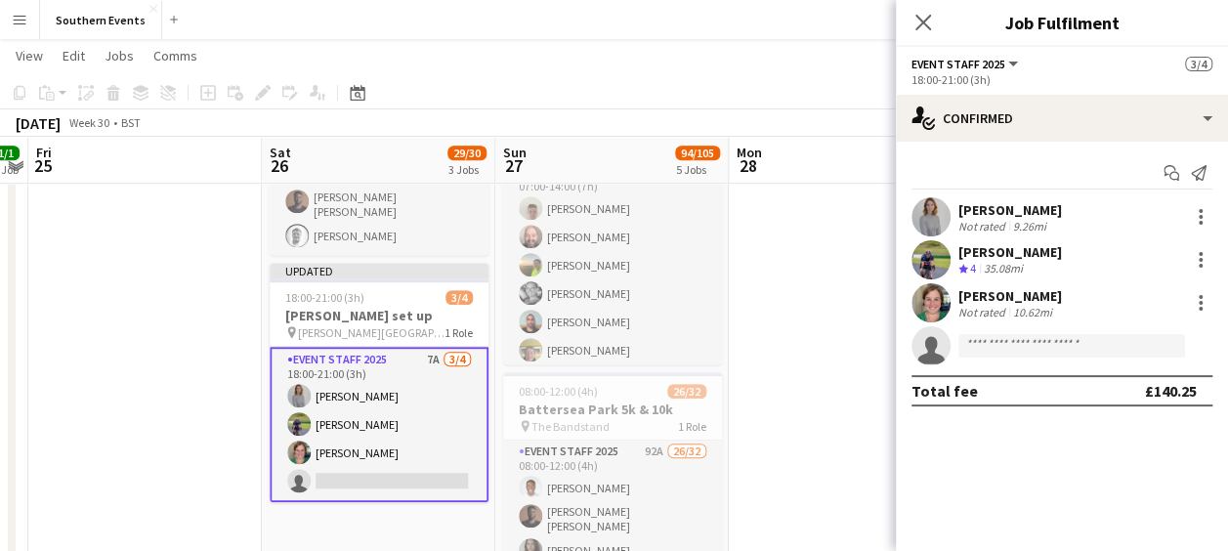
click at [842, 336] on app-date-cell "09:00-17:00 (8h) 1/1 Warehouse pin Hersham 1 Role Warehouse [DATE] 09:00-17:00 …" at bounding box center [845, 360] width 233 height 1282
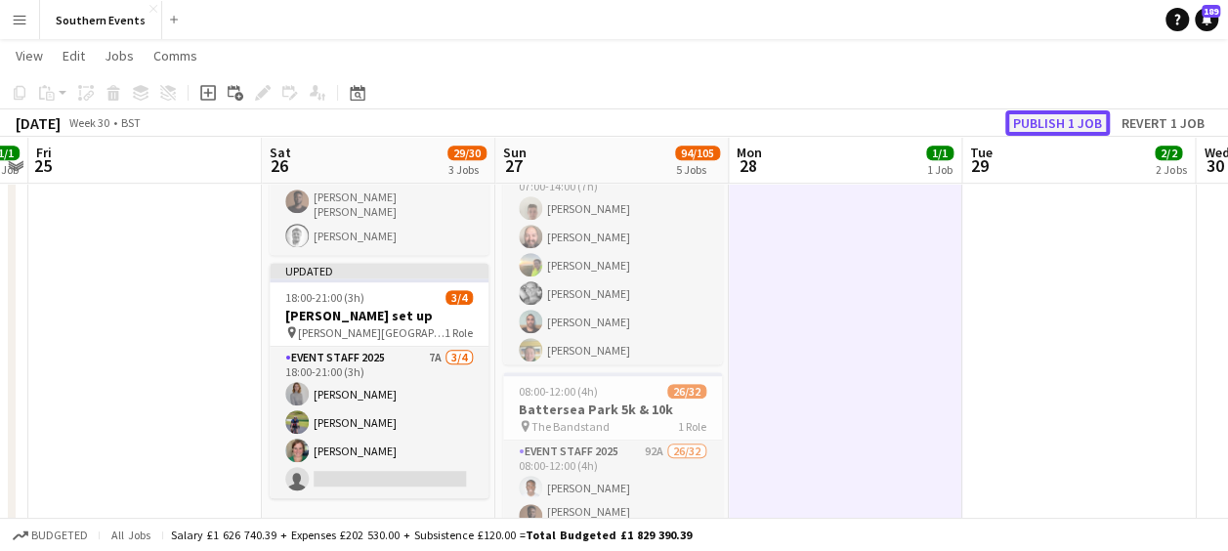
click at [1034, 125] on button "Publish 1 job" at bounding box center [1057, 122] width 105 height 25
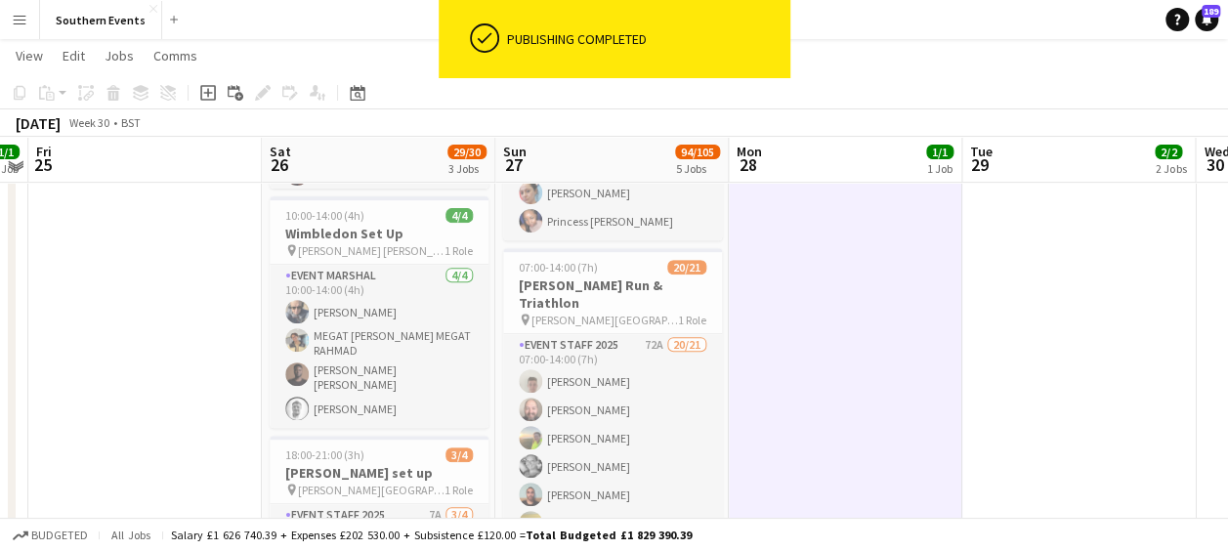
scroll to position [326, 0]
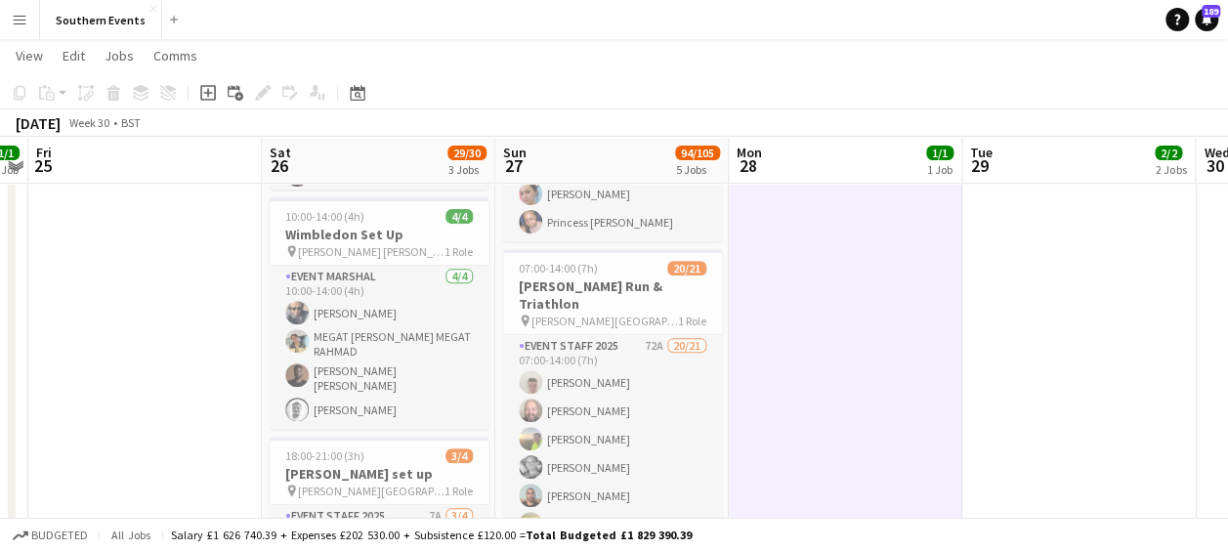
click at [20, 16] on app-icon "Menu" at bounding box center [20, 20] width 16 height 16
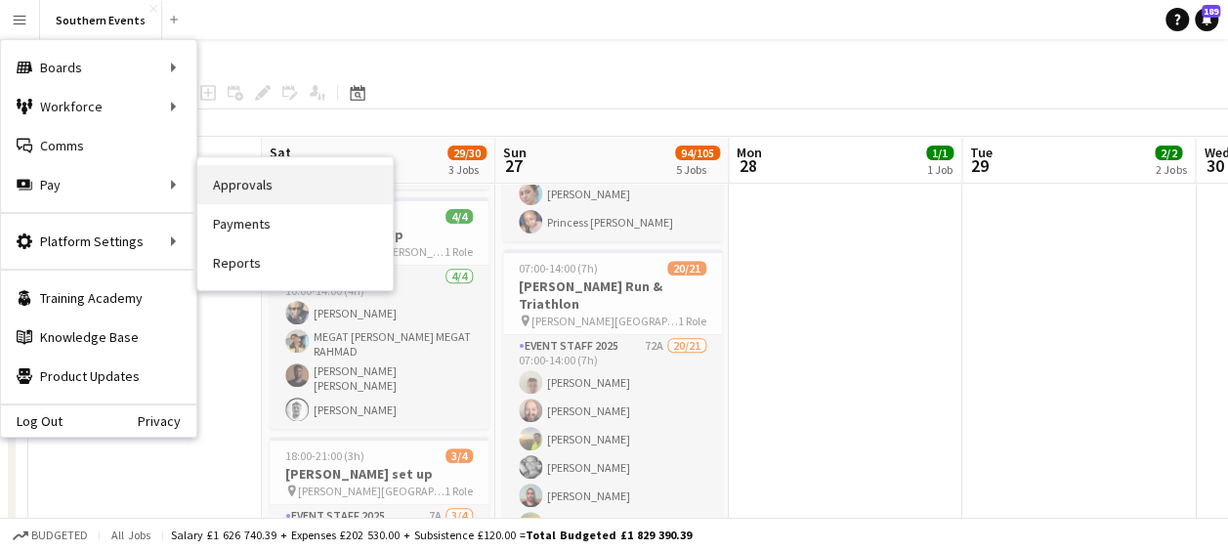
click at [227, 187] on link "Approvals" at bounding box center [294, 184] width 195 height 39
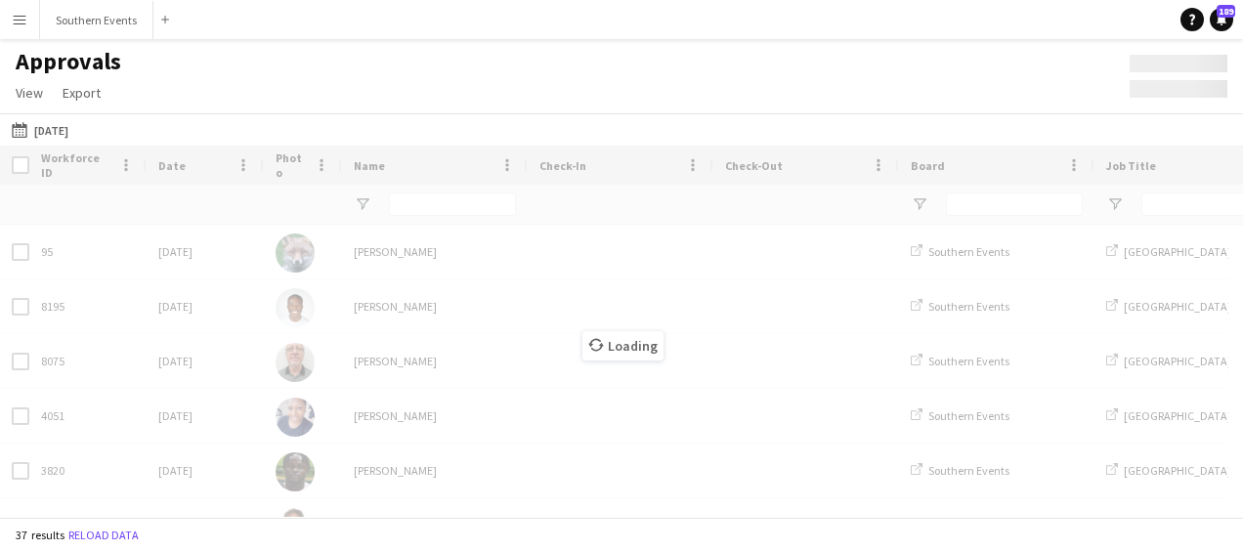
type input "**********"
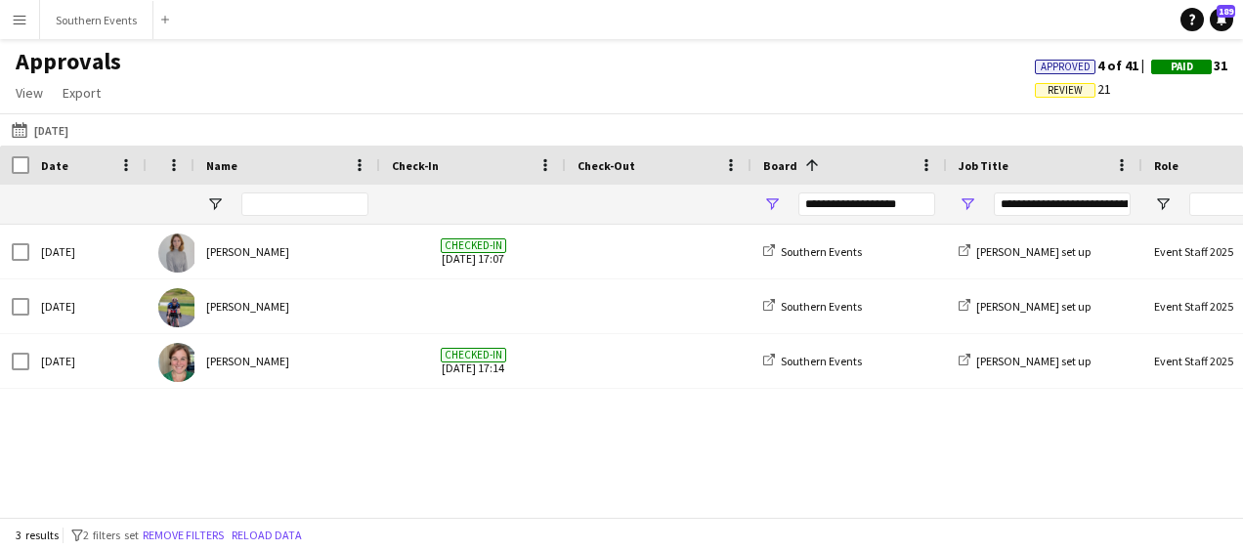
type input "**********"
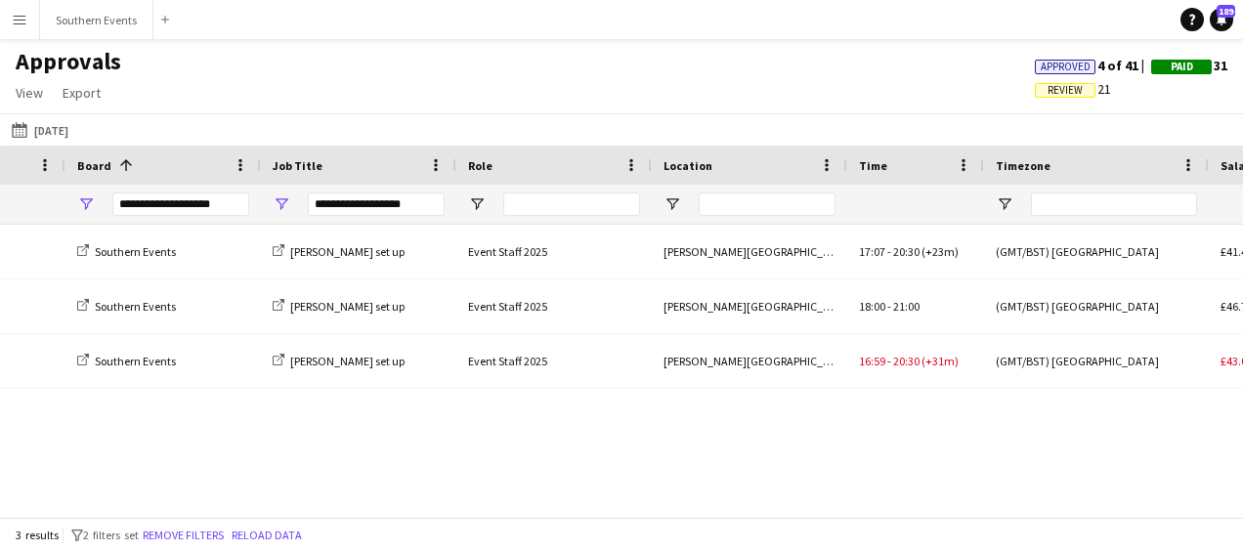
scroll to position [0, 964]
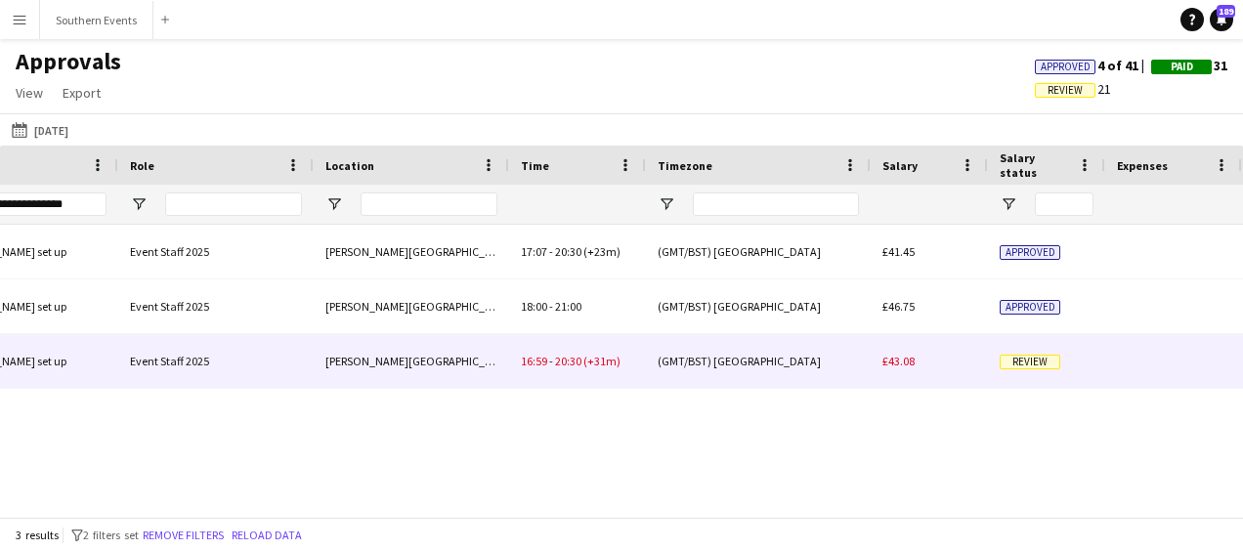
click at [692, 360] on div "(GMT/BST) [GEOGRAPHIC_DATA]" at bounding box center [758, 361] width 225 height 54
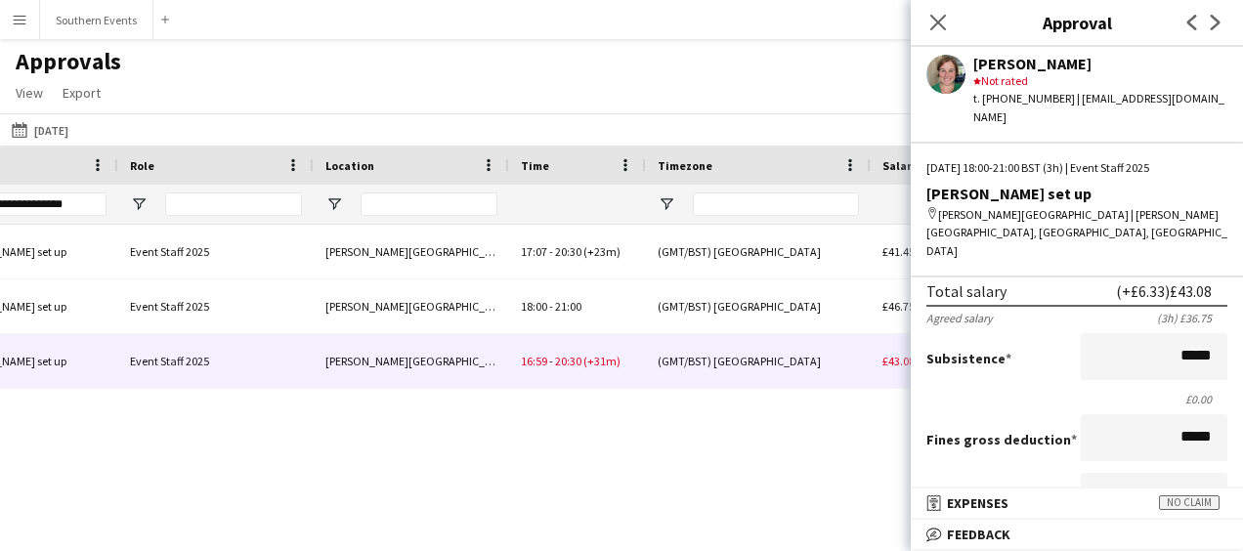
scroll to position [233, 0]
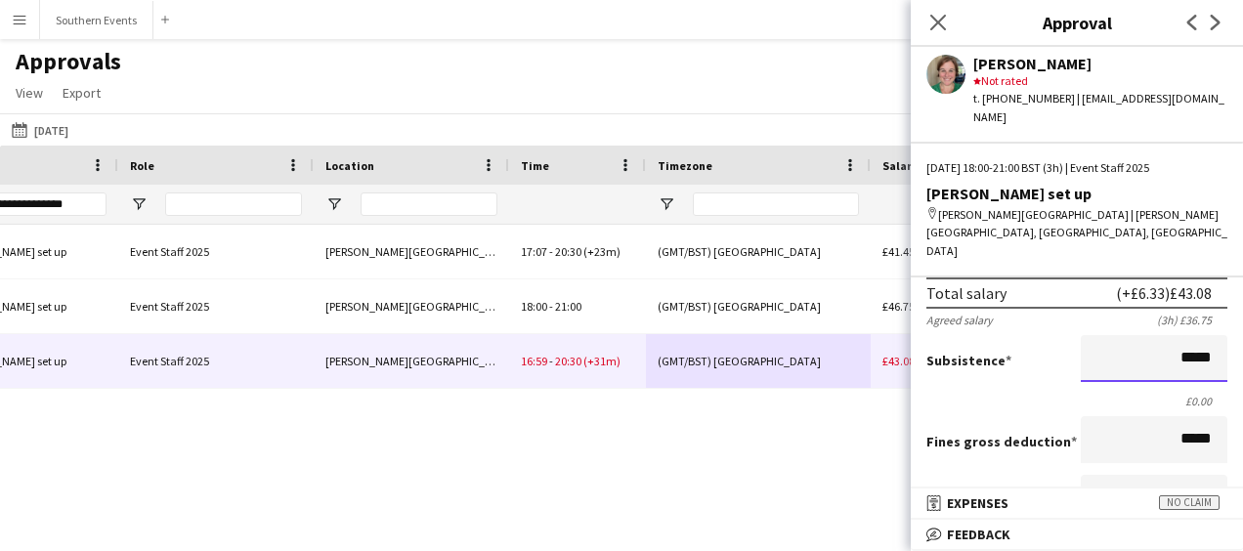
click at [1166, 335] on input "*****" at bounding box center [1153, 358] width 147 height 47
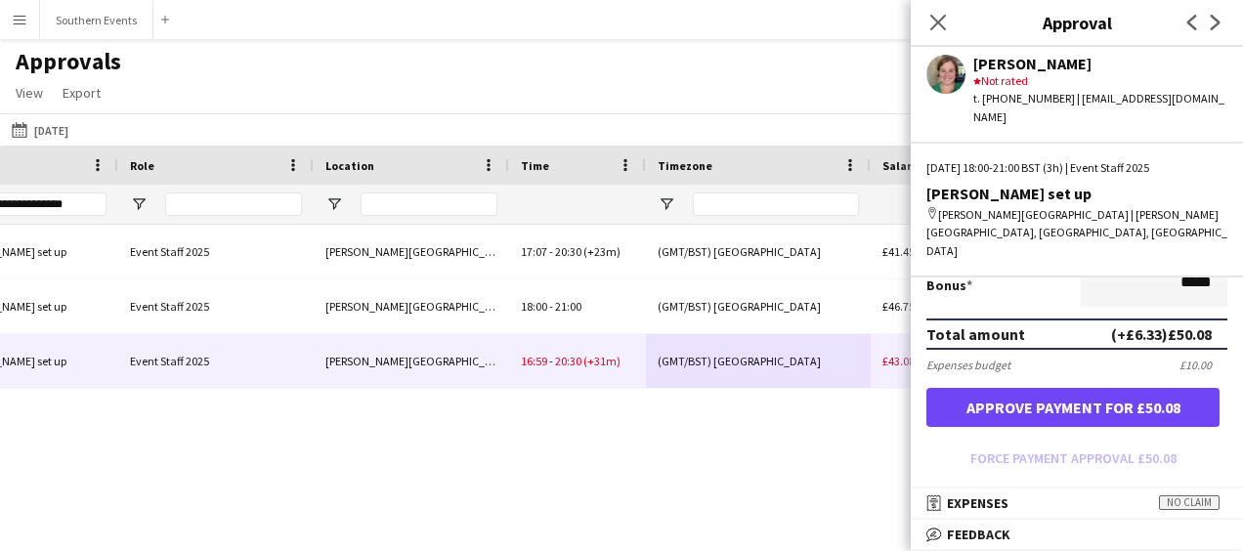
scroll to position [508, 0]
type input "*****"
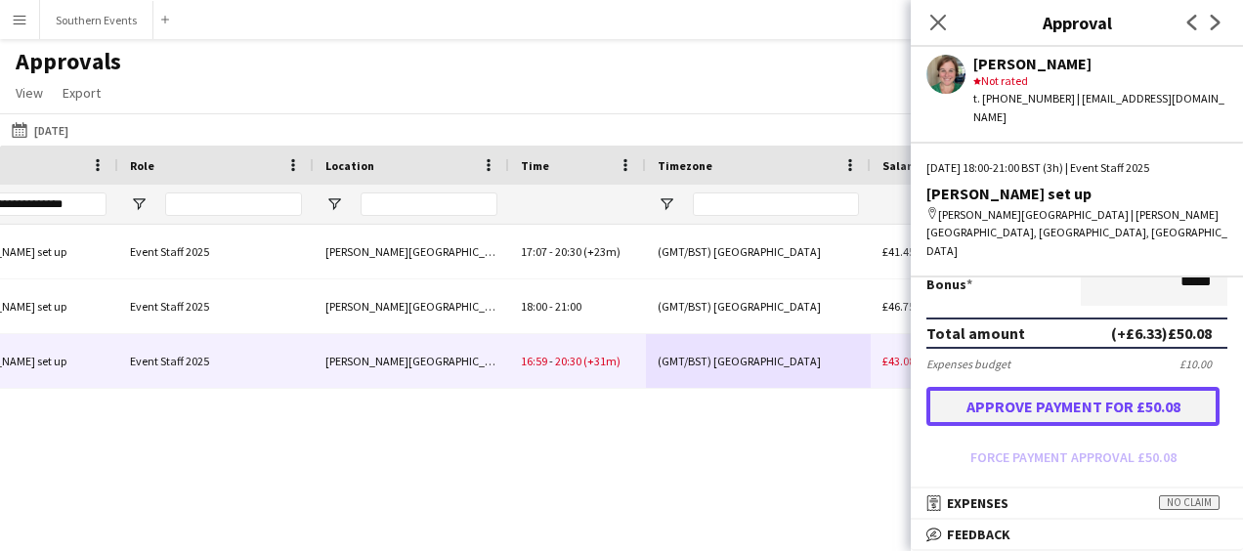
click at [1057, 387] on button "Approve payment for £50.08" at bounding box center [1072, 406] width 293 height 39
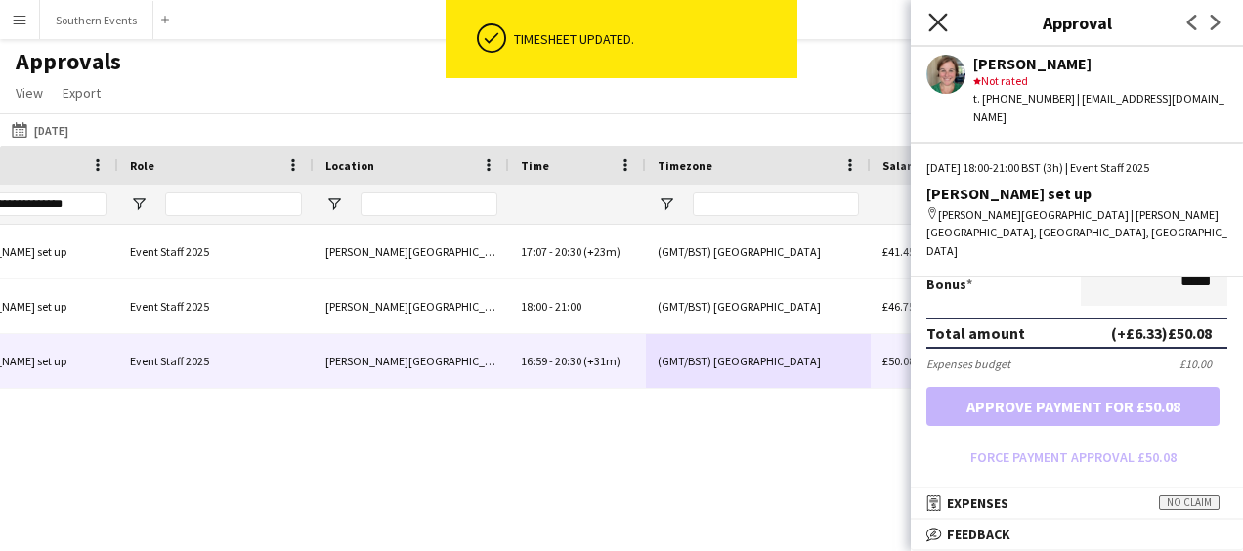
click at [930, 20] on icon "Close pop-in" at bounding box center [937, 22] width 19 height 19
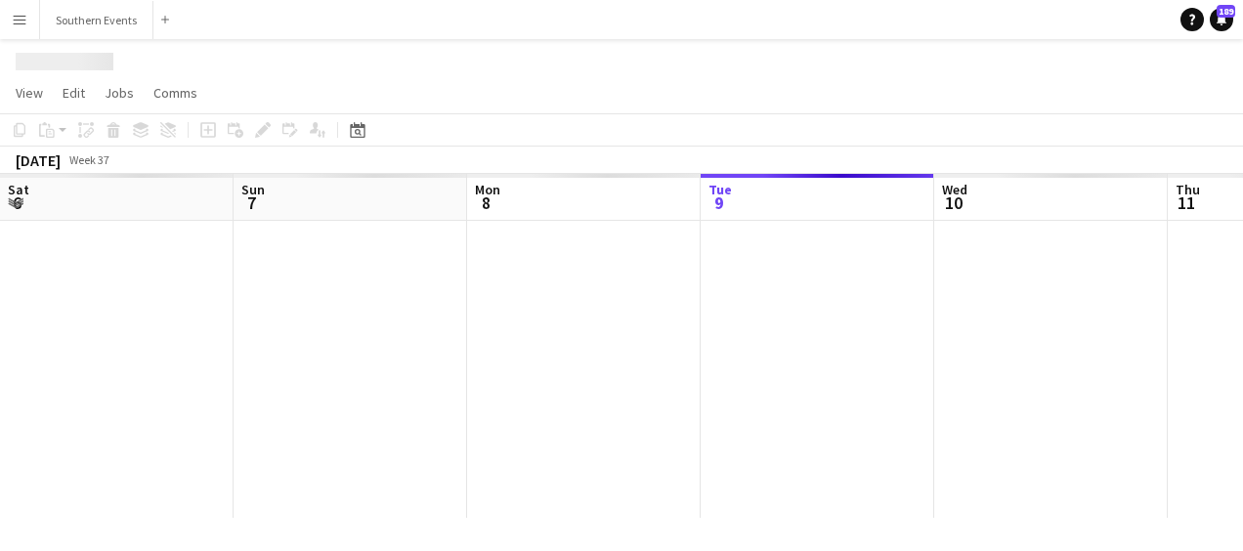
scroll to position [0, 467]
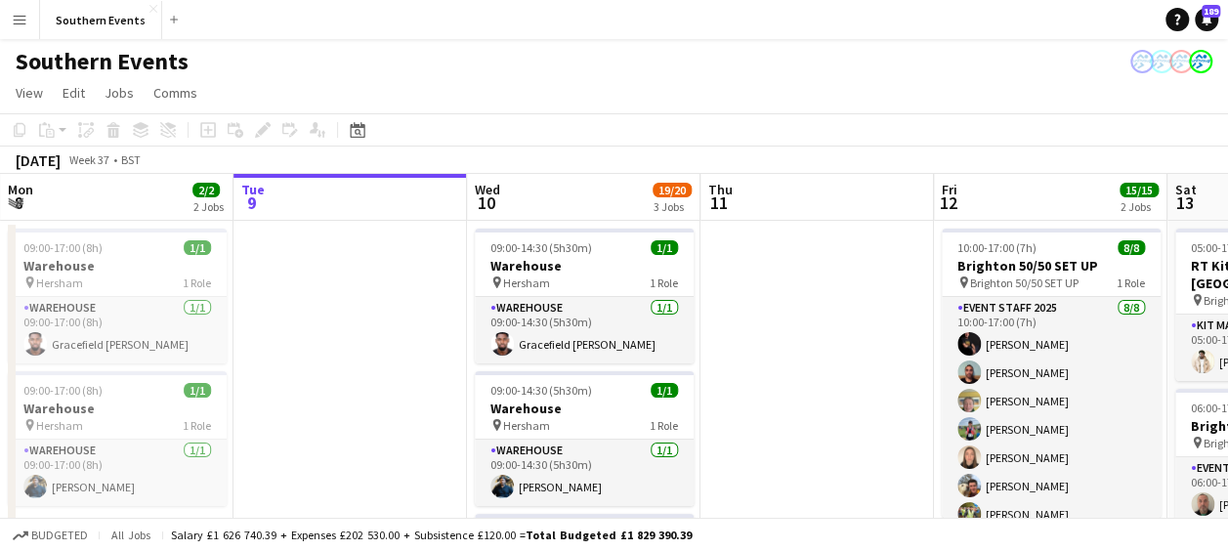
click at [30, 23] on button "Menu" at bounding box center [19, 19] width 39 height 39
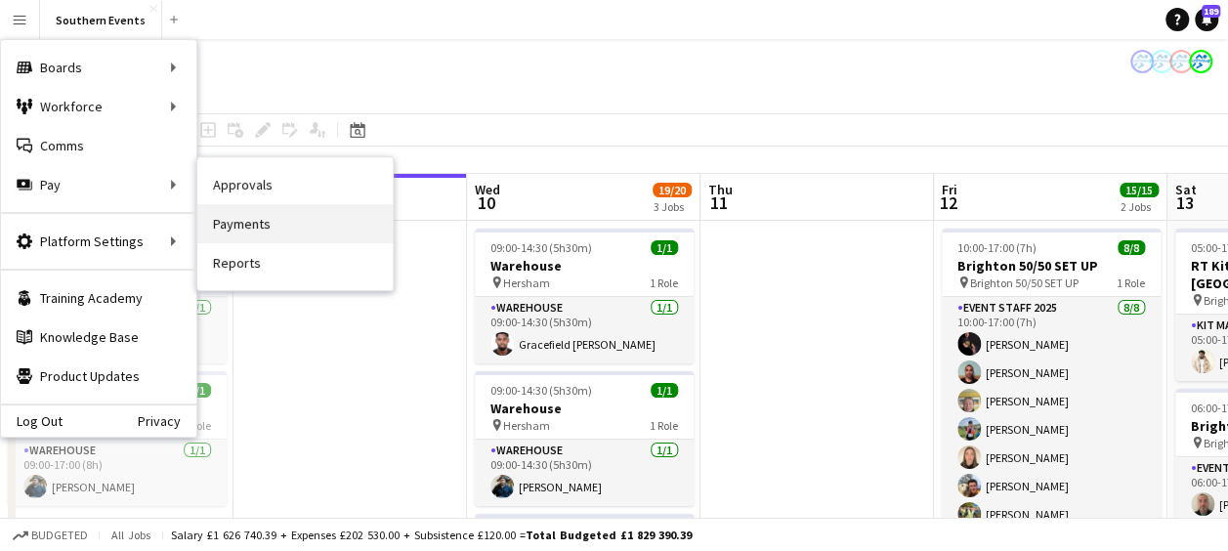
click at [231, 221] on link "Payments" at bounding box center [294, 223] width 195 height 39
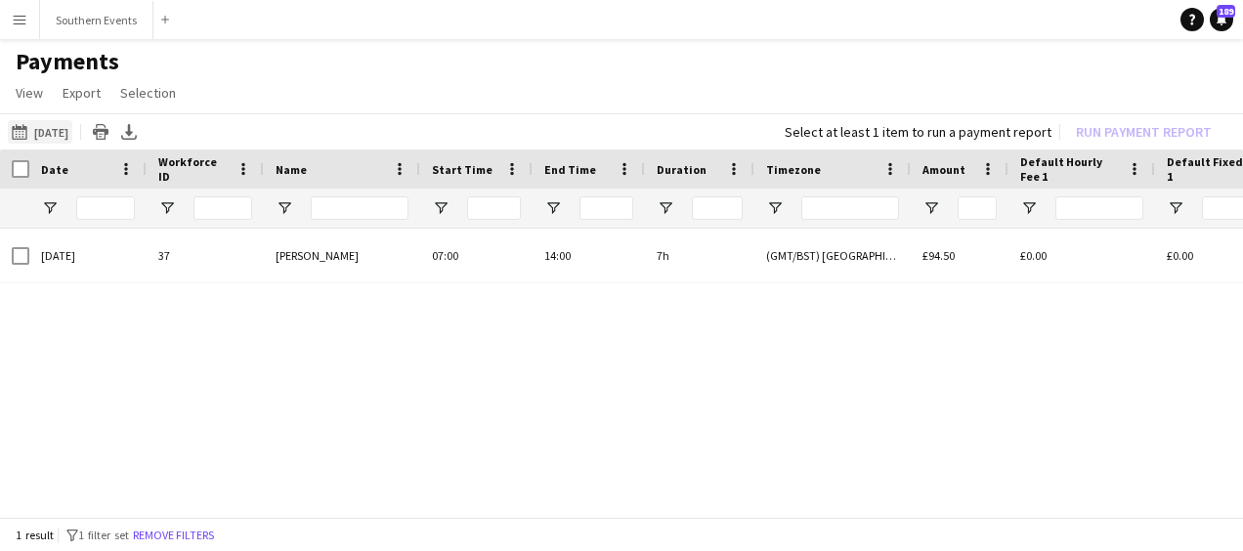
click at [56, 127] on button "[DATE] [DATE]" at bounding box center [40, 131] width 64 height 23
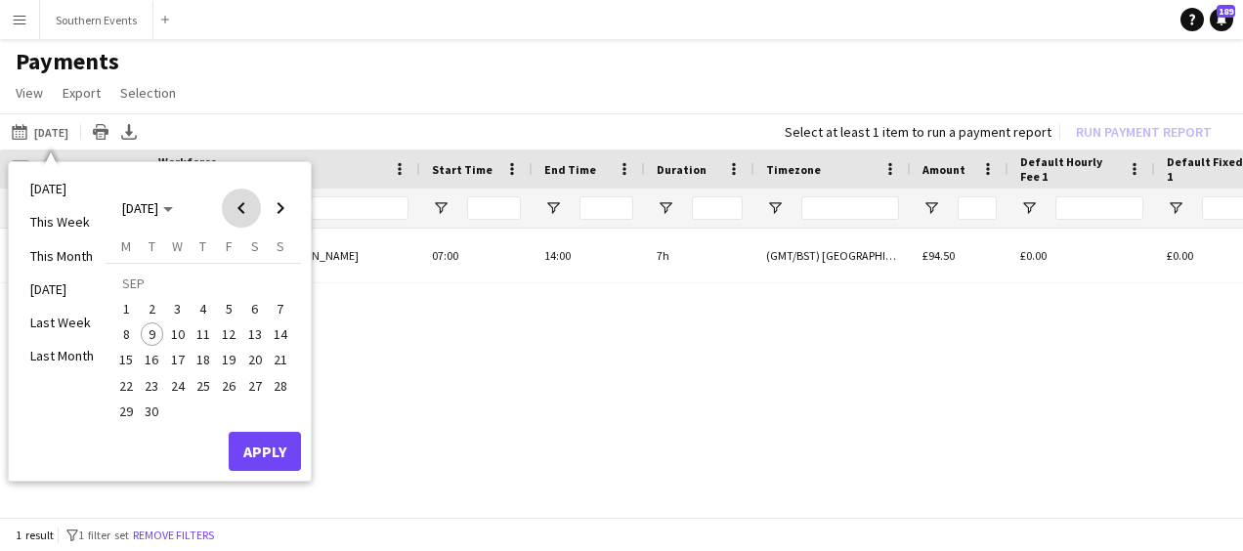
click at [240, 211] on span "Previous month" at bounding box center [241, 208] width 39 height 39
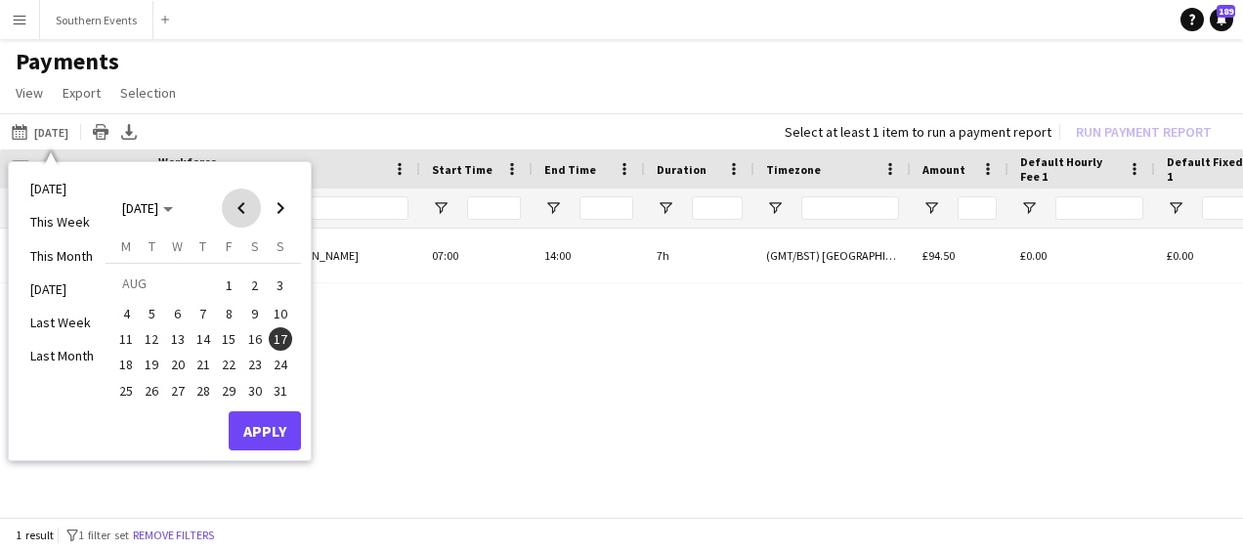
click at [235, 199] on span "Previous month" at bounding box center [241, 208] width 39 height 39
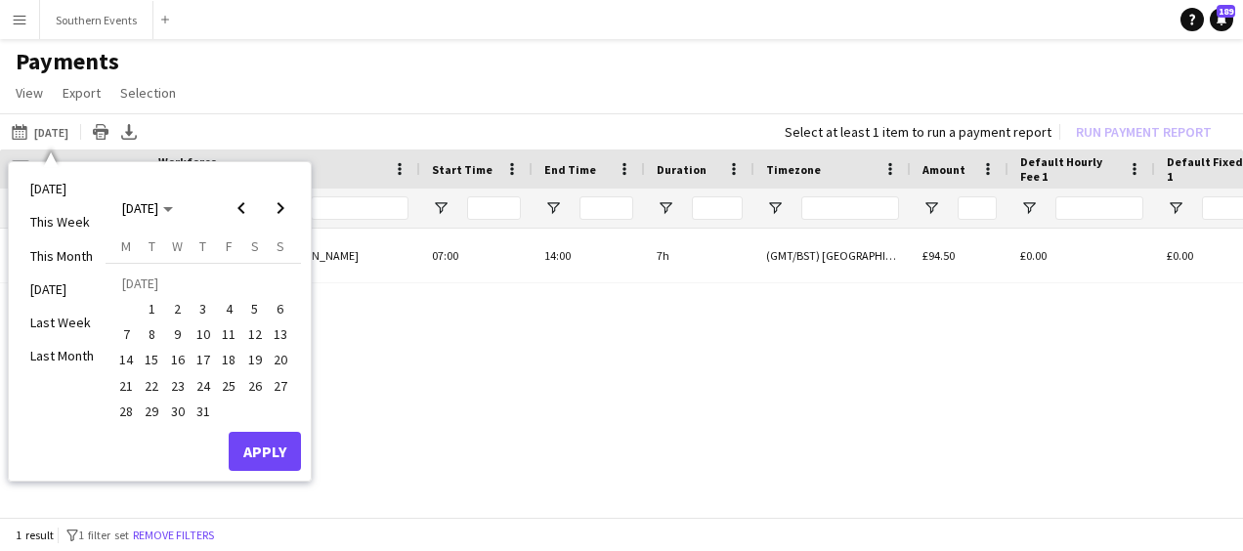
click at [246, 381] on span "26" at bounding box center [254, 385] width 23 height 23
click at [256, 445] on button "Apply" at bounding box center [265, 451] width 72 height 39
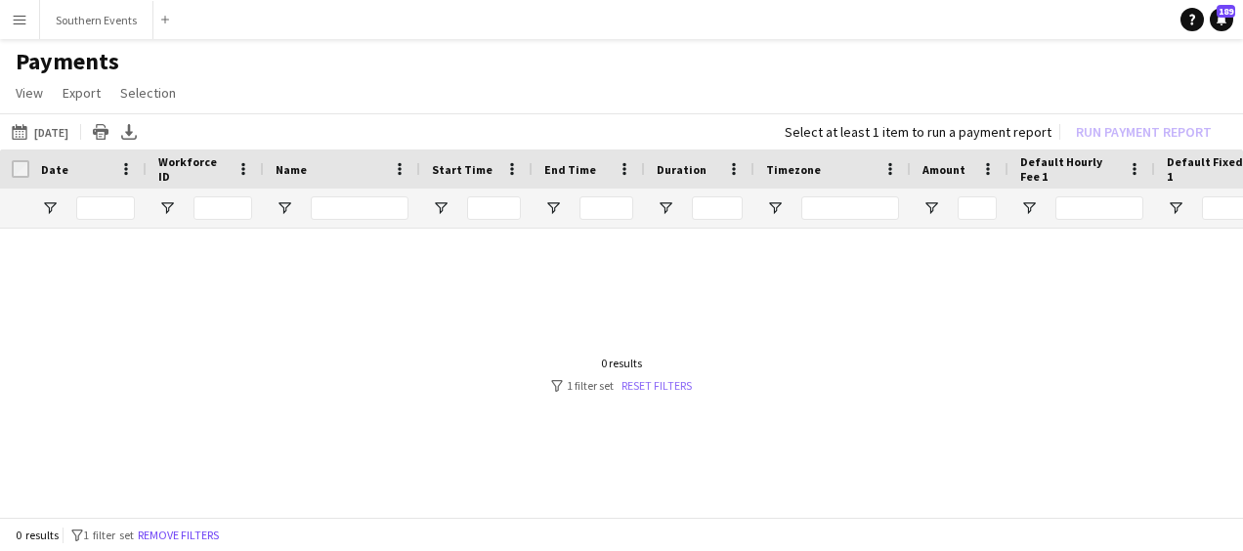
click at [654, 387] on link "Reset filters" at bounding box center [656, 385] width 70 height 15
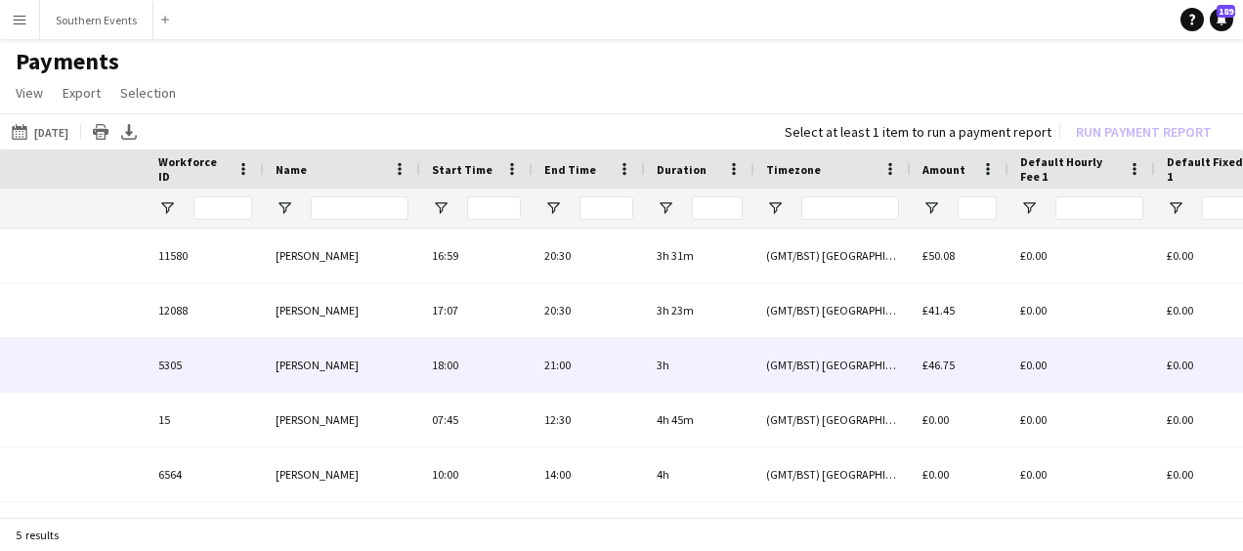
scroll to position [0, 454]
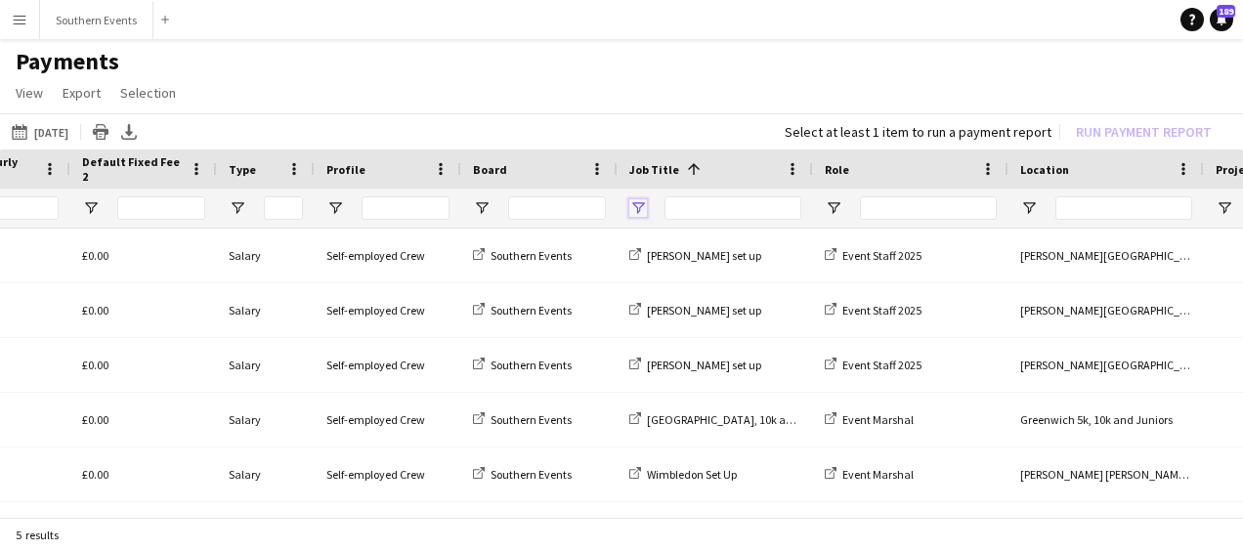
click at [637, 208] on span "Open Filter Menu" at bounding box center [638, 208] width 18 height 18
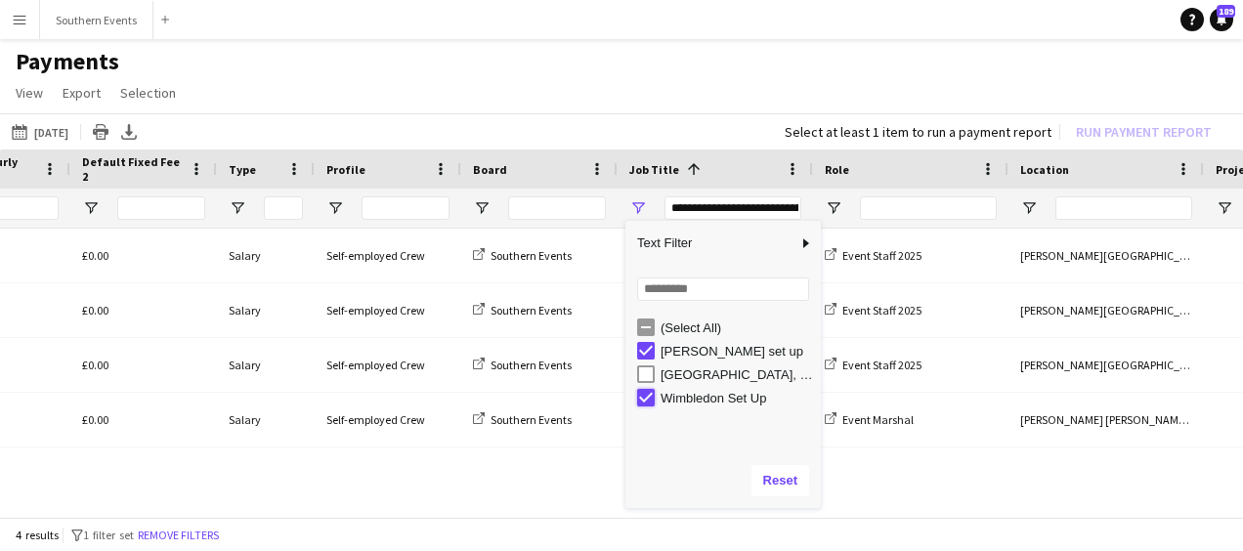
type input "**********"
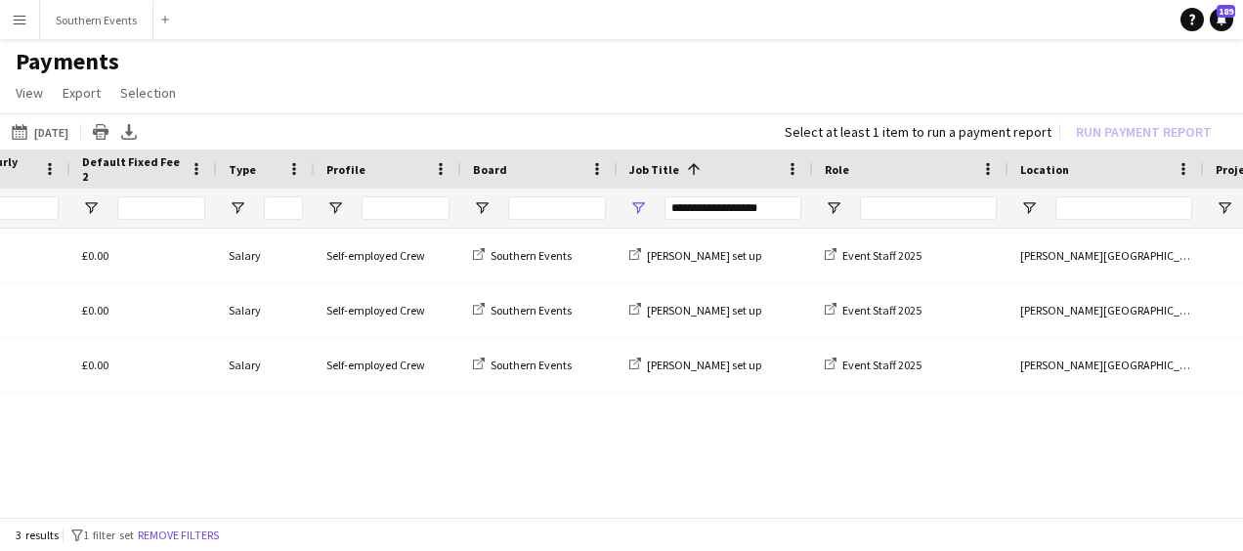
click at [557, 71] on h1 "Payments" at bounding box center [621, 61] width 1243 height 29
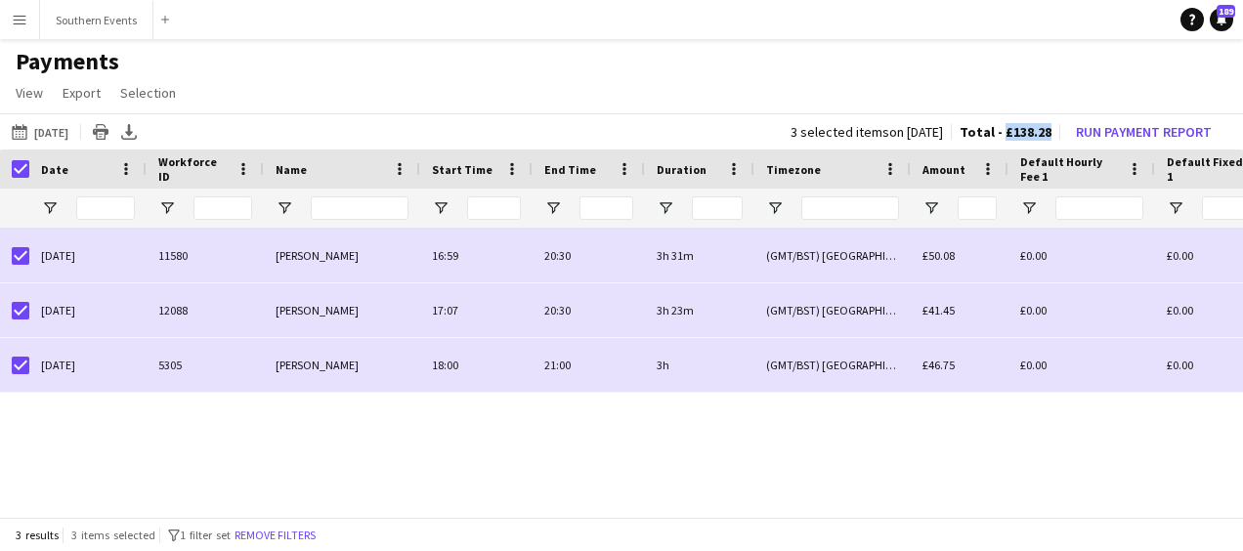
drag, startPoint x: 1006, startPoint y: 128, endPoint x: 1052, endPoint y: 131, distance: 46.0
click at [1052, 131] on div "3 selected items on [DATE] Total - £138.28 Run Payment Report" at bounding box center [1005, 131] width 460 height 27
copy span "£138.28"
